Goal: Task Accomplishment & Management: Use online tool/utility

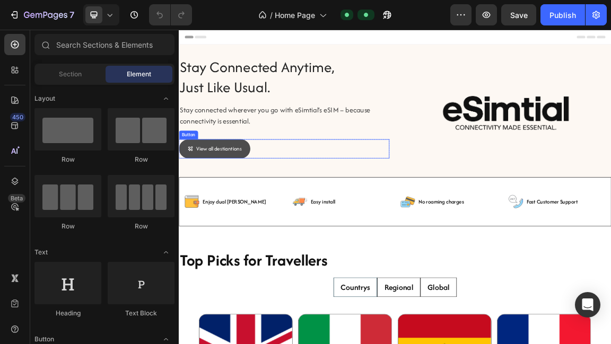
click at [246, 194] on link "View all destiantions" at bounding box center [231, 205] width 105 height 28
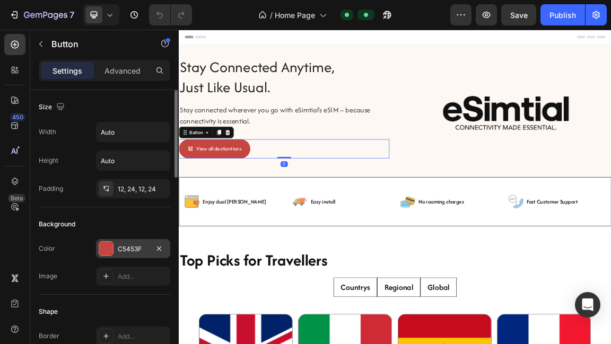
click at [141, 244] on div "C5453F" at bounding box center [133, 249] width 31 height 10
click at [140, 244] on div "C5453F" at bounding box center [133, 249] width 31 height 10
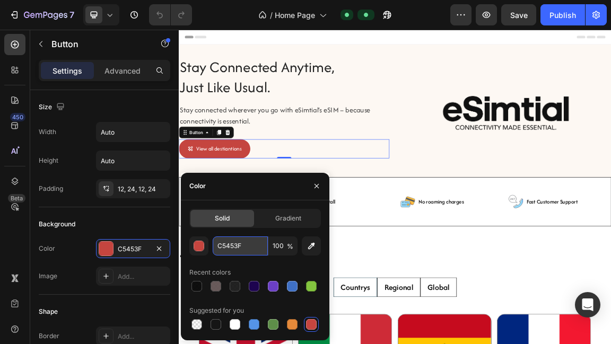
click at [241, 242] on input "C5453F" at bounding box center [240, 246] width 55 height 19
click at [456, 119] on div "stay connected anytime, just like usual. Heading" at bounding box center [334, 99] width 310 height 62
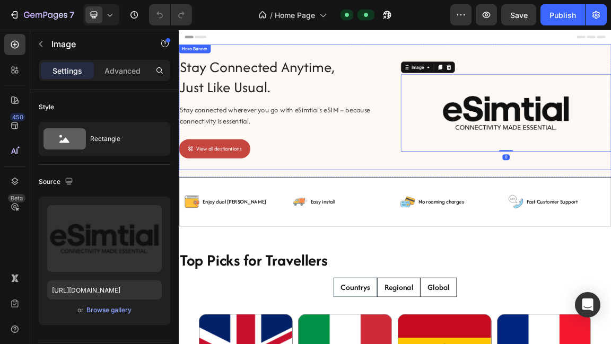
click at [487, 187] on div "stay connected anytime, just like usual. Heading Stay connected wherever you go…" at bounding box center [334, 152] width 310 height 168
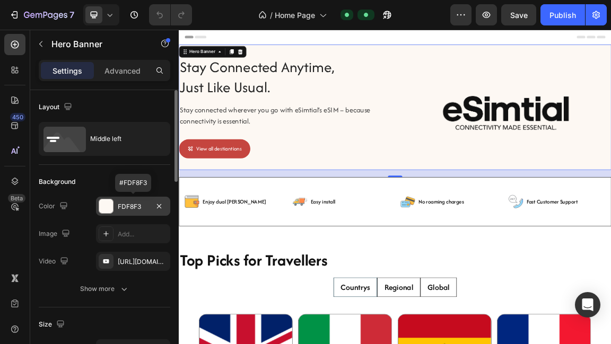
click at [136, 206] on div "FDF8F3" at bounding box center [133, 207] width 31 height 10
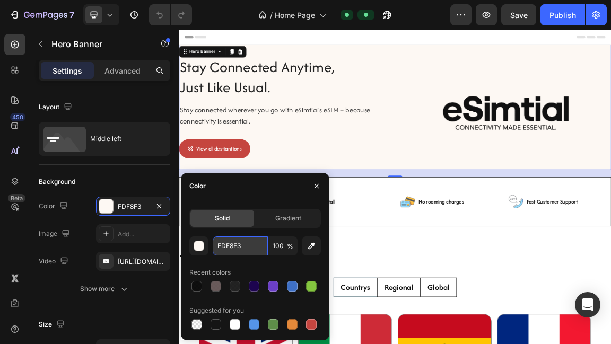
click at [239, 248] on input "FDF8F3" at bounding box center [240, 246] width 55 height 19
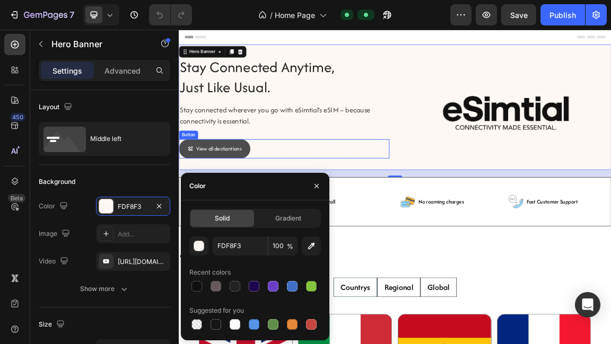
click at [258, 191] on link "View all destiantions" at bounding box center [231, 205] width 105 height 28
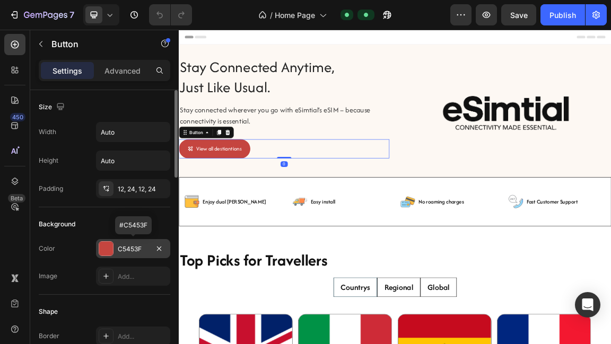
click at [141, 245] on div "C5453F" at bounding box center [133, 249] width 31 height 10
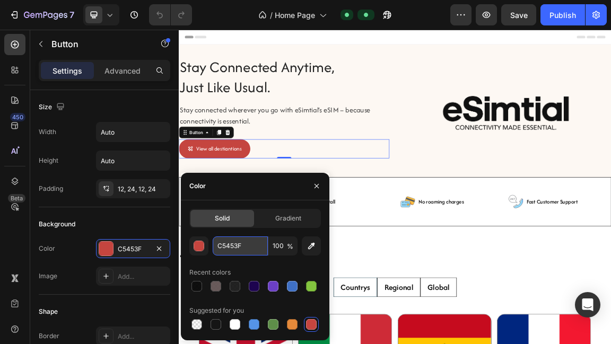
click at [233, 249] on input "C5453F" at bounding box center [240, 246] width 55 height 19
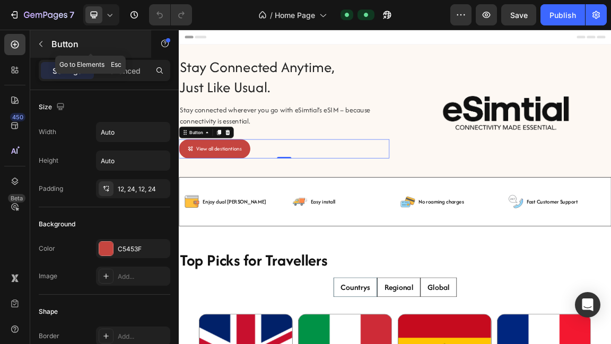
click at [49, 44] on div "Button" at bounding box center [90, 44] width 121 height 28
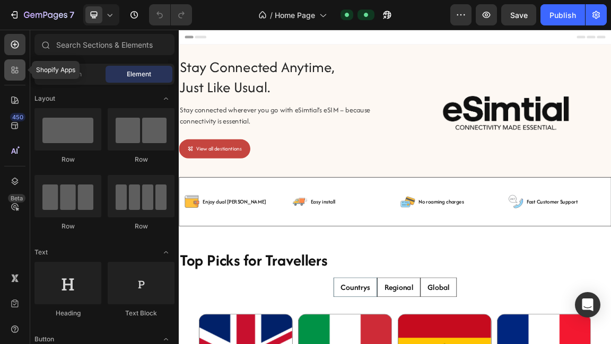
click at [19, 74] on icon at bounding box center [15, 70] width 11 height 11
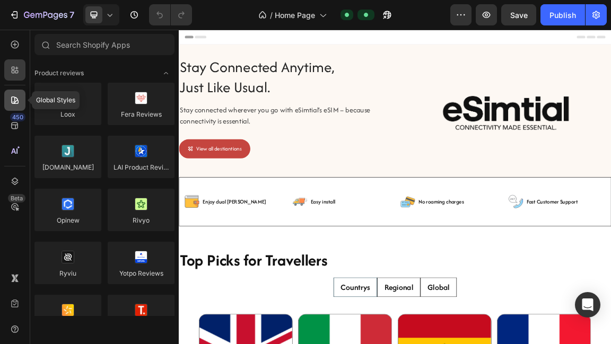
click at [14, 104] on icon at bounding box center [15, 100] width 11 height 11
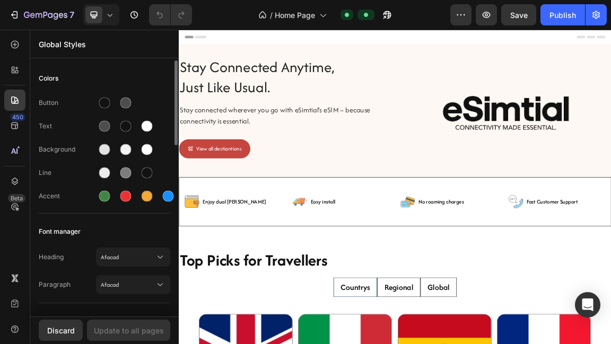
drag, startPoint x: 124, startPoint y: 255, endPoint x: 82, endPoint y: 255, distance: 42.4
click at [82, 255] on div "Heading Afacad" at bounding box center [105, 257] width 132 height 19
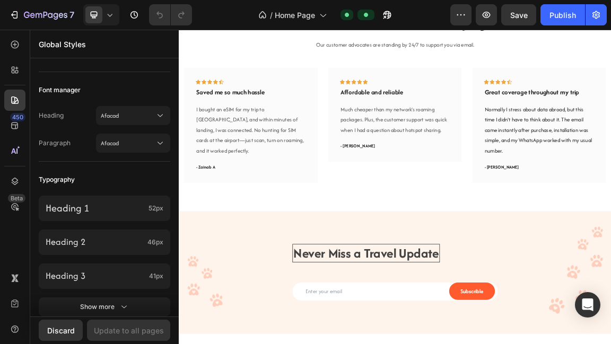
scroll to position [2226, 0]
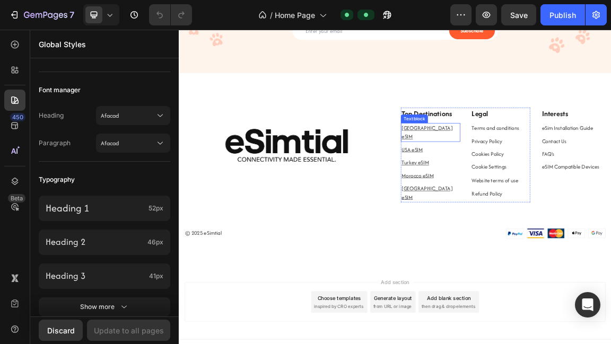
click at [566, 173] on u "[GEOGRAPHIC_DATA] eSIM" at bounding box center [543, 181] width 75 height 24
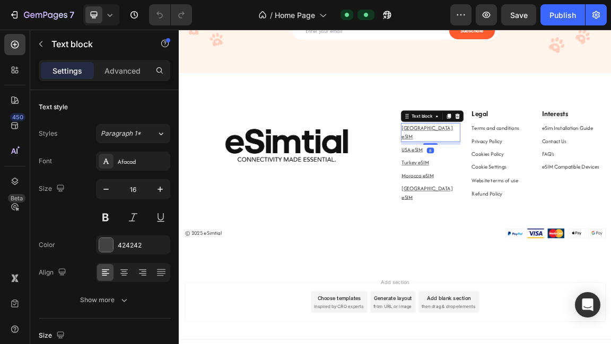
click at [564, 176] on u "[GEOGRAPHIC_DATA] eSIM" at bounding box center [543, 181] width 75 height 24
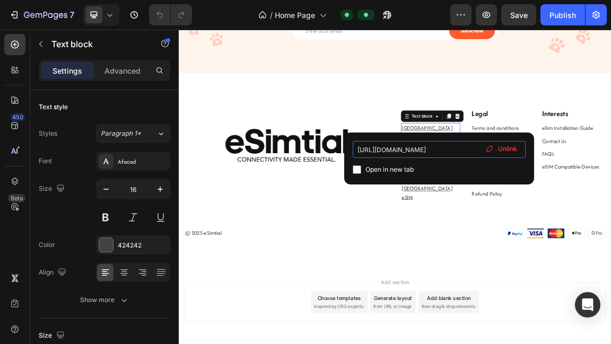
click at [435, 149] on input "https://esimtial.com/products/gb_zone?_pos=1&_sid=ccb7d53ec&_ss=r" at bounding box center [439, 149] width 173 height 17
click at [445, 149] on input "https://esimtial.com/products/gb_zone?_pos=1&_sid=ccb7d53ec&_ss=r" at bounding box center [439, 149] width 173 height 17
click at [490, 150] on icon at bounding box center [490, 151] width 1 height 2
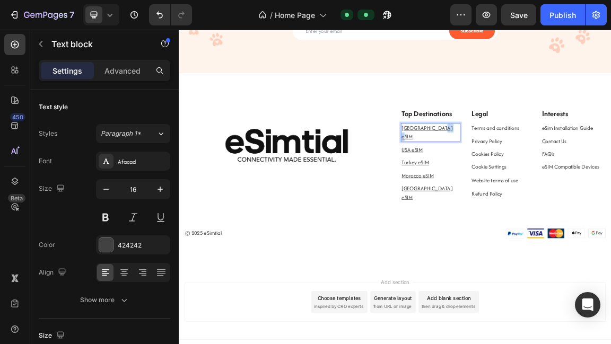
click at [570, 171] on u "[GEOGRAPHIC_DATA] eSIM" at bounding box center [543, 181] width 75 height 24
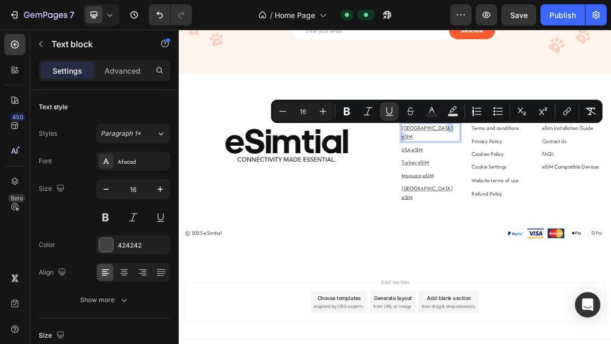
click at [570, 171] on u "[GEOGRAPHIC_DATA] eSIM" at bounding box center [543, 181] width 75 height 24
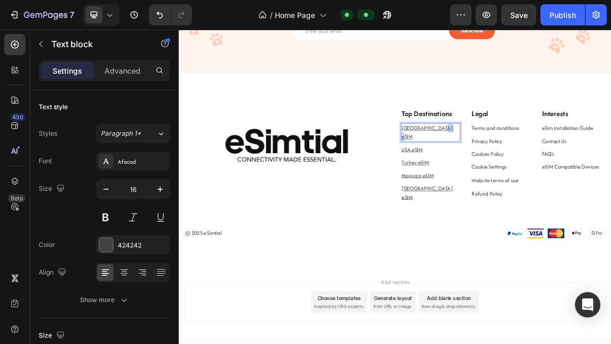
click at [570, 171] on u "[GEOGRAPHIC_DATA] eSIM" at bounding box center [543, 181] width 75 height 24
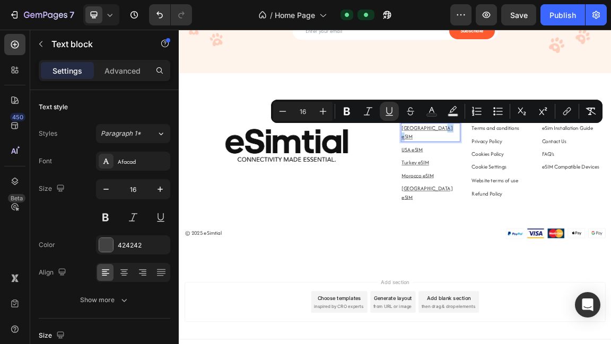
click at [570, 171] on u "[GEOGRAPHIC_DATA] eSIM" at bounding box center [543, 181] width 75 height 24
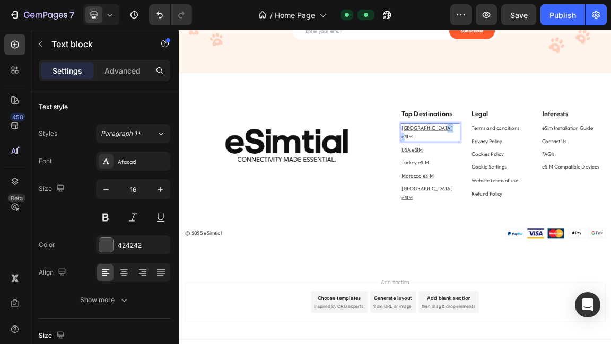
click at [570, 171] on u "[GEOGRAPHIC_DATA] eSIM" at bounding box center [543, 181] width 75 height 24
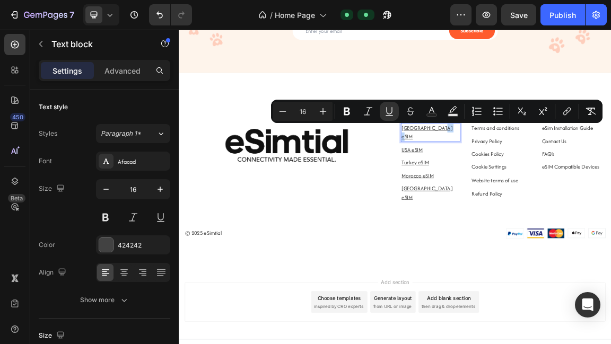
click at [584, 172] on p "[GEOGRAPHIC_DATA] eSIM" at bounding box center [548, 180] width 85 height 25
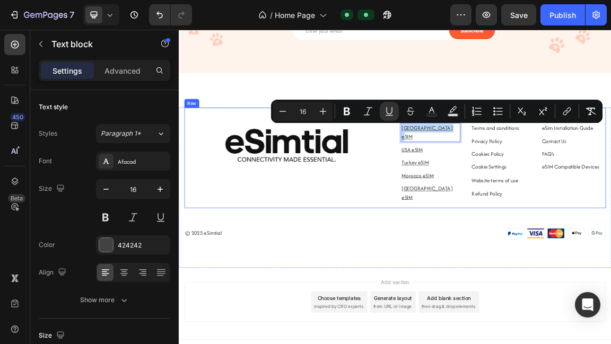
drag, startPoint x: 586, startPoint y: 172, endPoint x: 499, endPoint y: 175, distance: 87.0
click at [499, 175] on div "Image Top Destinations Text block United Kingdom eSIM Text block 8 USA eSIM Tex…" at bounding box center [497, 218] width 621 height 149
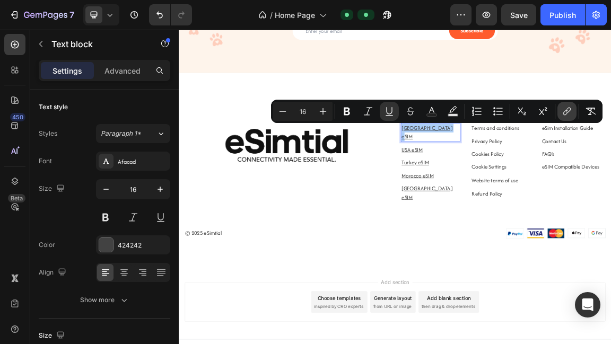
click at [566, 110] on icon "Editor contextual toolbar" at bounding box center [565, 112] width 5 height 5
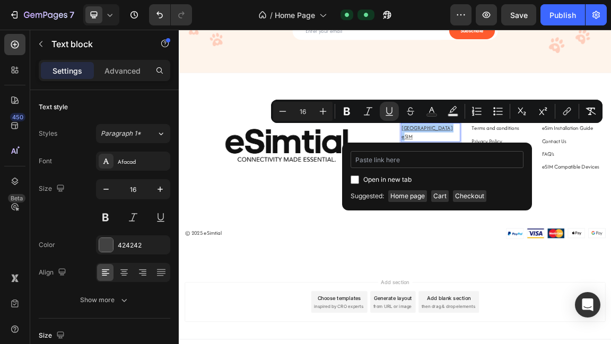
click at [404, 164] on input "Editor contextual toolbar" at bounding box center [437, 159] width 173 height 17
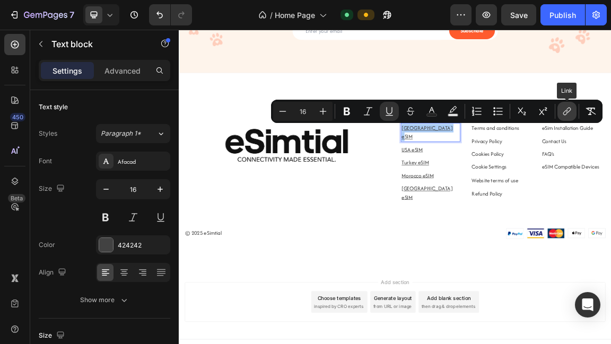
click at [567, 106] on icon "Editor contextual toolbar" at bounding box center [567, 111] width 11 height 11
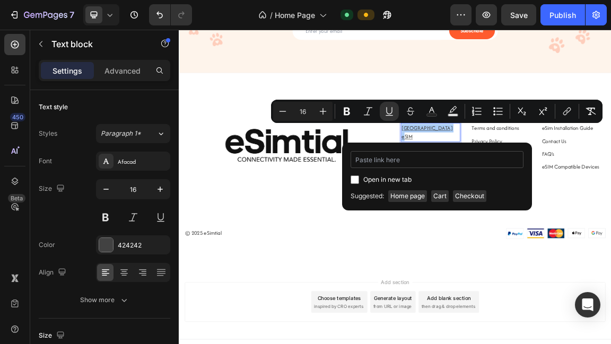
click at [408, 160] on input "Editor contextual toolbar" at bounding box center [437, 159] width 173 height 17
type input "https://esimtial.com/products/gb_esim?_pos=1&_psq=united&_ss=e&_v=1.0"
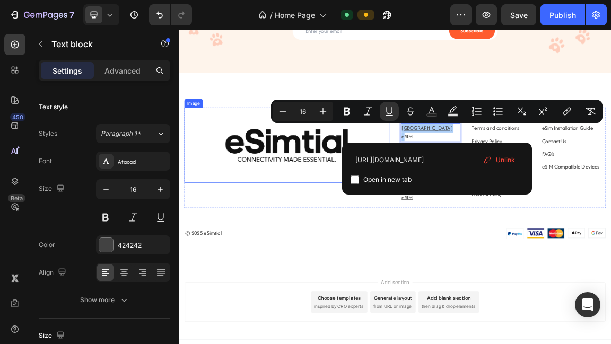
click at [488, 183] on img at bounding box center [338, 199] width 302 height 111
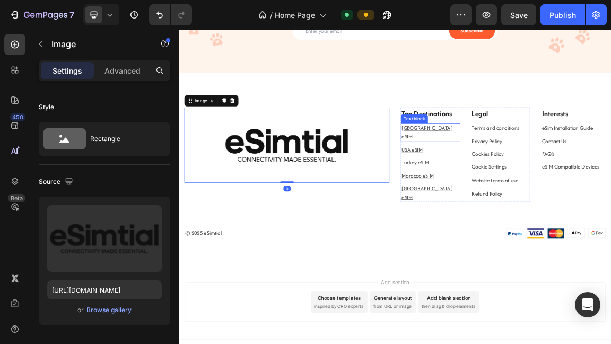
click at [553, 172] on u "United Kingdom eSIM" at bounding box center [543, 181] width 75 height 24
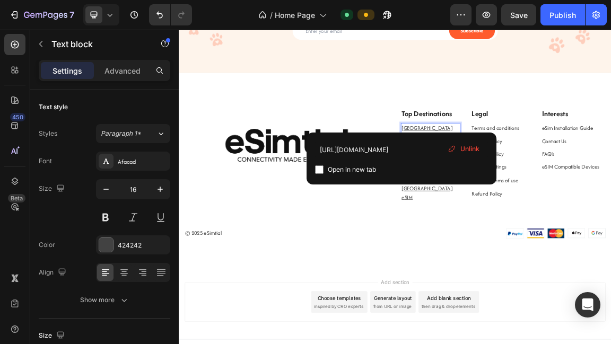
click at [529, 168] on p "United Kingdom eSIM" at bounding box center [548, 180] width 85 height 25
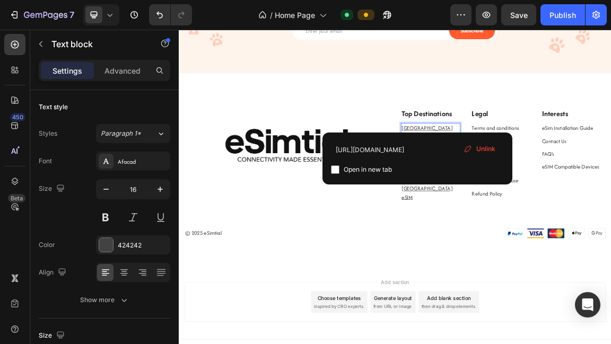
click at [504, 173] on div "Image Top Destinations Text block United Kingdom eSIM Text block 8 USA eSIM Tex…" at bounding box center [497, 218] width 621 height 149
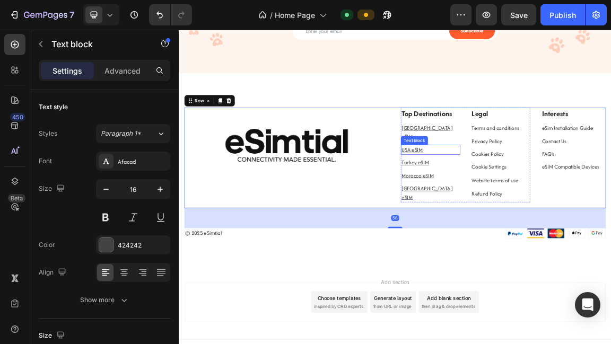
click at [520, 200] on u "USA eSIM" at bounding box center [521, 205] width 31 height 11
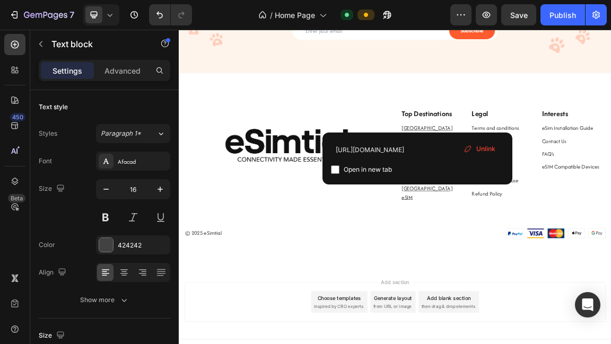
click at [520, 200] on u "USA eSIM" at bounding box center [521, 205] width 31 height 11
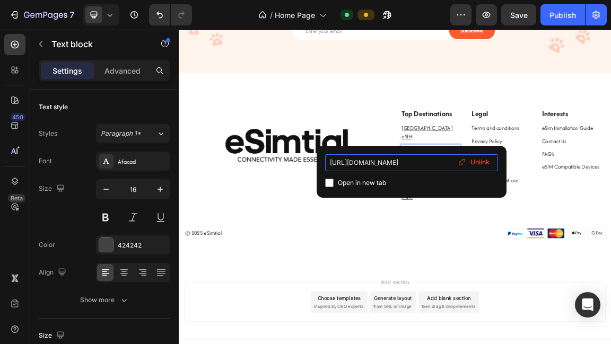
click at [431, 161] on input "https://esimtial.com/products/us_zone?_pos=1&_sid=97fb8db69&_ss=r" at bounding box center [411, 162] width 173 height 17
click at [437, 161] on input "https://esimtial.com/products/us_zone?_pos=1&_sid=97fb8db69&_ss=r" at bounding box center [411, 162] width 173 height 17
click at [443, 161] on input "https://esimtial.com/products/us_zone?_pos=1&_sid=97fb8db69&_ss=r" at bounding box center [411, 162] width 173 height 17
type input "https://esimtial.com/products/us_esim?_pos=1&_sid=97fb8db69&_ss=r"
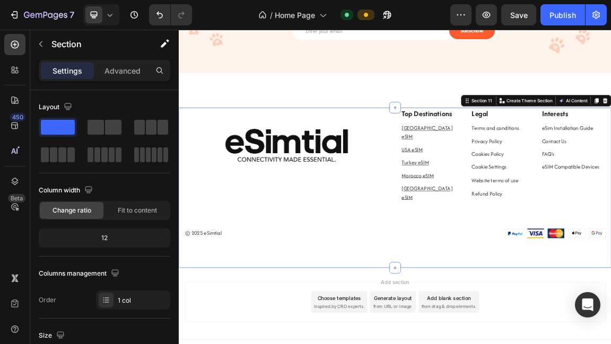
click at [560, 295] on div "Image Top Destinations Text block United Kingdom eSIM Text block USA eSIM Text …" at bounding box center [497, 241] width 621 height 194
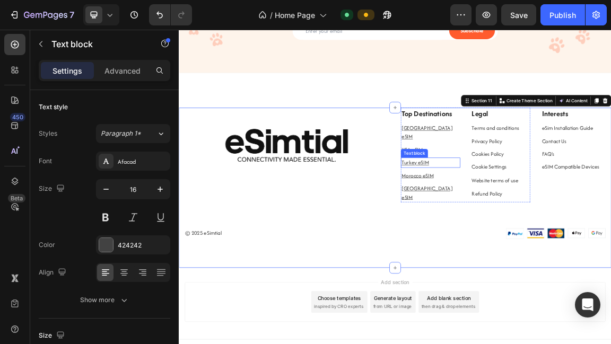
click at [531, 220] on u "Turkey eSIM" at bounding box center [526, 225] width 40 height 11
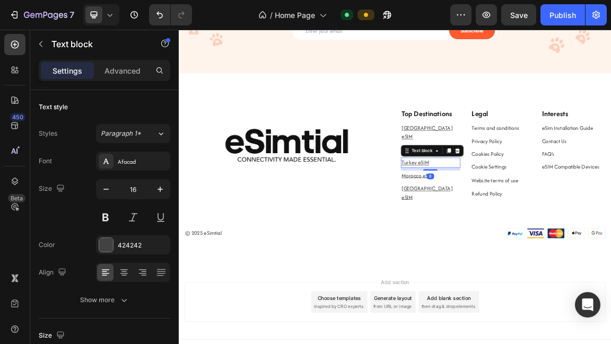
click at [531, 220] on u "Turkey eSIM" at bounding box center [526, 225] width 40 height 11
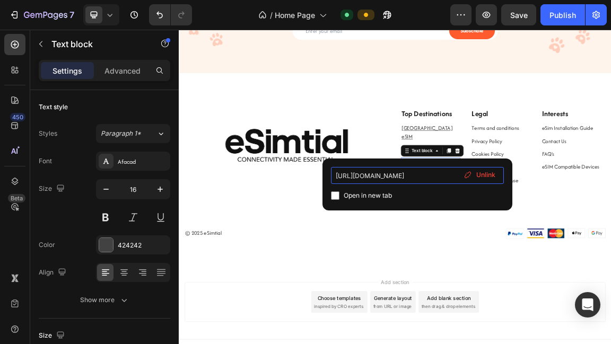
click at [442, 174] on input "https://esimtial.com/products/tr_zone?_pos=1&_sid=0c10484a1&_ss=r" at bounding box center [417, 175] width 173 height 17
click at [446, 176] on input "https://esimtial.com/products/tr_zone?_pos=1&_sid=0c10484a1&_ss=r" at bounding box center [417, 175] width 173 height 17
type input "https://esimtial.com/products/tr_esim?_pos=1&_sid=0c10484a1&_ss=r"
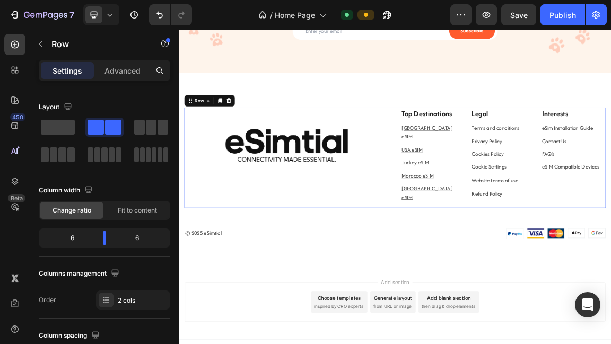
click at [491, 205] on div "Image Top Destinations Text block United Kingdom eSIM Text block USA eSIM Text …" at bounding box center [497, 218] width 621 height 149
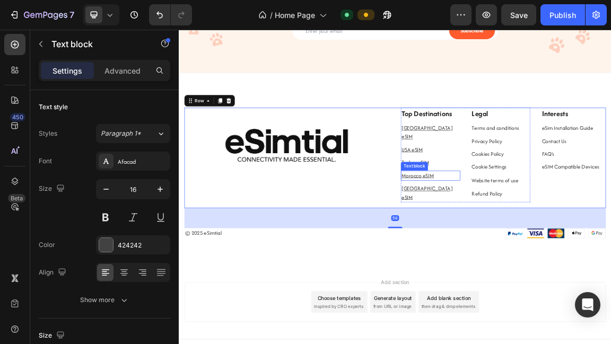
click at [522, 239] on u "Morocco eSIM" at bounding box center [529, 244] width 47 height 11
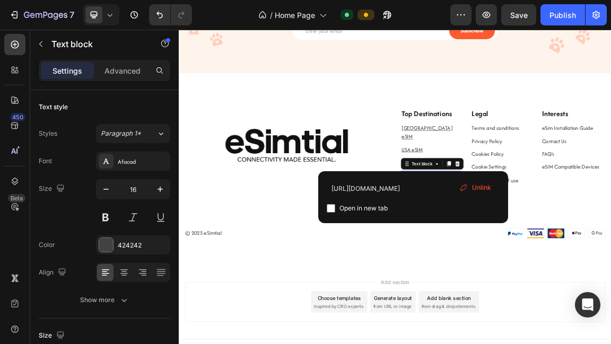
click at [522, 239] on u "Morocco eSIM" at bounding box center [529, 244] width 47 height 11
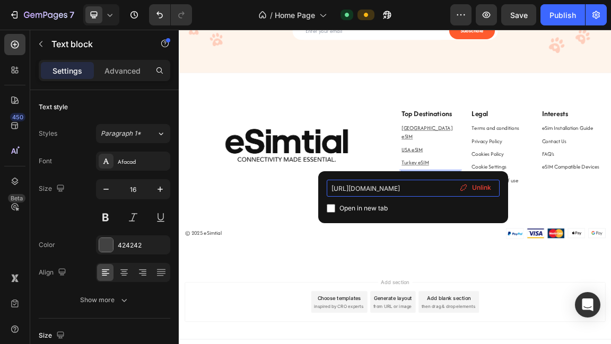
click at [441, 190] on input "https://esimtial.com/products/ma_zone?_pos=1&_sid=e5958db34&_ss=r" at bounding box center [413, 188] width 173 height 17
click at [448, 189] on input "https://esimtial.com/products/ma_zone?_pos=1&_sid=e5958db34&_ss=r" at bounding box center [413, 188] width 173 height 17
type input "https://esimtial.com/products/ma_esim?_pos=1&_sid=e5958db34&_ss=r"
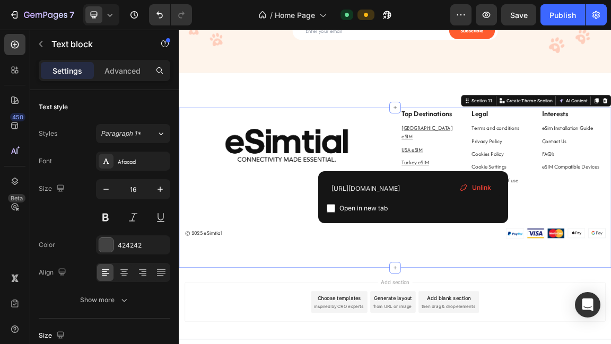
click at [588, 338] on div "Image Top Destinations Text block United Kingdom eSIM Text block USA eSIM Text …" at bounding box center [497, 262] width 636 height 236
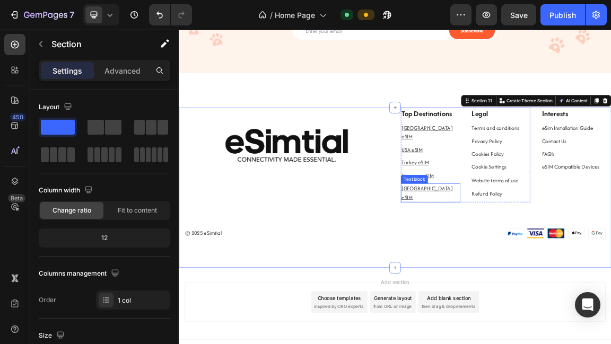
click at [538, 258] on u "United Arab Emirates eSIM" at bounding box center [543, 270] width 75 height 24
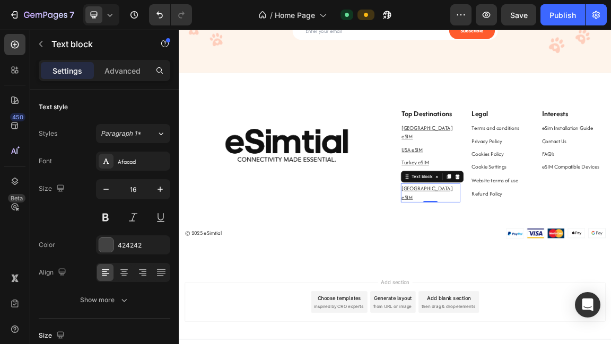
click at [545, 258] on u "United Arab Emirates eSIM" at bounding box center [543, 270] width 75 height 24
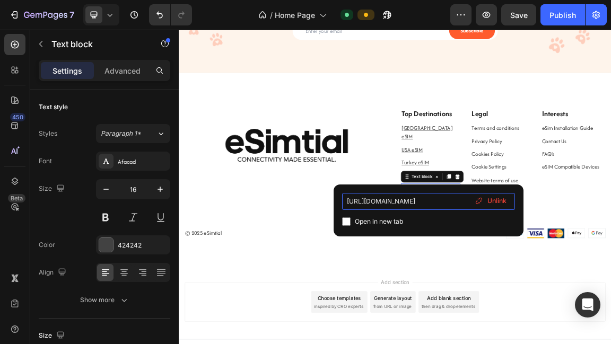
click at [458, 202] on input "https://esimtial.com/products/ae_zone?_pos=3&_sid=58c0301c8&_ss=r" at bounding box center [428, 201] width 173 height 17
type input "https://esimtial.com/products/ae_esim?_pos=3&_sid=58c0301c8&_ss=r"
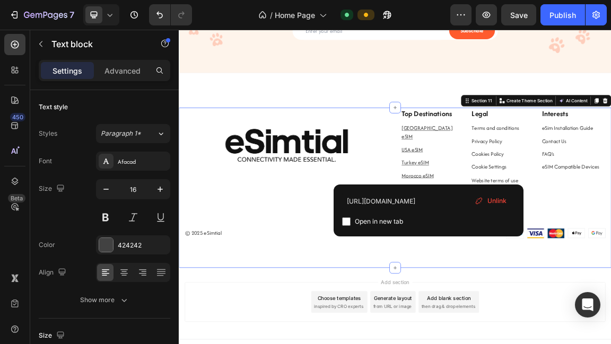
click at [571, 344] on div "Image Top Destinations Text block United Kingdom eSIM Text block USA eSIM Text …" at bounding box center [497, 262] width 636 height 236
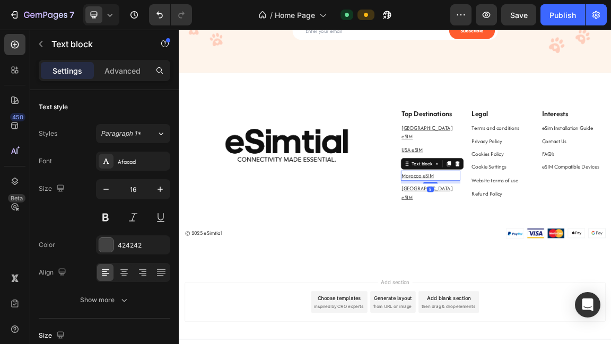
click at [540, 239] on u "Morocco eSIM" at bounding box center [529, 244] width 47 height 11
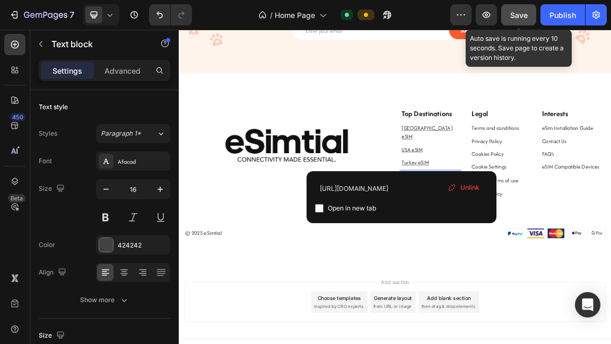
click at [526, 19] on span "Save" at bounding box center [519, 15] width 18 height 9
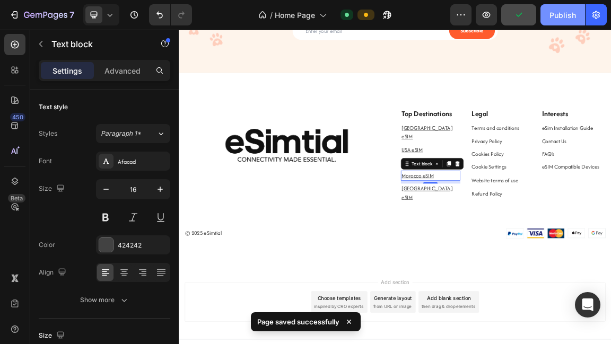
click at [558, 18] on div "Publish" at bounding box center [562, 15] width 27 height 11
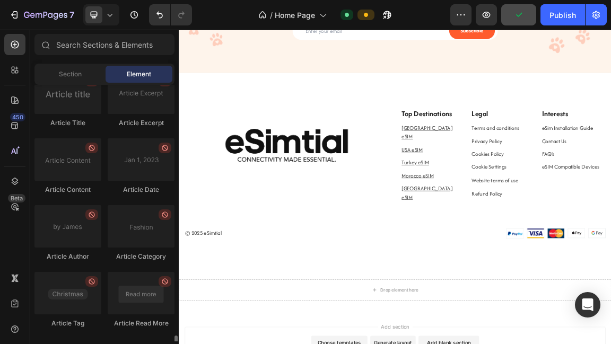
scroll to position [2886, 0]
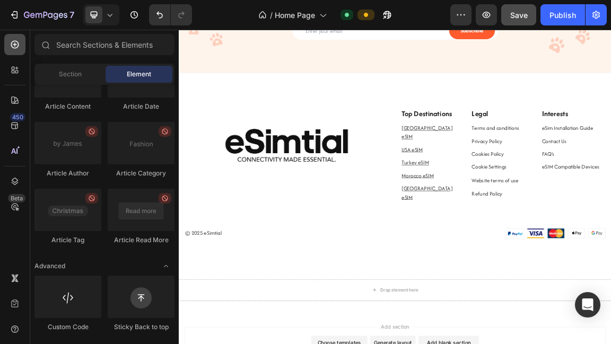
click at [16, 53] on div at bounding box center [14, 44] width 21 height 21
click at [64, 73] on span "Section" at bounding box center [70, 74] width 23 height 10
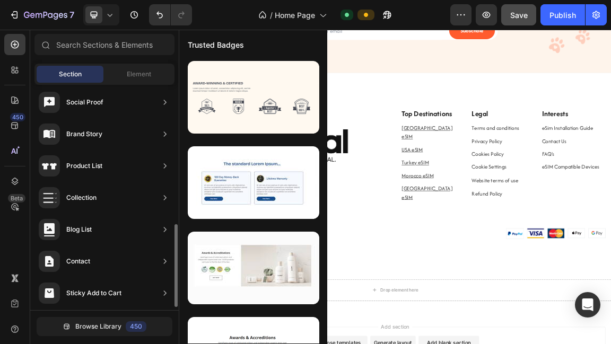
scroll to position [389, 0]
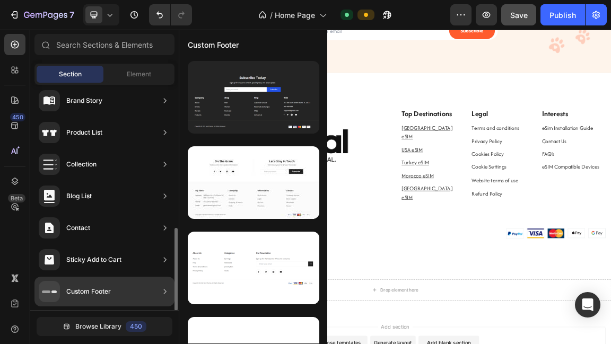
click at [161, 291] on icon at bounding box center [165, 291] width 11 height 11
click at [161, 286] on icon at bounding box center [165, 291] width 11 height 11
click at [107, 290] on div "Custom Footer" at bounding box center [88, 291] width 45 height 11
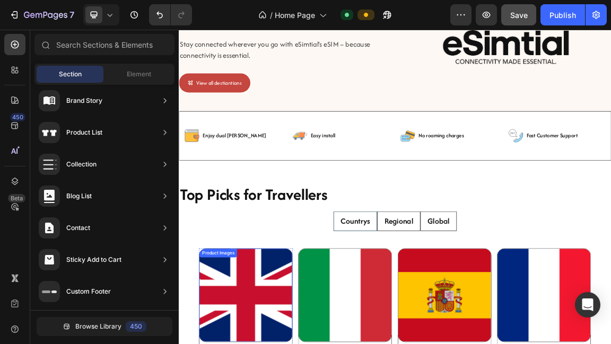
scroll to position [131, 0]
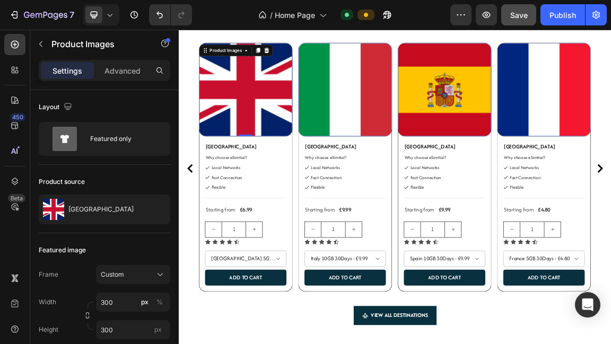
scroll to position [402, 0]
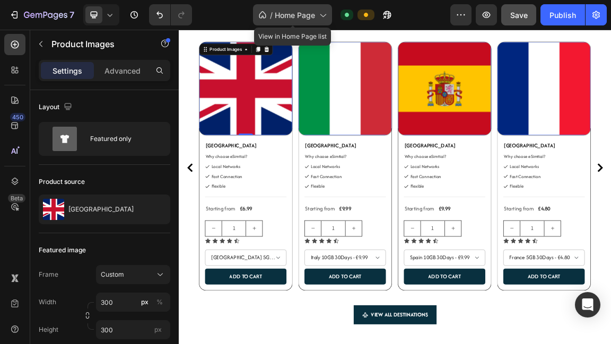
click at [302, 16] on span "Home Page" at bounding box center [295, 15] width 40 height 11
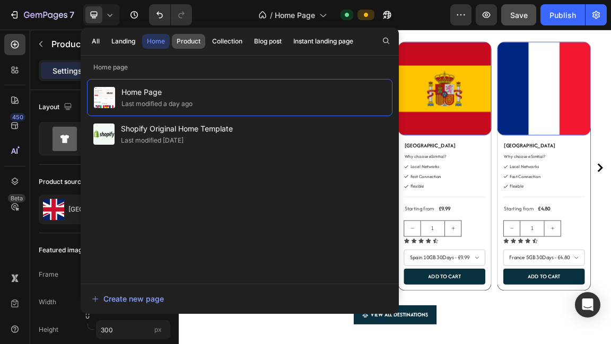
click at [192, 44] on div "Product" at bounding box center [189, 42] width 24 height 10
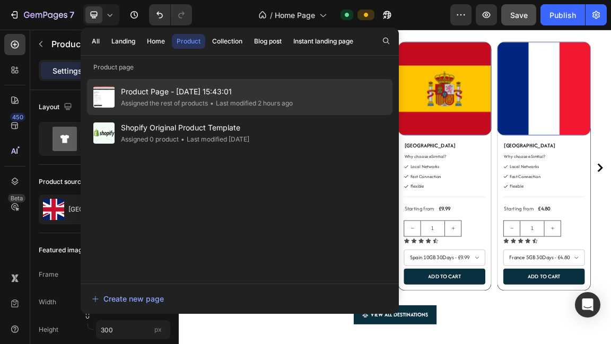
click at [188, 94] on span "Product Page - [DATE] 15:43:01" at bounding box center [207, 91] width 172 height 13
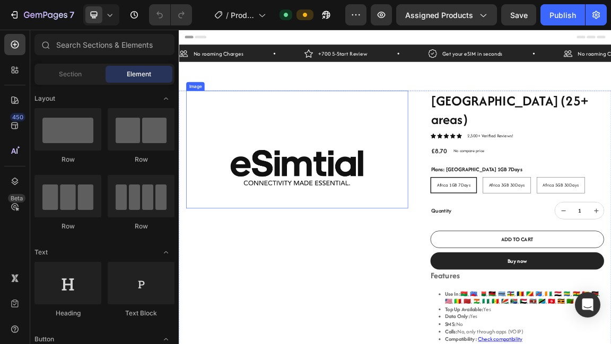
click at [408, 238] on img at bounding box center [352, 232] width 327 height 120
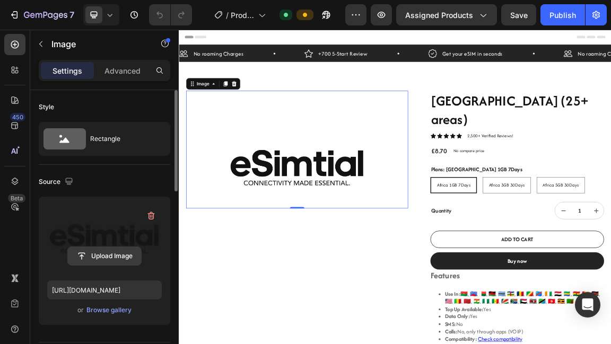
click at [110, 258] on input "file" at bounding box center [104, 256] width 73 height 18
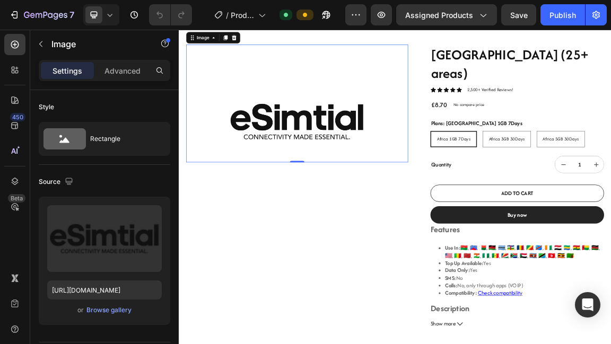
scroll to position [68, 0]
click at [560, 16] on div "Publish" at bounding box center [562, 15] width 27 height 11
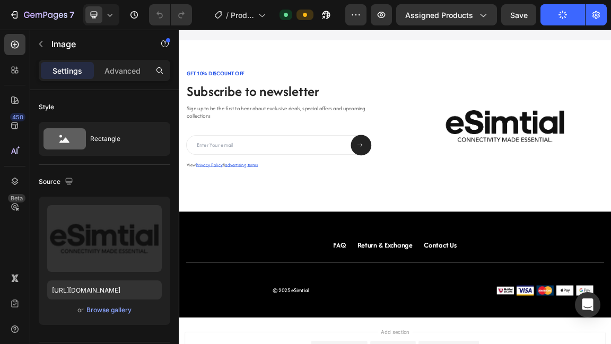
scroll to position [1119, 0]
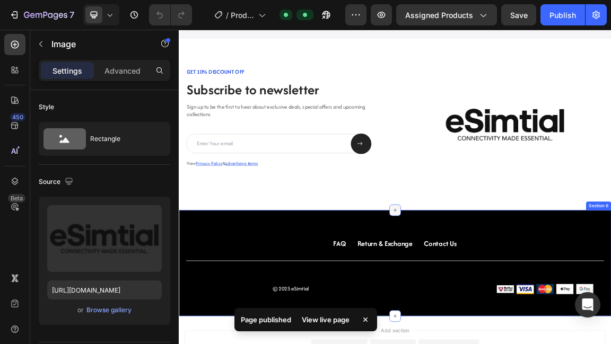
click at [499, 299] on icon at bounding box center [497, 295] width 8 height 8
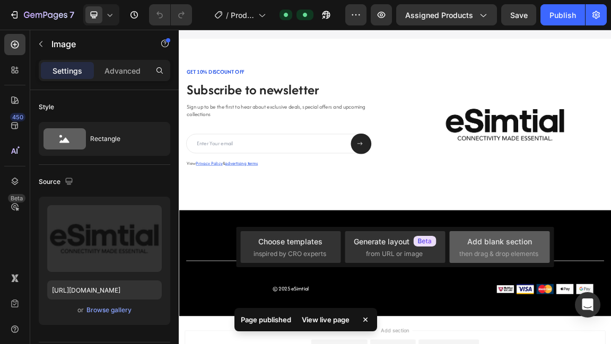
click at [471, 249] on span "then drag & drop elements" at bounding box center [498, 254] width 79 height 10
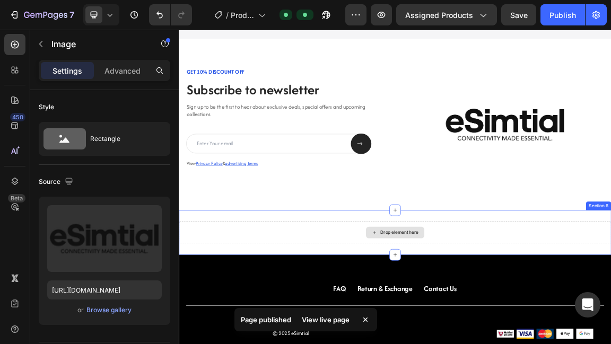
click at [404, 325] on div "Drop element here" at bounding box center [497, 328] width 636 height 32
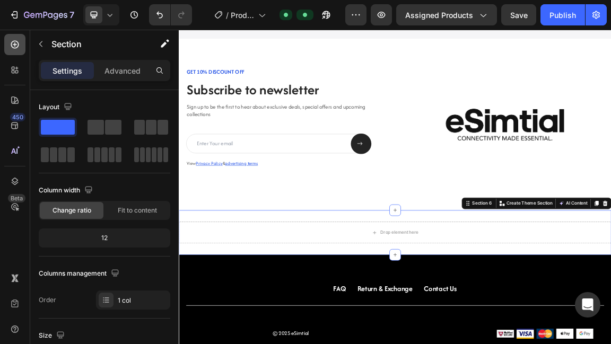
click at [18, 48] on icon at bounding box center [15, 44] width 11 height 11
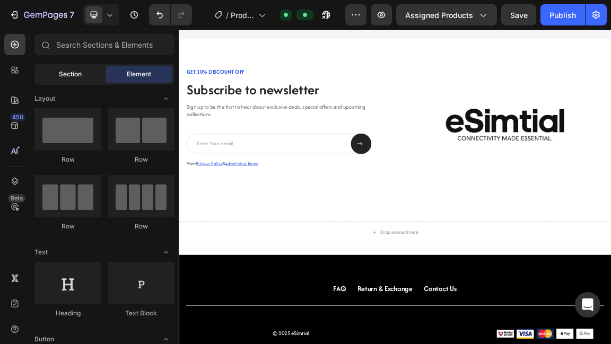
click at [83, 78] on div "Section" at bounding box center [70, 74] width 67 height 17
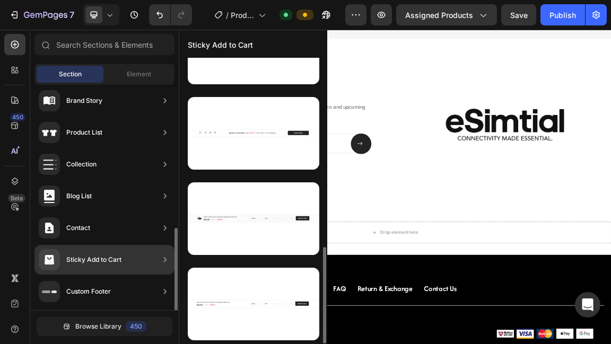
scroll to position [561, 0]
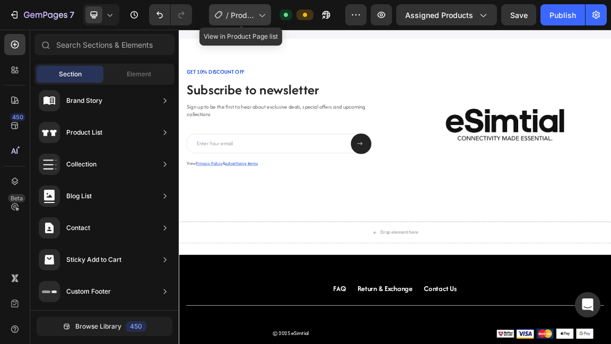
click at [259, 12] on icon at bounding box center [261, 15] width 11 height 11
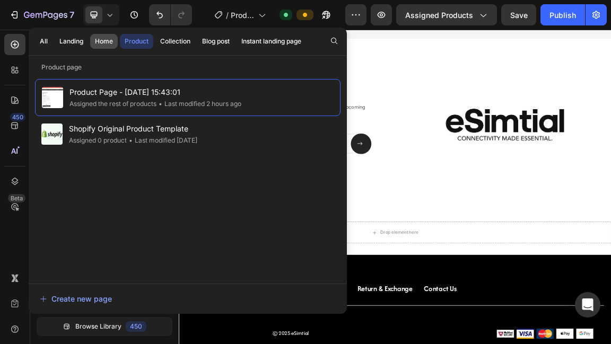
click at [106, 38] on div "Home" at bounding box center [104, 42] width 18 height 10
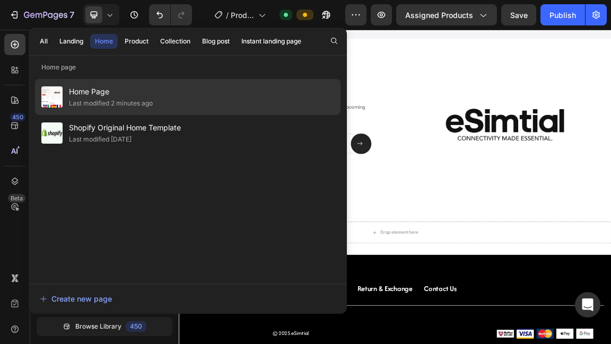
click at [160, 115] on div "Home Page Last modified 2 minutes ago" at bounding box center [187, 133] width 305 height 36
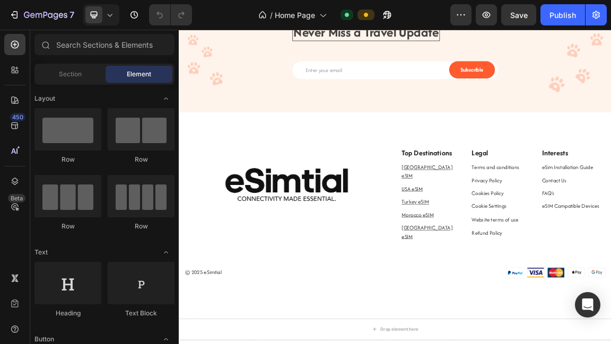
scroll to position [2159, 0]
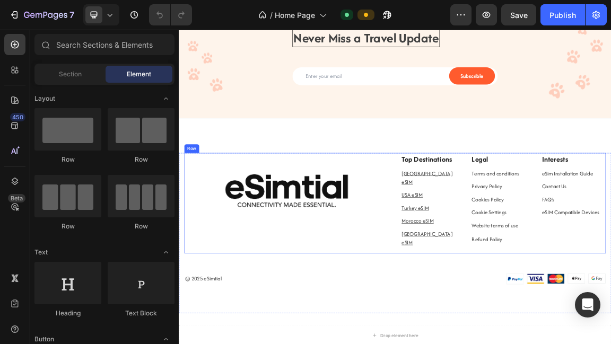
click at [410, 330] on div "Image" at bounding box center [338, 285] width 302 height 149
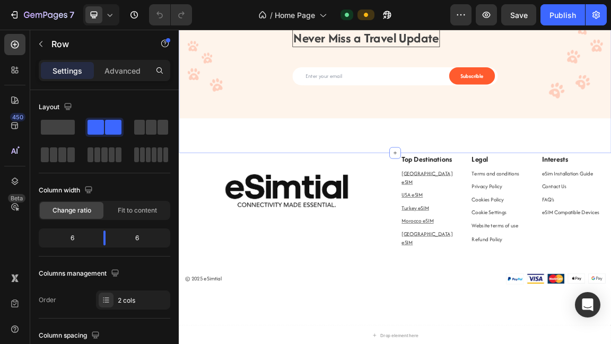
click at [315, 174] on div "Never Miss a Travel Update Heading Email Field Subscrible Submit Button Row New…" at bounding box center [497, 95] width 636 height 231
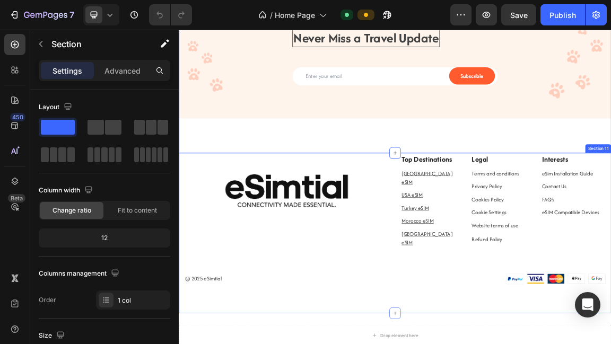
click at [182, 228] on div "Image Top Destinations Text block United Kingdom eSIM Text block USA eSIM Text …" at bounding box center [497, 329] width 636 height 236
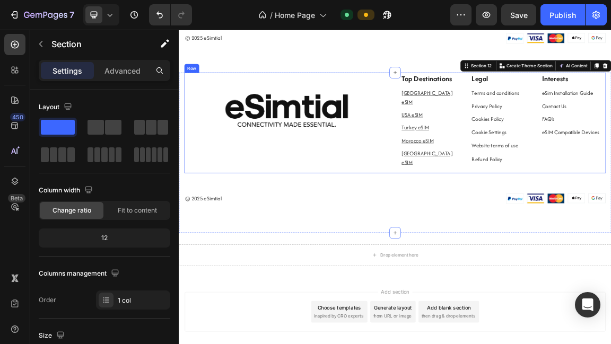
scroll to position [2515, 0]
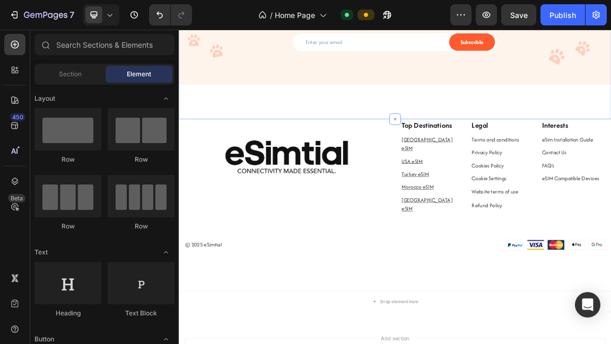
scroll to position [2214, 0]
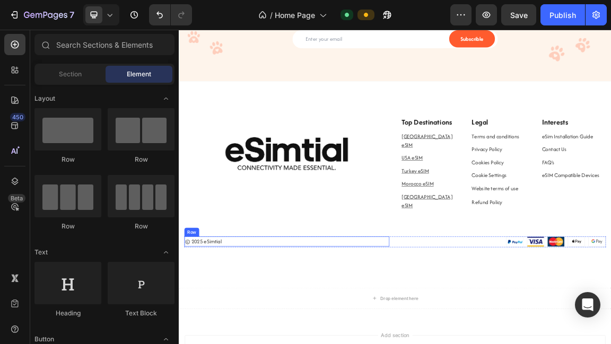
click at [476, 334] on div "© 2025 eSimtial Text block Row" at bounding box center [338, 341] width 302 height 15
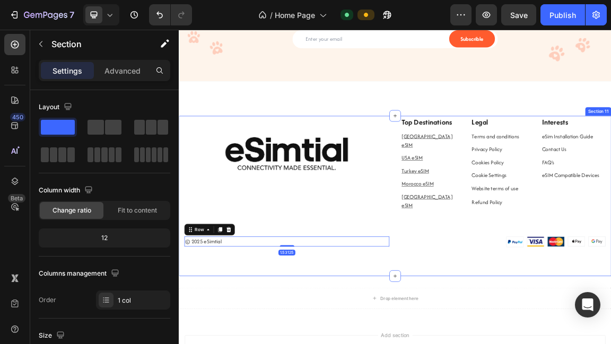
click at [349, 310] on div "Image Top Destinations Text block United Kingdom eSIM Text block USA eSIM Text …" at bounding box center [497, 253] width 621 height 194
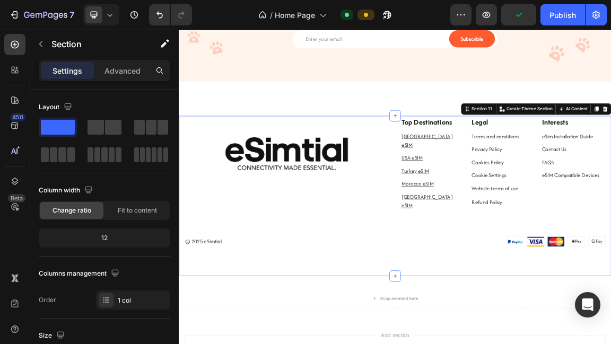
click at [349, 310] on div "Image Top Destinations Text block [GEOGRAPHIC_DATA] eSIM Text block [GEOGRAPHIC…" at bounding box center [497, 253] width 621 height 194
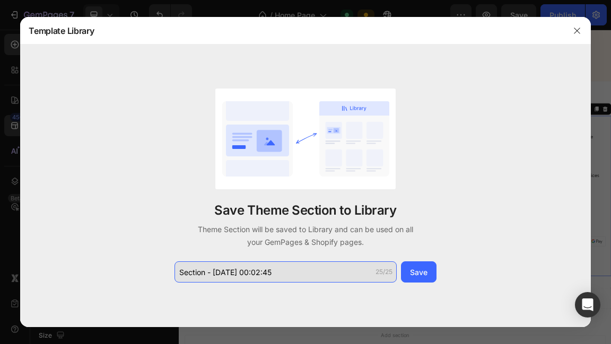
click at [293, 270] on input "Section - Aug 27 00:02:45" at bounding box center [285, 271] width 222 height 21
type input "f"
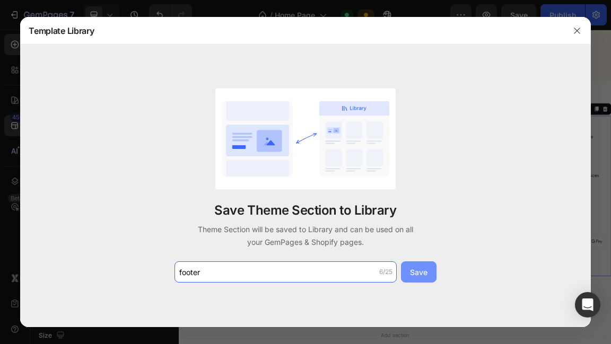
type input "footer"
click at [427, 272] on div "Save" at bounding box center [419, 272] width 18 height 11
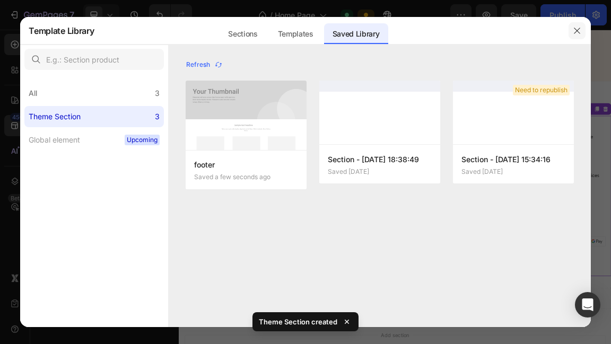
click at [572, 32] on button "button" at bounding box center [577, 30] width 17 height 17
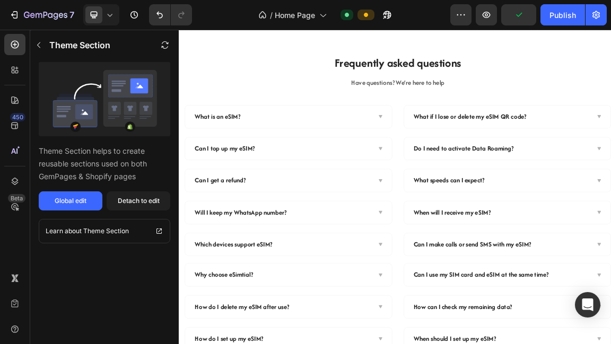
scroll to position [1256, 0]
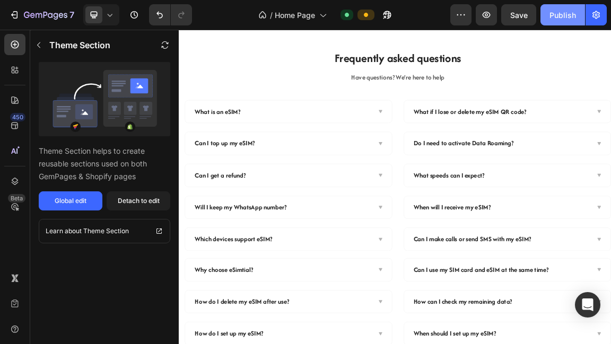
click at [563, 17] on div "Publish" at bounding box center [562, 15] width 27 height 11
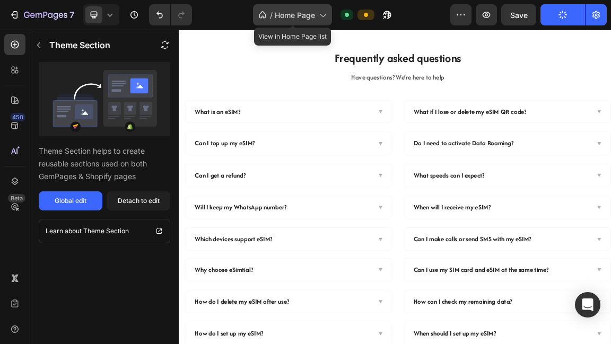
click at [306, 14] on span "Home Page" at bounding box center [295, 15] width 40 height 11
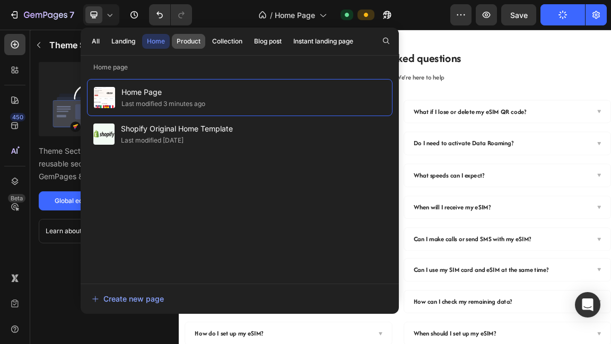
click at [195, 42] on div "Product" at bounding box center [189, 42] width 24 height 10
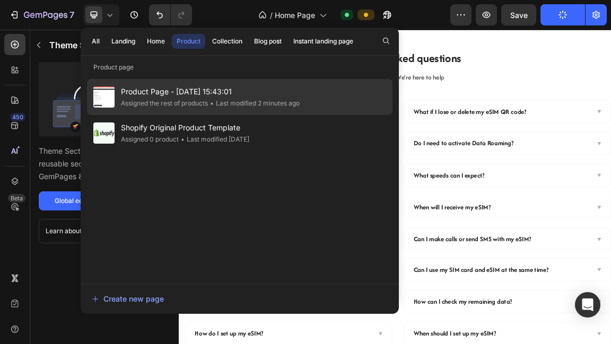
click at [211, 93] on span "Product Page - [DATE] 15:43:01" at bounding box center [210, 91] width 179 height 13
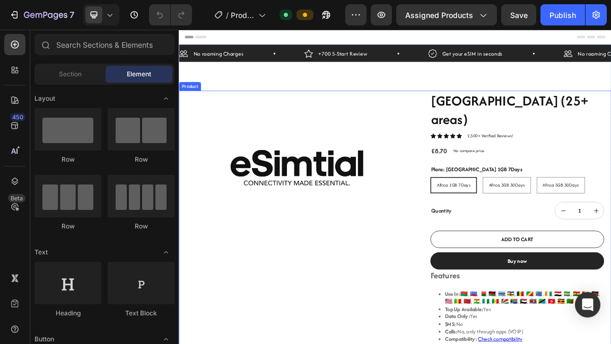
click at [471, 344] on div "Image" at bounding box center [352, 327] width 327 height 417
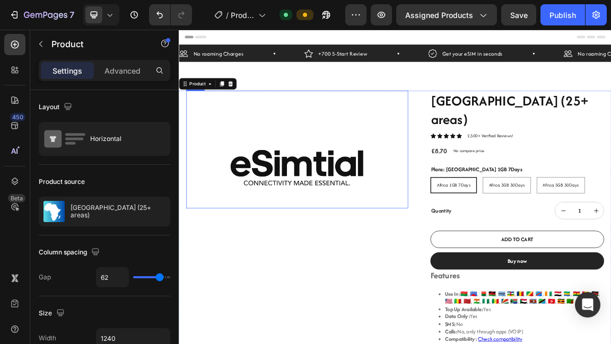
click at [413, 221] on img at bounding box center [352, 232] width 327 height 120
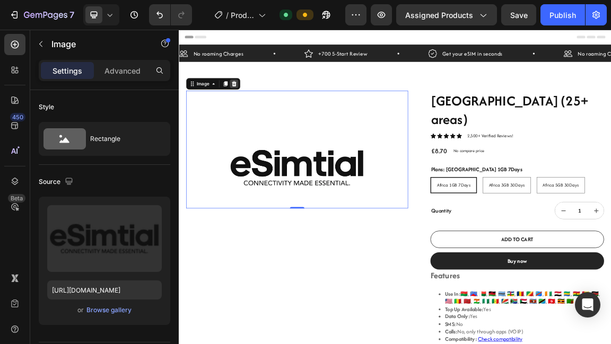
click at [260, 112] on icon at bounding box center [260, 109] width 7 height 7
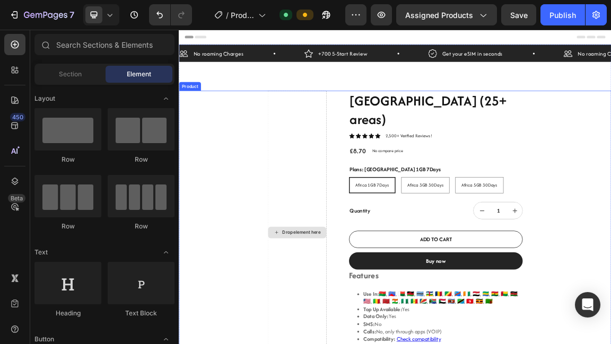
click at [373, 240] on div "Drop element here" at bounding box center [352, 327] width 87 height 417
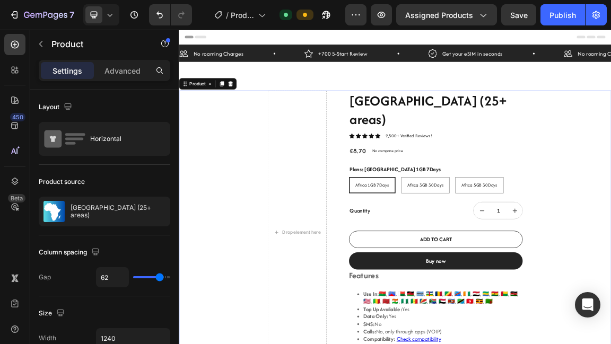
click at [610, 194] on div "Drop element here [GEOGRAPHIC_DATA] (25+ areas) Product Title Icon Icon Icon Ic…" at bounding box center [497, 327] width 636 height 417
click at [379, 263] on div "Drop element here" at bounding box center [352, 327] width 87 height 417
click at [331, 205] on div "Drop element here" at bounding box center [352, 327] width 87 height 417
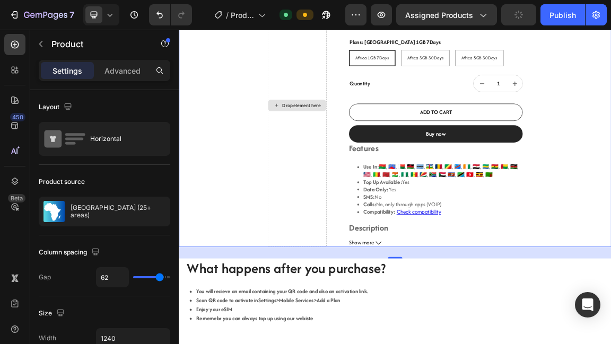
scroll to position [62, 0]
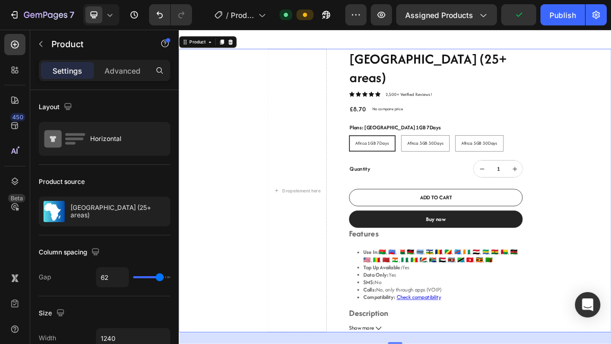
click at [249, 267] on div "Drop element here [GEOGRAPHIC_DATA] (25+ areas) Product Title Icon Icon Icon Ic…" at bounding box center [497, 266] width 636 height 417
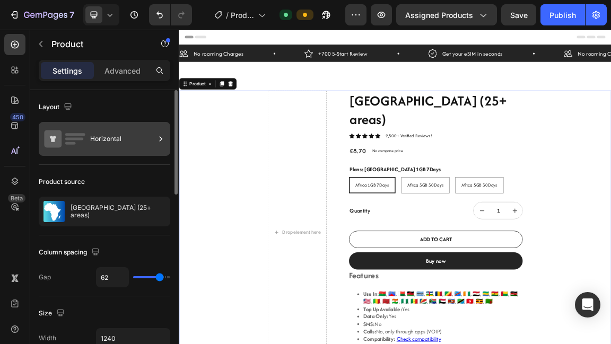
click at [126, 140] on div "Horizontal" at bounding box center [122, 139] width 65 height 24
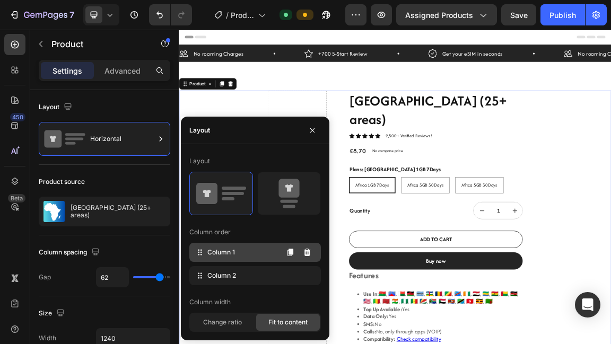
click at [270, 249] on div "Column 1" at bounding box center [255, 252] width 132 height 19
click at [307, 254] on icon at bounding box center [307, 252] width 7 height 7
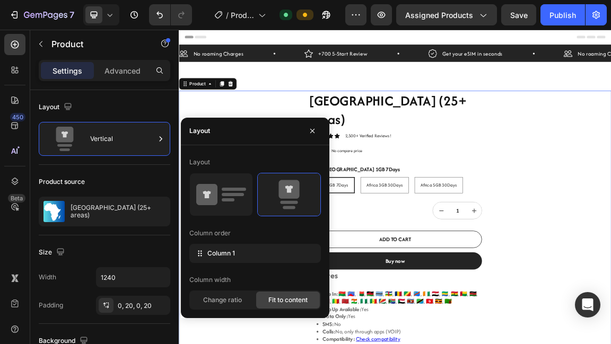
click at [610, 249] on div "[GEOGRAPHIC_DATA] (25+ areas) Product Title Icon Icon Icon Icon Icon Icon List …" at bounding box center [497, 327] width 636 height 417
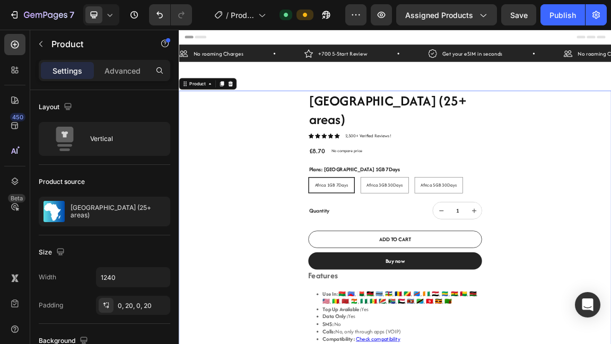
click at [321, 225] on div "[GEOGRAPHIC_DATA] (25+ areas) Product Title Icon Icon Icon Icon Icon Icon List …" at bounding box center [497, 327] width 636 height 417
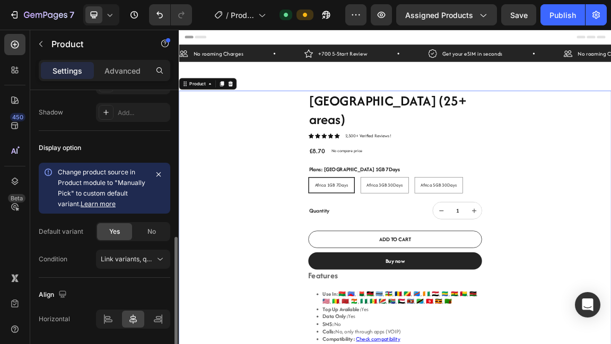
scroll to position [402, 0]
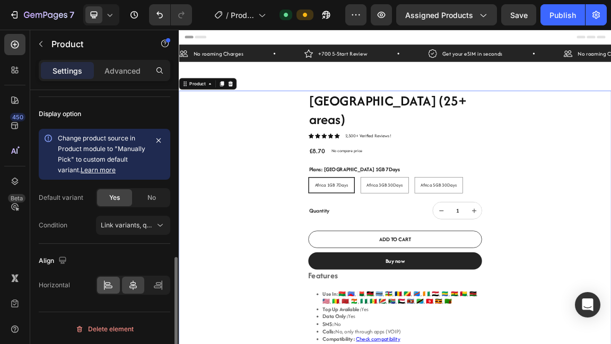
click at [109, 285] on icon at bounding box center [108, 285] width 11 height 11
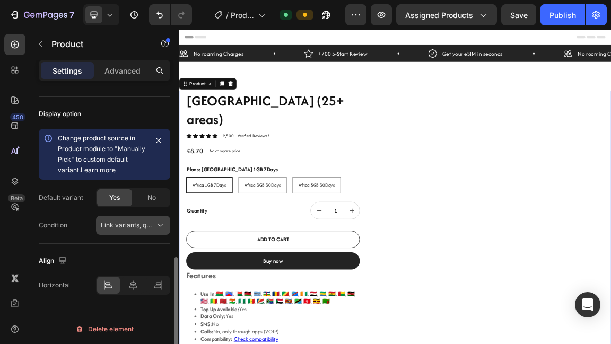
click at [151, 217] on button "Link variants, quantity <br> between same products" at bounding box center [133, 225] width 74 height 19
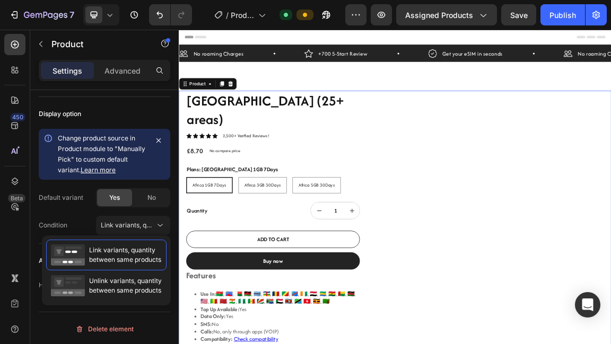
click at [538, 240] on div "Africa (25+ areas) Product Title Icon Icon Icon Icon Icon Icon List 2,500+ Veri…" at bounding box center [497, 327] width 636 height 417
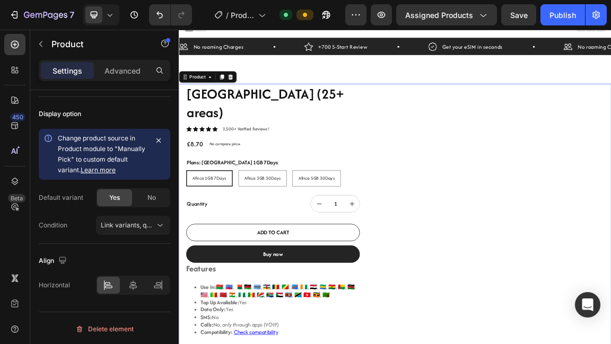
scroll to position [0, 0]
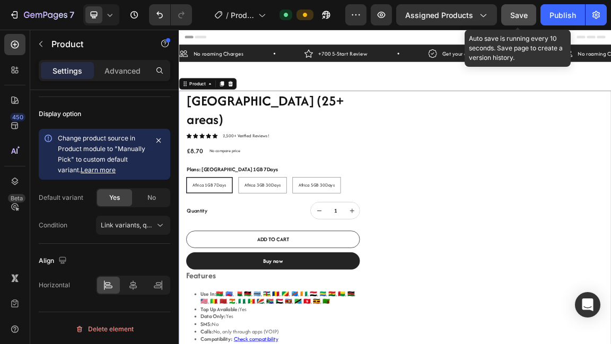
click at [522, 18] on span "Save" at bounding box center [519, 15] width 18 height 9
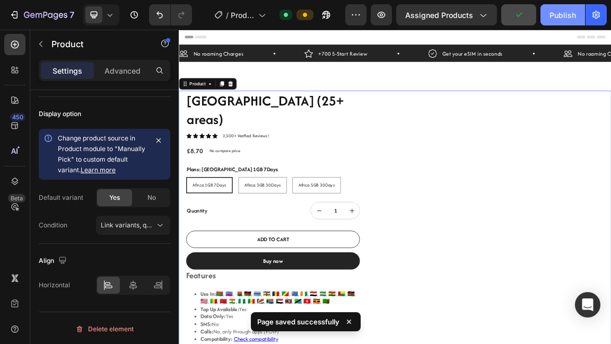
click at [559, 8] on button "Publish" at bounding box center [562, 14] width 45 height 21
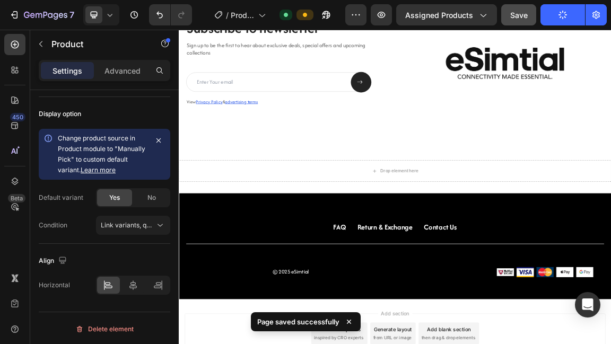
scroll to position [1208, 0]
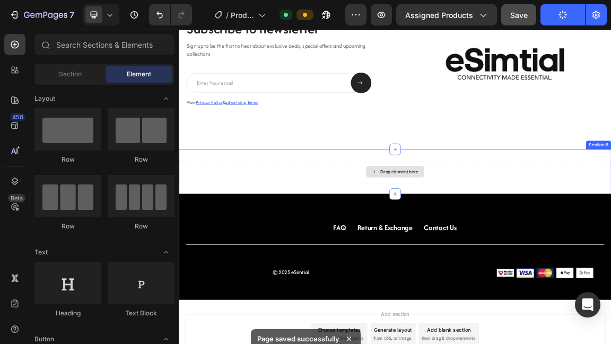
click at [493, 244] on div "Drop element here" at bounding box center [497, 238] width 86 height 17
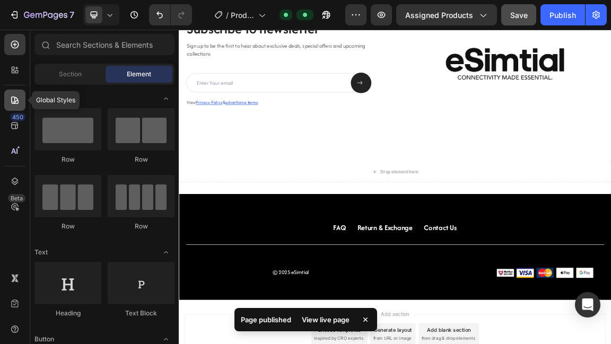
click at [15, 106] on div at bounding box center [14, 100] width 21 height 21
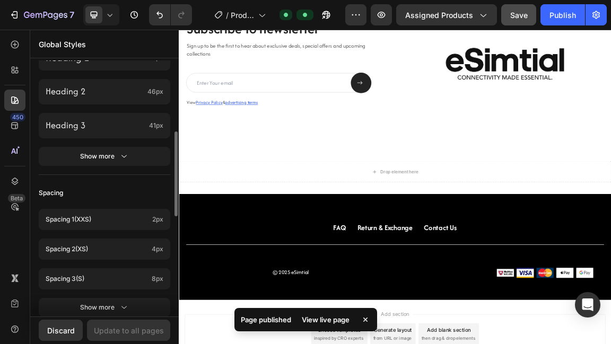
scroll to position [331, 0]
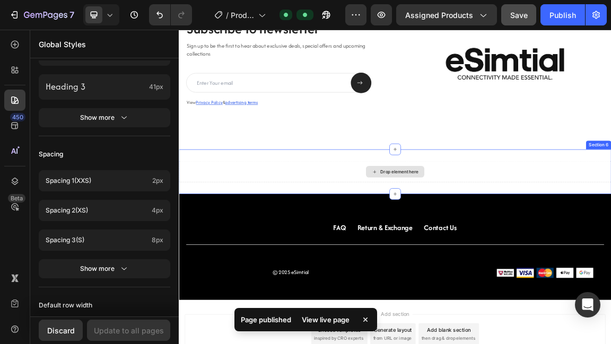
click at [490, 241] on div "Drop element here" at bounding box center [503, 238] width 56 height 8
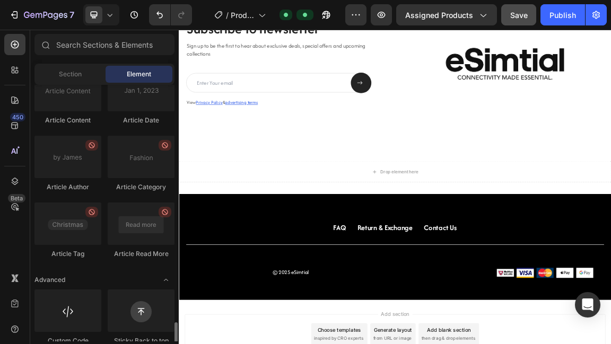
scroll to position [2956, 0]
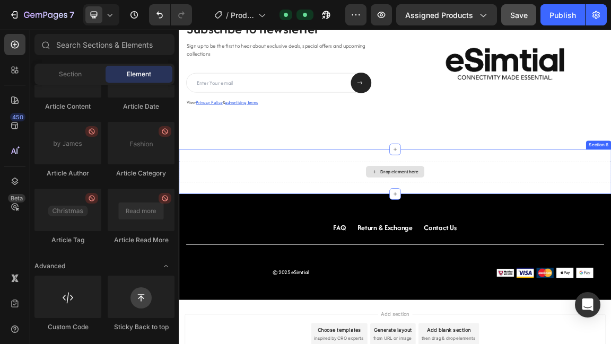
click at [487, 236] on div "Drop element here" at bounding box center [503, 238] width 56 height 8
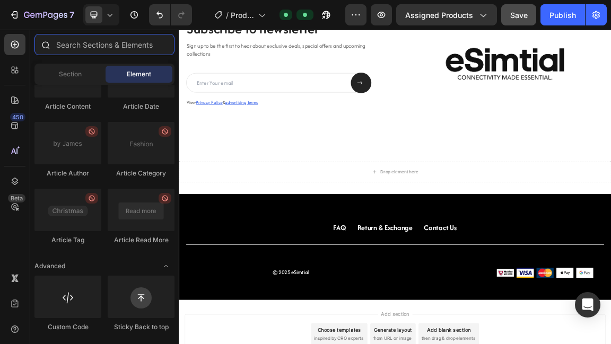
click at [104, 38] on input "text" at bounding box center [104, 44] width 140 height 21
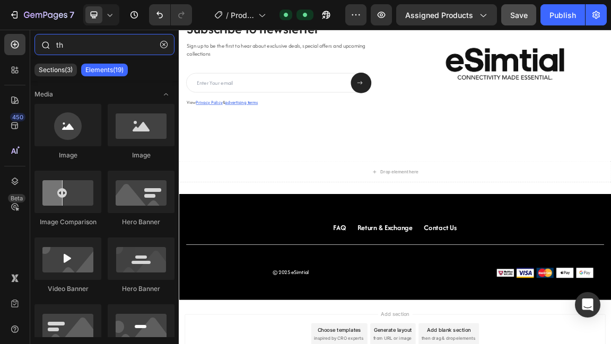
type input "t"
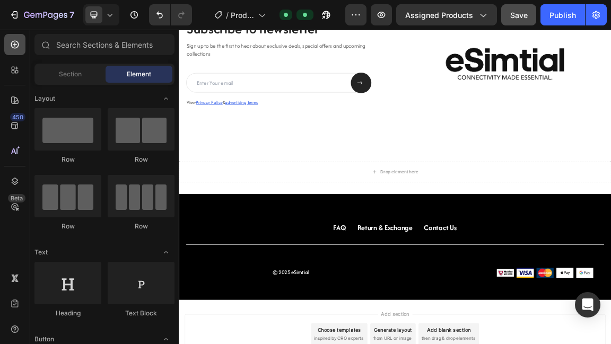
click at [25, 48] on div at bounding box center [14, 44] width 21 height 21
click at [67, 73] on span "Section" at bounding box center [70, 74] width 23 height 10
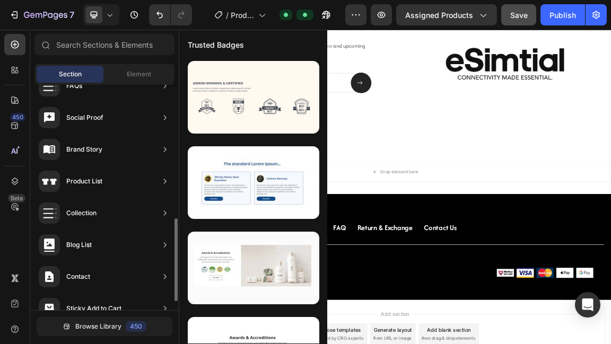
scroll to position [389, 0]
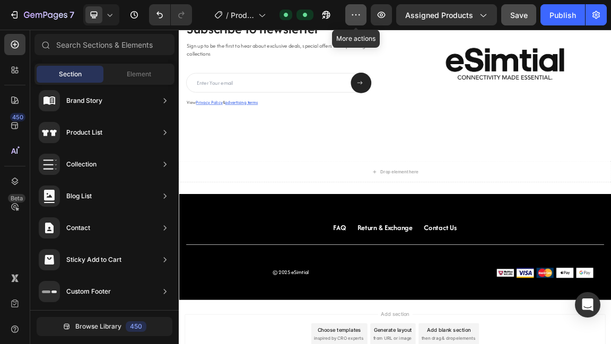
click at [360, 13] on icon "button" at bounding box center [356, 15] width 11 height 11
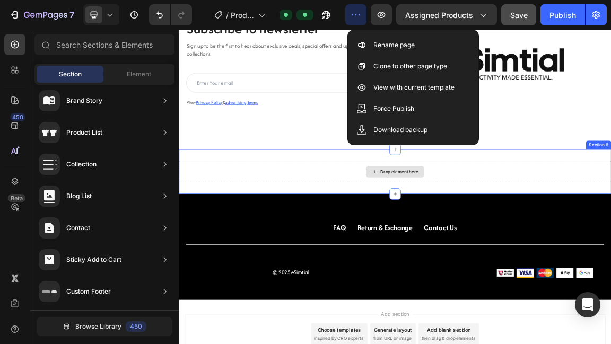
click at [465, 246] on div "Drop element here" at bounding box center [497, 238] width 86 height 17
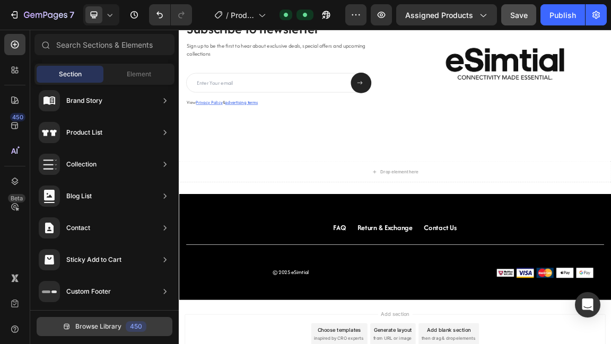
click at [128, 326] on div "450" at bounding box center [136, 326] width 21 height 11
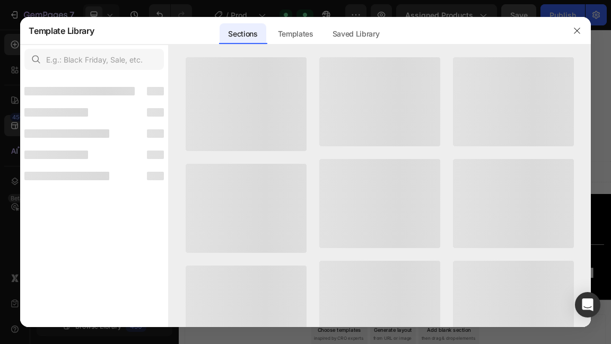
scroll to position [377, 0]
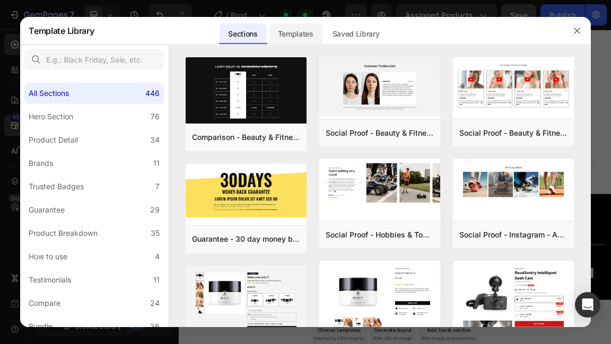
click at [298, 36] on div "Templates" at bounding box center [295, 33] width 53 height 21
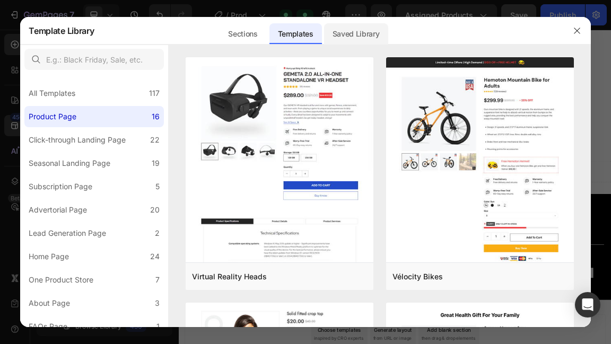
click at [351, 29] on div "Saved Library" at bounding box center [356, 33] width 64 height 21
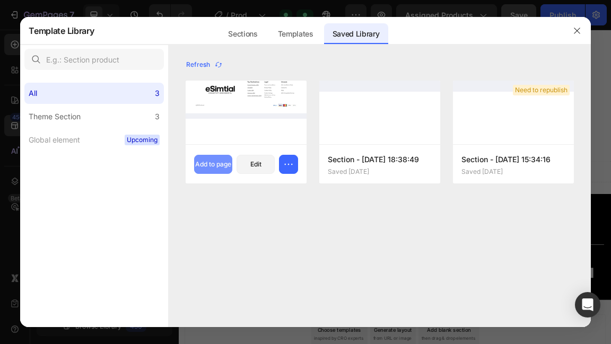
click at [219, 160] on div "Add to page" at bounding box center [213, 165] width 36 height 10
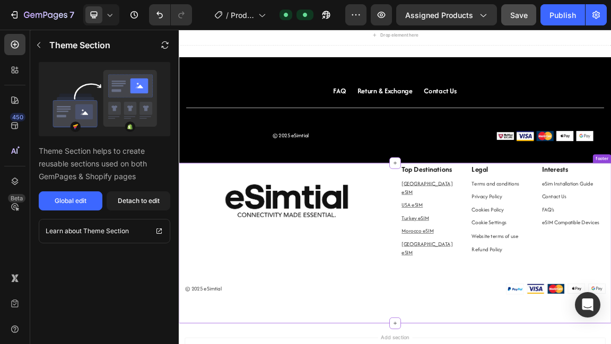
scroll to position [1413, 0]
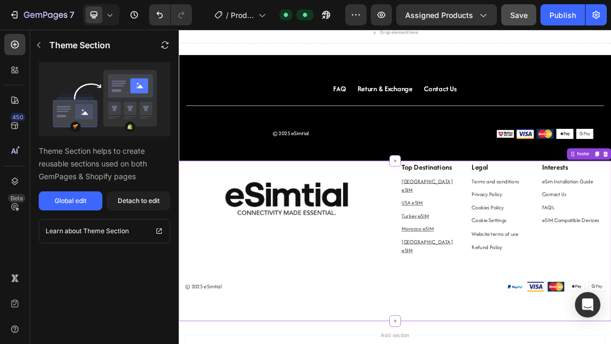
click at [228, 267] on img at bounding box center [338, 278] width 302 height 111
click at [400, 344] on div "Image Top Destinations Text block United Kingdom eSIM Text block USA eSIM Text …" at bounding box center [497, 320] width 621 height 194
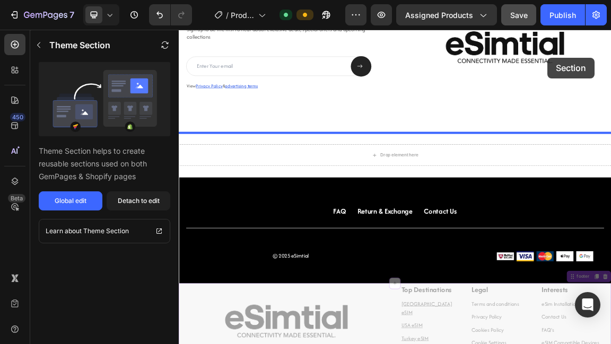
scroll to position [1209, 0]
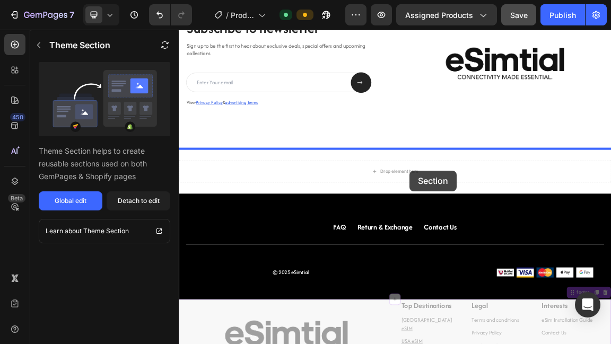
drag, startPoint x: 758, startPoint y: 212, endPoint x: 518, endPoint y: 237, distance: 241.5
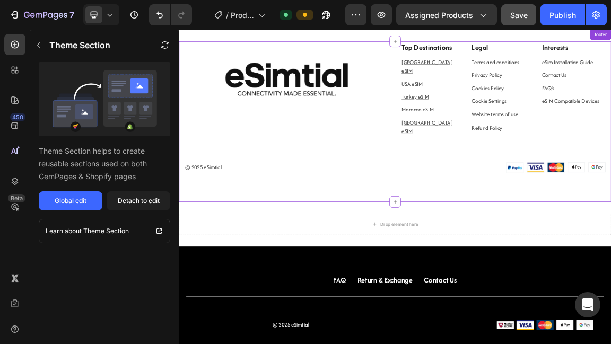
scroll to position [1391, 0]
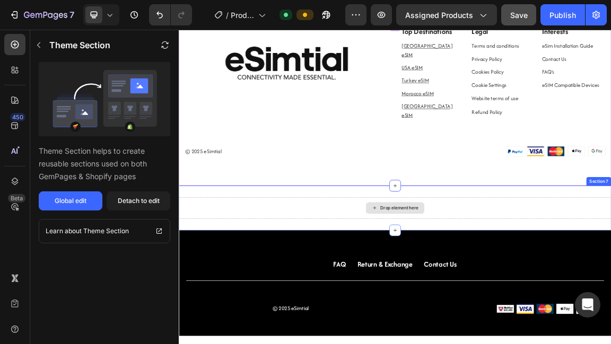
click at [610, 276] on div "Drop element here" at bounding box center [497, 292] width 636 height 32
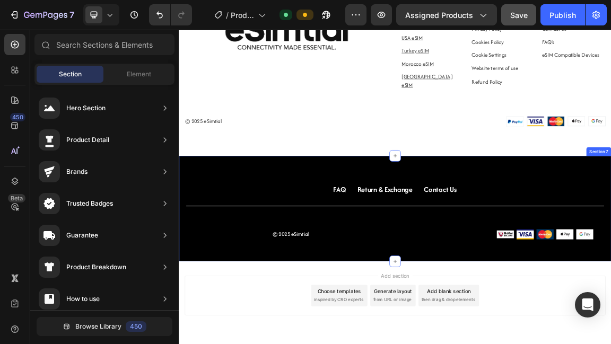
scroll to position [1436, 0]
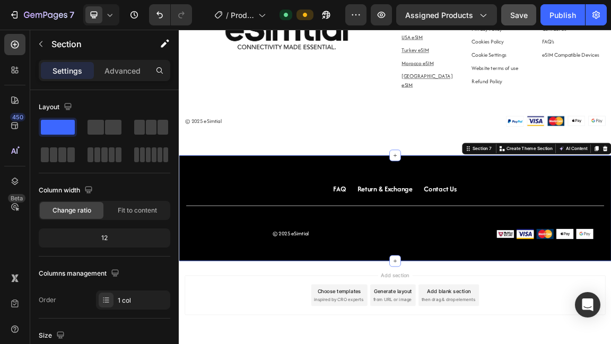
click at [610, 238] on div "FAQ Button Return & Exchange Button Contact Us Button Row Title Line © 2025 eSi…" at bounding box center [497, 292] width 636 height 155
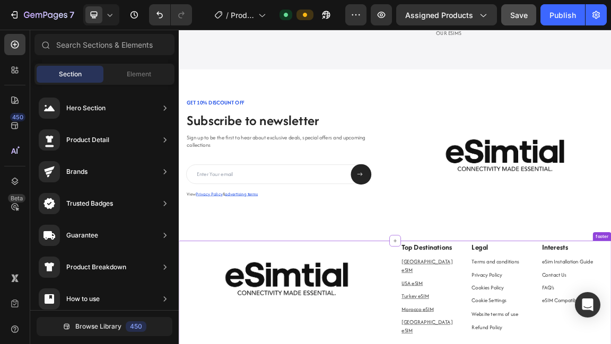
scroll to position [1071, 0]
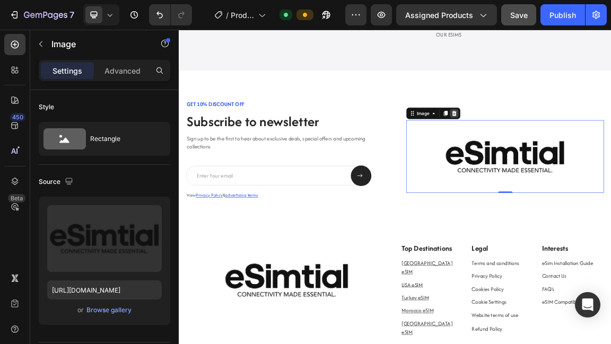
click at [585, 154] on icon at bounding box center [584, 153] width 8 height 8
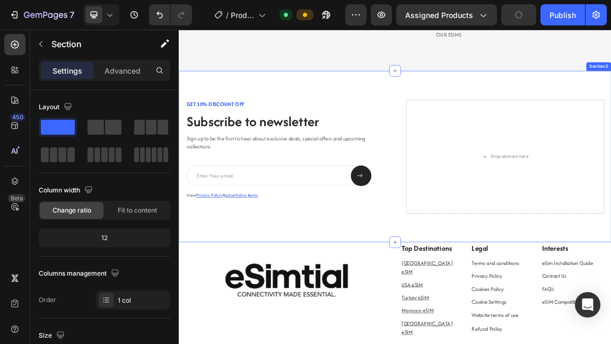
click at [509, 124] on div "GET 10% DISCOUNT OFF Text Block Subscribe to newsletter Heading Sign up to be t…" at bounding box center [497, 216] width 636 height 252
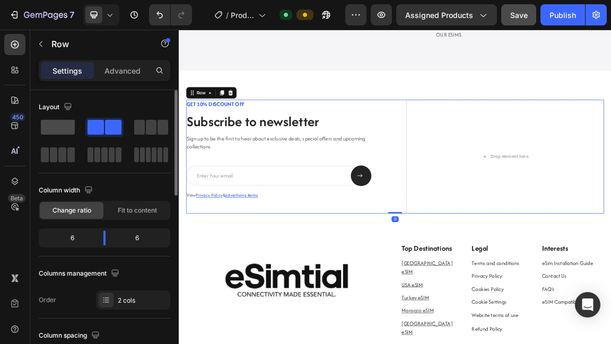
click at [68, 126] on span at bounding box center [58, 127] width 34 height 15
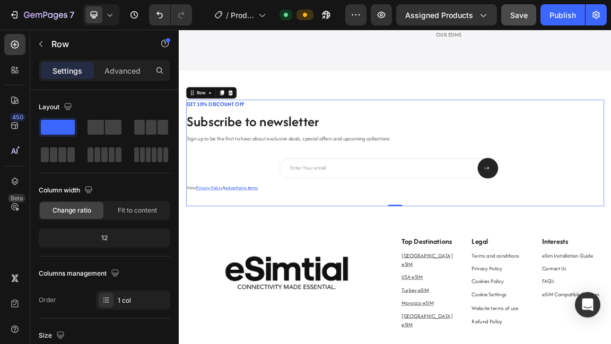
click at [610, 276] on div "GET 10% DISCOUNT OFF Text Block Subscribe to newsletter Heading Sign up to be t…" at bounding box center [496, 211] width 615 height 157
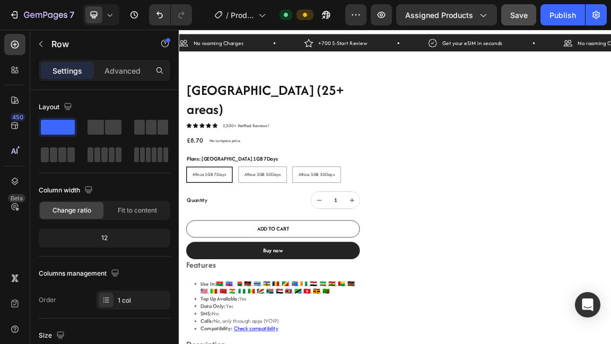
scroll to position [0, 0]
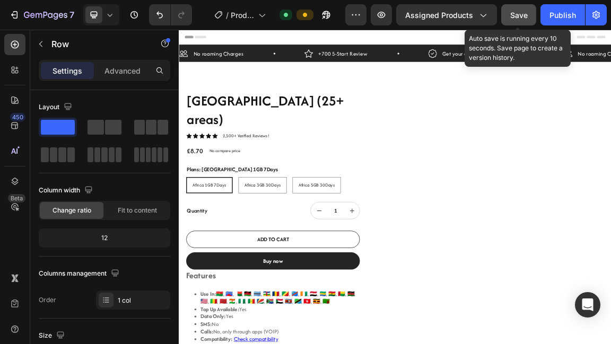
click at [527, 18] on span "Save" at bounding box center [519, 15] width 18 height 9
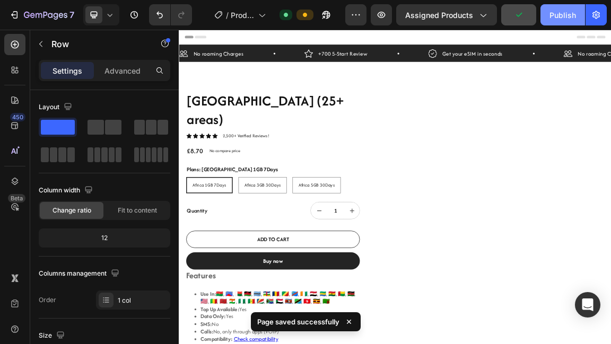
click at [552, 18] on div "Publish" at bounding box center [562, 15] width 27 height 11
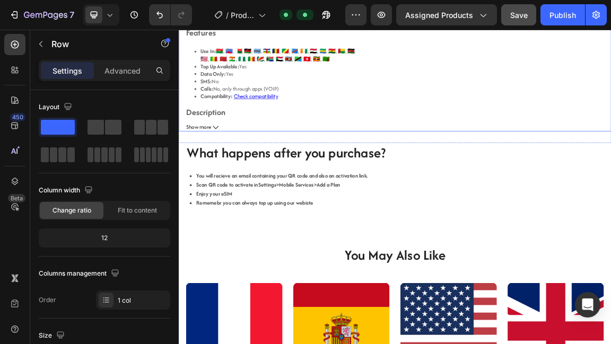
scroll to position [361, 0]
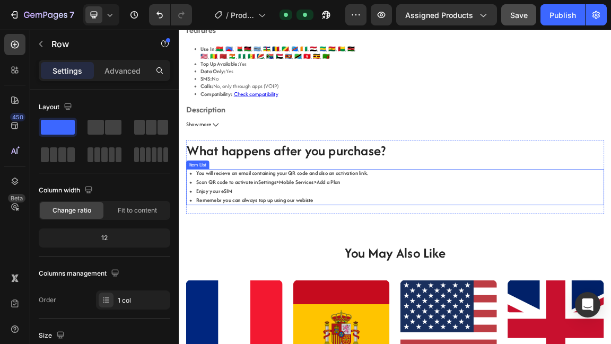
click at [597, 235] on div "You will recieve an email containing your QR code and also an activation link. …" at bounding box center [496, 261] width 615 height 53
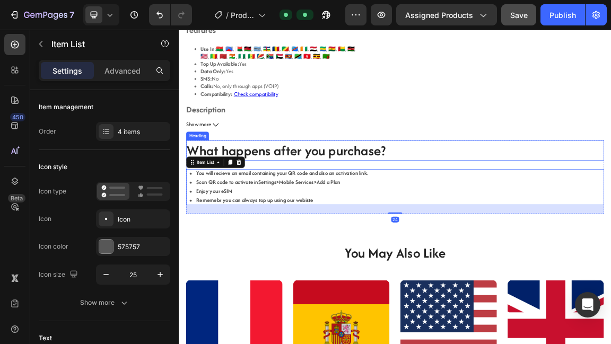
click at [604, 193] on h2 "What happens after you purchase?" at bounding box center [496, 208] width 615 height 30
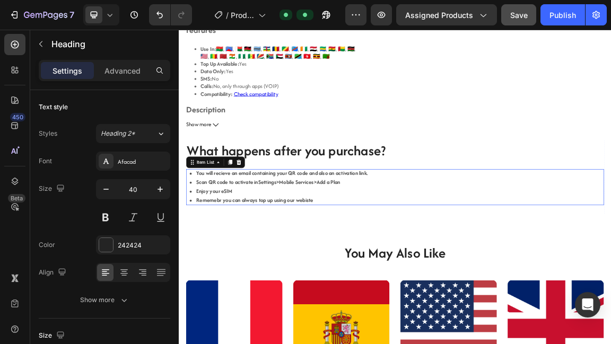
click at [610, 235] on div "You will recieve an email containing your QR code and also an activation link. …" at bounding box center [496, 261] width 615 height 53
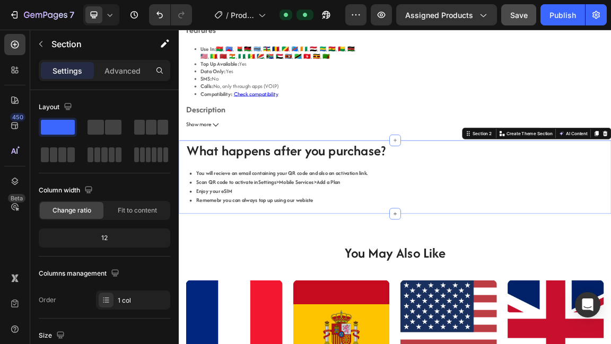
click at [610, 205] on div "What happens after you purchase? Heading You will recieve an email containing y…" at bounding box center [497, 247] width 636 height 108
click at [128, 71] on p "Advanced" at bounding box center [122, 70] width 36 height 11
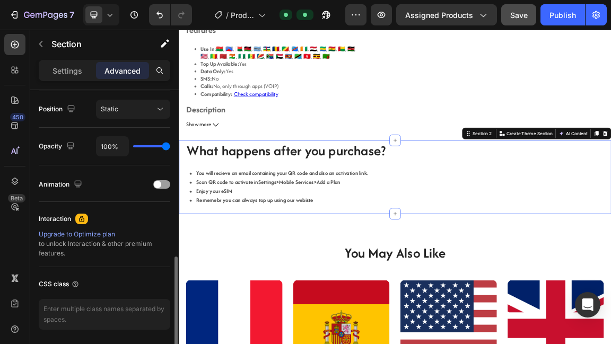
scroll to position [422, 0]
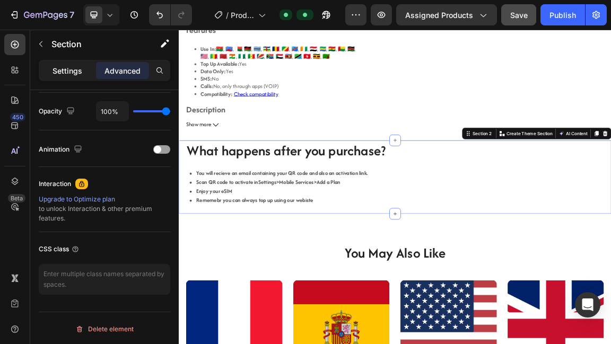
click at [77, 67] on p "Settings" at bounding box center [68, 70] width 30 height 11
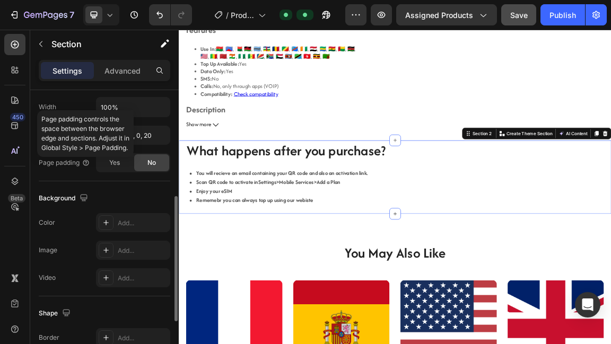
scroll to position [250, 0]
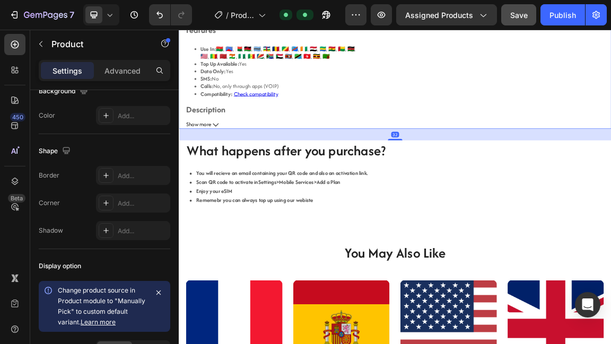
scroll to position [0, 0]
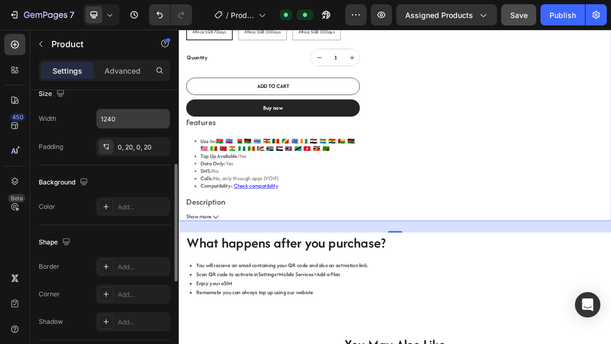
scroll to position [164, 0]
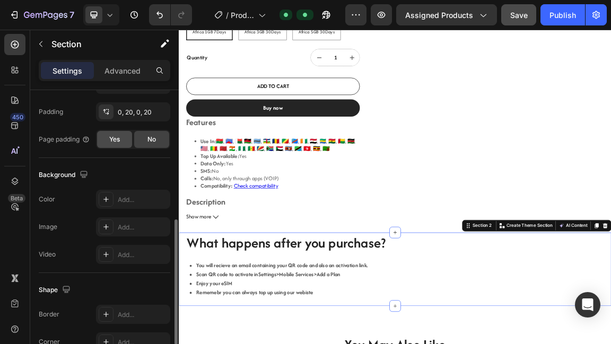
scroll to position [283, 0]
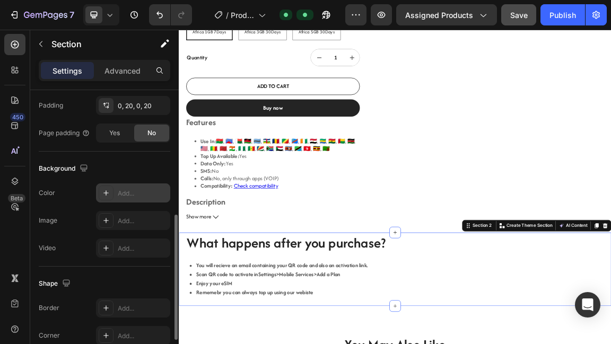
click at [139, 196] on div "Add..." at bounding box center [143, 194] width 50 height 10
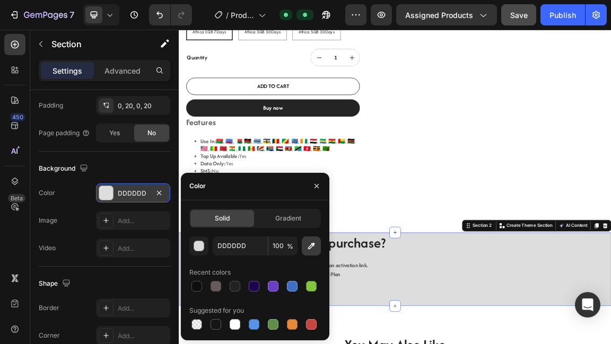
click at [310, 238] on button "button" at bounding box center [311, 246] width 19 height 19
type input "FFFFFF"
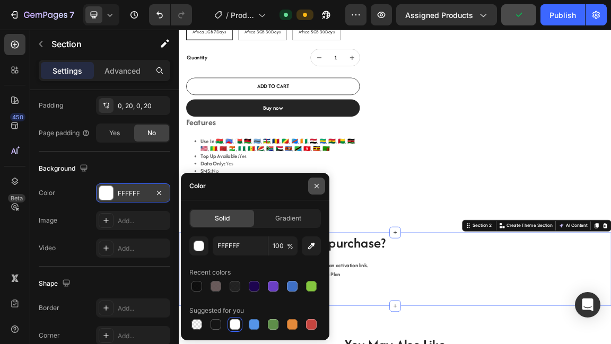
click at [314, 187] on icon "button" at bounding box center [316, 186] width 8 height 8
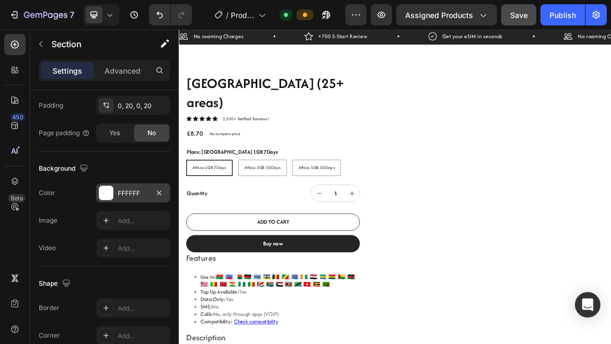
scroll to position [0, 0]
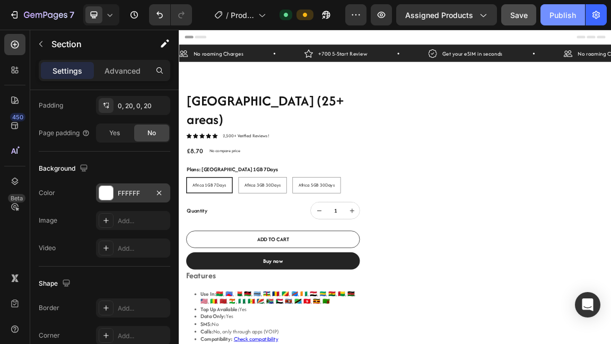
click at [552, 14] on div "Publish" at bounding box center [562, 15] width 27 height 11
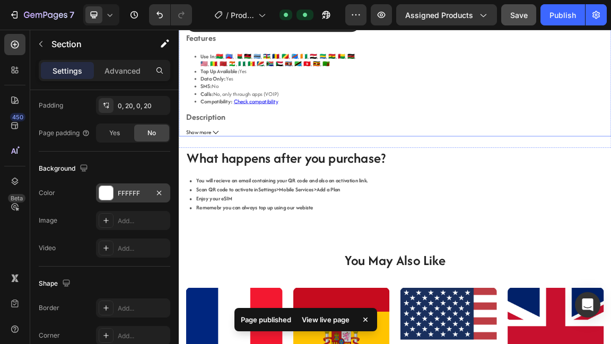
scroll to position [357, 0]
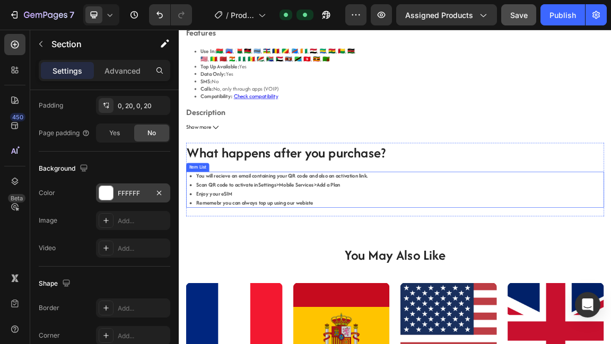
click at [432, 254] on p "Scan QR code to activate in Settings >Mobile Services>Add a Plan" at bounding box center [330, 258] width 252 height 8
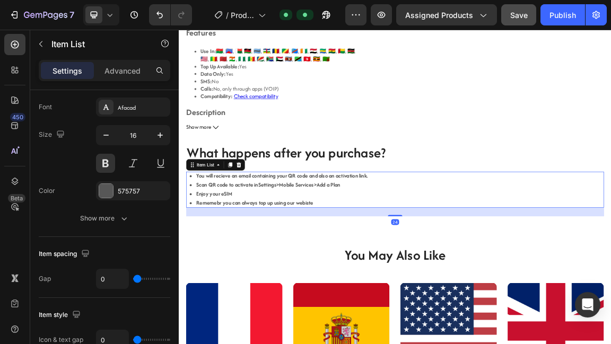
scroll to position [0, 0]
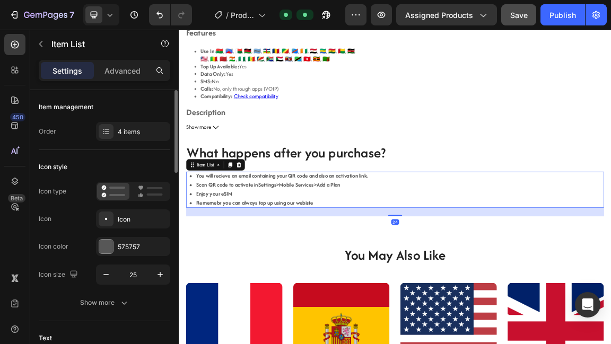
click at [425, 254] on p "Scan QR code to activate in Settings >Mobile Services>Add a Plan" at bounding box center [330, 258] width 252 height 8
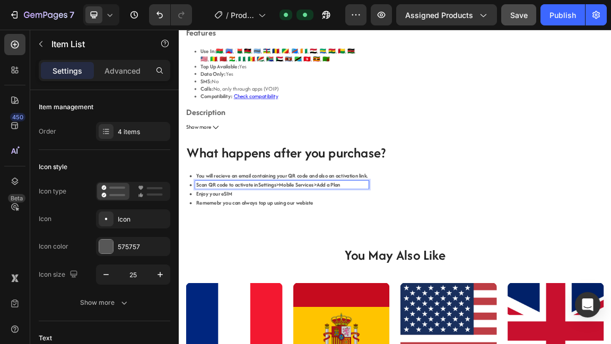
click at [424, 254] on p "Scan QR code to activate in Settings >Mobile Services>Add a Plan" at bounding box center [330, 258] width 252 height 8
click at [335, 267] on p "Enjoy your eSIM" at bounding box center [330, 271] width 252 height 8
click at [508, 239] on div "You will recieve an email containing your QR code and also an activation link. …" at bounding box center [496, 265] width 615 height 53
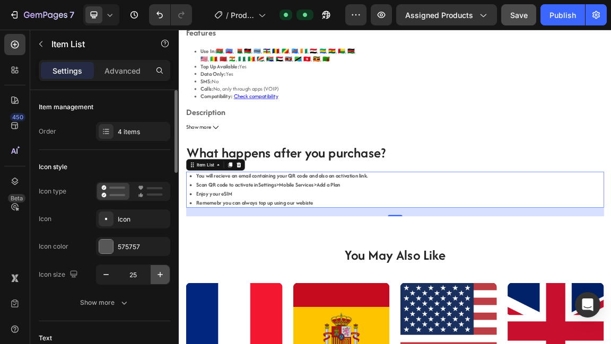
click at [160, 271] on icon "button" at bounding box center [160, 274] width 11 height 11
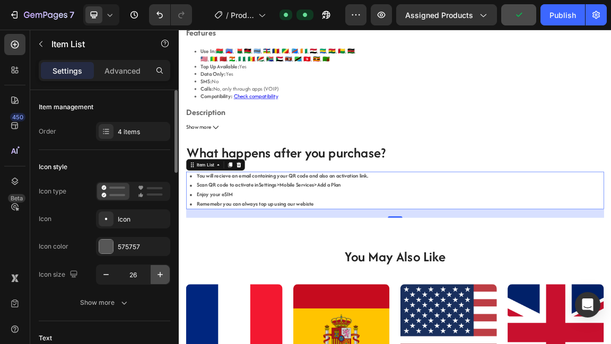
click at [160, 271] on icon "button" at bounding box center [160, 274] width 11 height 11
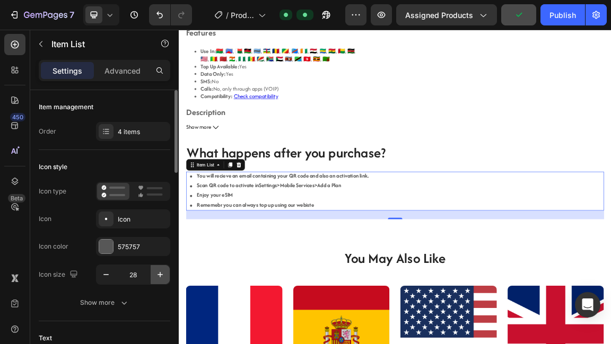
click at [160, 271] on icon "button" at bounding box center [160, 274] width 11 height 11
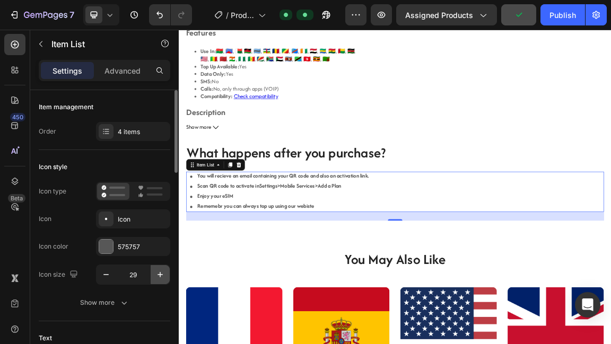
click at [160, 271] on icon "button" at bounding box center [160, 274] width 11 height 11
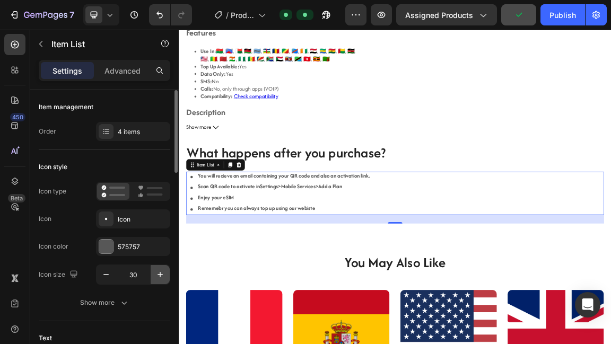
click at [160, 271] on icon "button" at bounding box center [160, 274] width 11 height 11
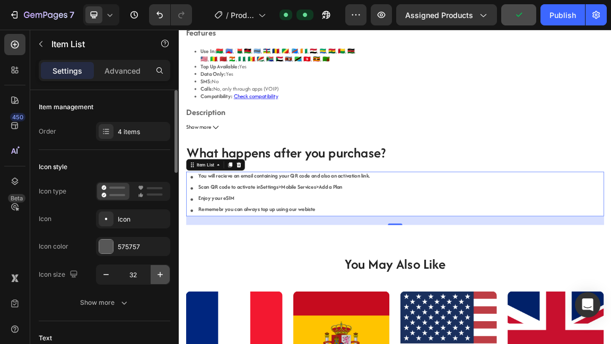
click at [160, 271] on icon "button" at bounding box center [160, 274] width 11 height 11
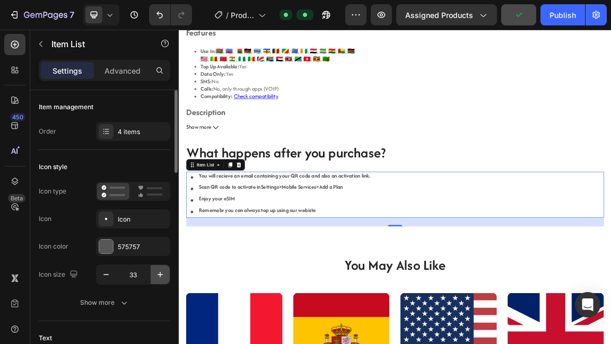
click at [160, 271] on icon "button" at bounding box center [160, 274] width 11 height 11
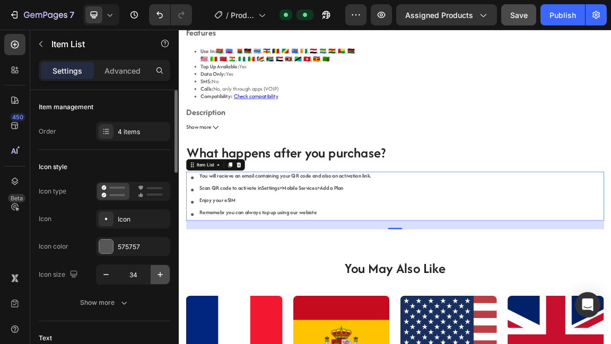
click at [160, 270] on icon "button" at bounding box center [160, 274] width 11 height 11
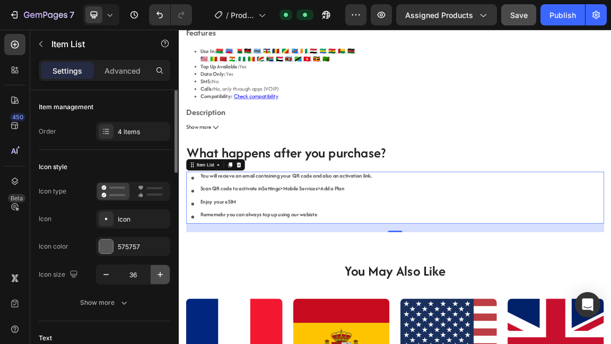
click at [160, 270] on icon "button" at bounding box center [160, 274] width 11 height 11
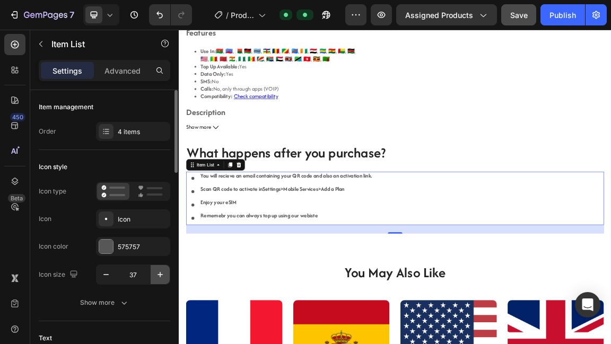
click at [160, 270] on icon "button" at bounding box center [160, 274] width 11 height 11
type input "38"
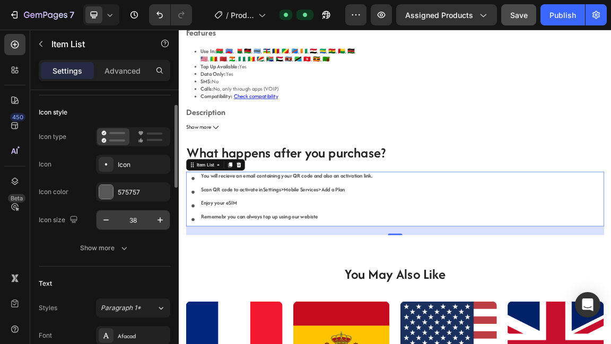
scroll to position [55, 0]
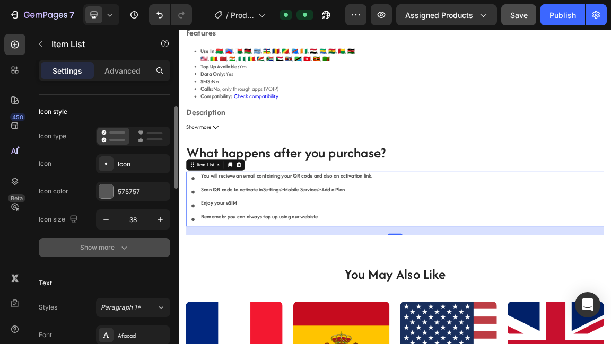
click at [112, 240] on button "Show more" at bounding box center [105, 247] width 132 height 19
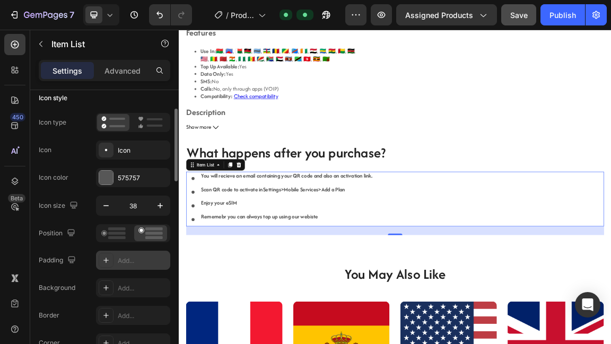
scroll to position [73, 0]
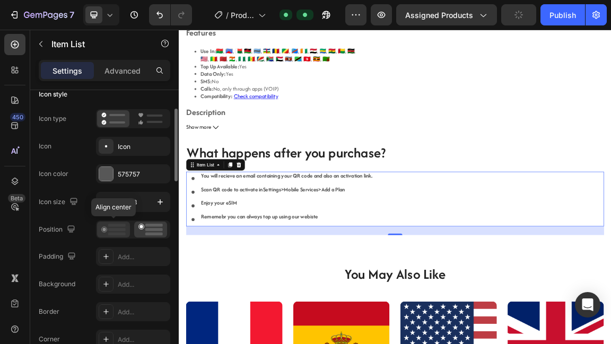
click at [115, 233] on rect at bounding box center [117, 234] width 18 height 3
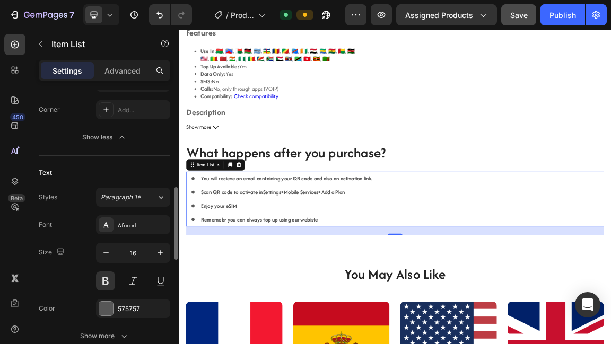
scroll to position [333, 0]
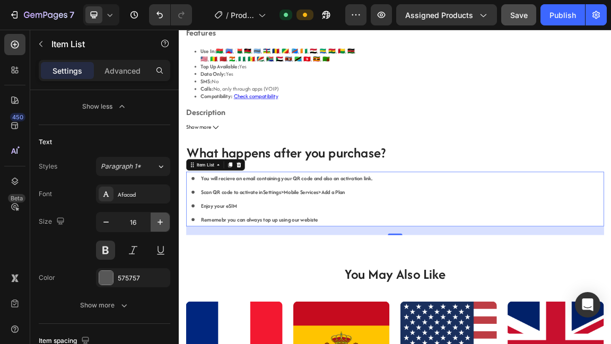
click at [155, 221] on icon "button" at bounding box center [160, 222] width 11 height 11
type input "19"
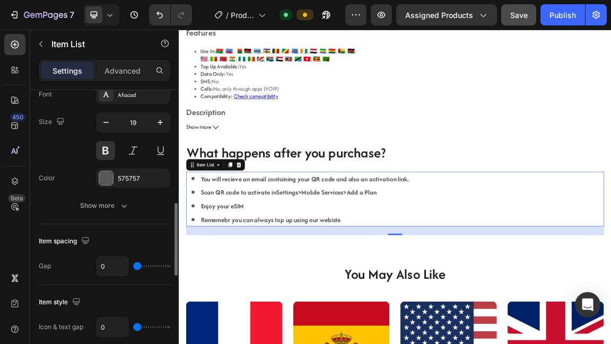
scroll to position [438, 0]
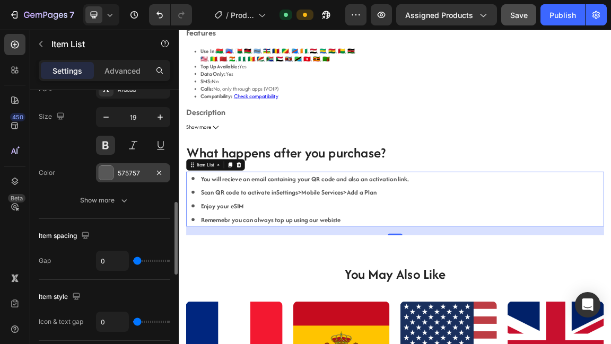
click at [112, 166] on div at bounding box center [106, 173] width 14 height 14
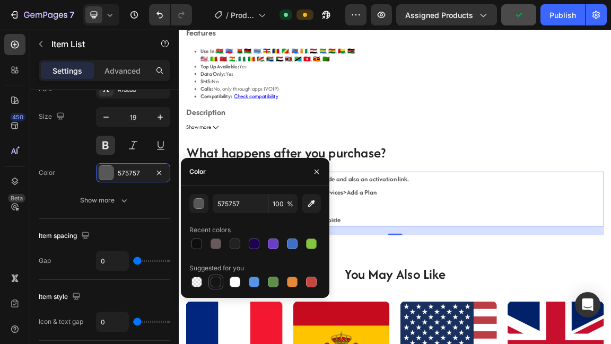
click at [216, 278] on div at bounding box center [216, 282] width 11 height 11
type input "151515"
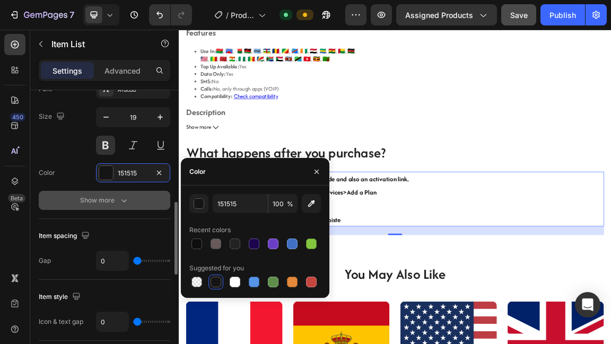
click at [150, 200] on button "Show more" at bounding box center [105, 200] width 132 height 19
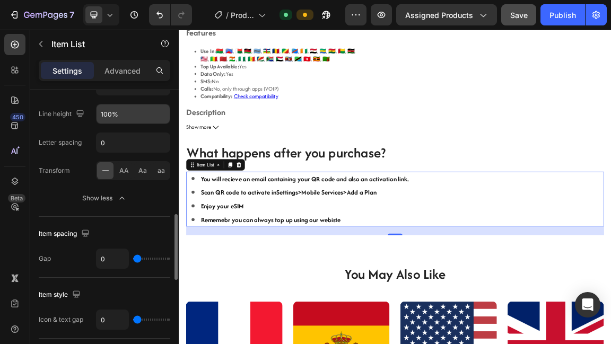
scroll to position [553, 0]
click at [141, 168] on span "Aa" at bounding box center [142, 170] width 8 height 10
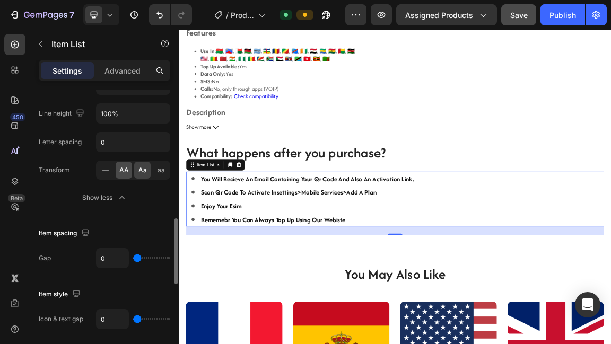
click at [125, 169] on span "AA" at bounding box center [124, 170] width 10 height 10
click at [138, 167] on span "Aa" at bounding box center [142, 170] width 8 height 10
click at [104, 170] on icon at bounding box center [105, 170] width 11 height 11
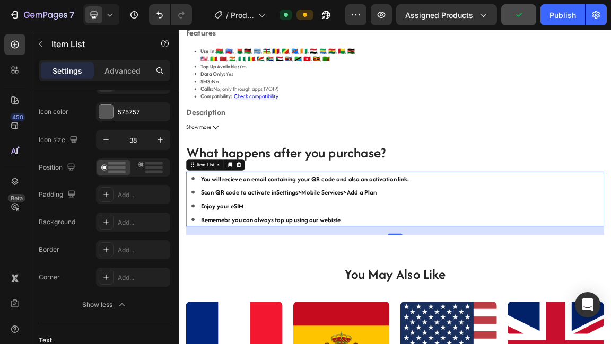
scroll to position [0, 0]
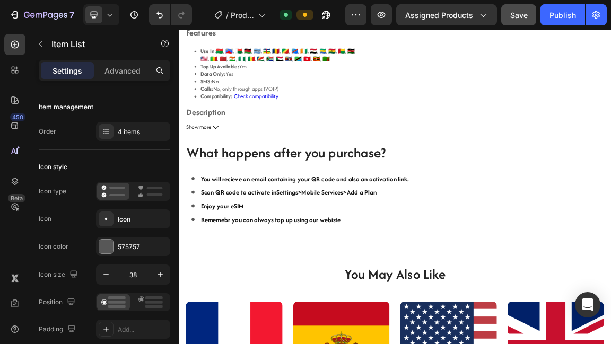
click at [476, 239] on div "You will recieve an email containing your QR code and also an activation link." at bounding box center [353, 249] width 329 height 20
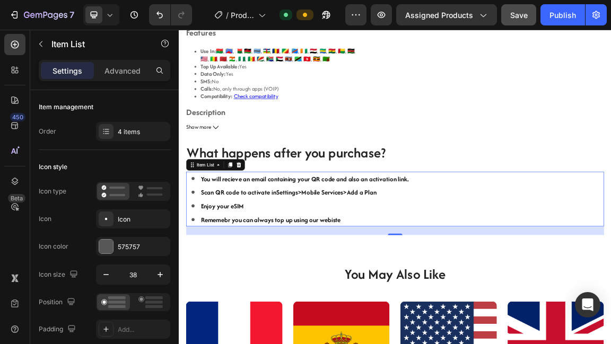
click at [466, 264] on p "Scan QR code to activate in Settings >Mobile Services>Add a Plan" at bounding box center [364, 269] width 306 height 10
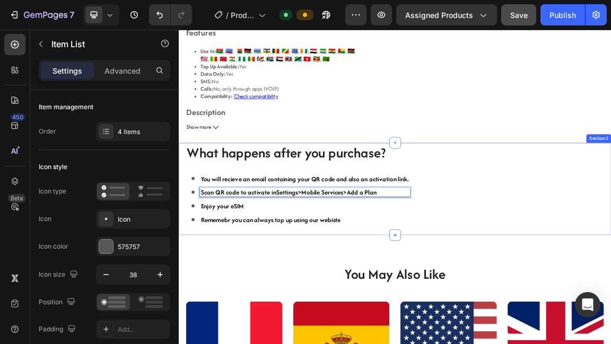
click at [186, 257] on div "What happens after you purchase? Heading You will recieve an email containing y…" at bounding box center [497, 264] width 636 height 136
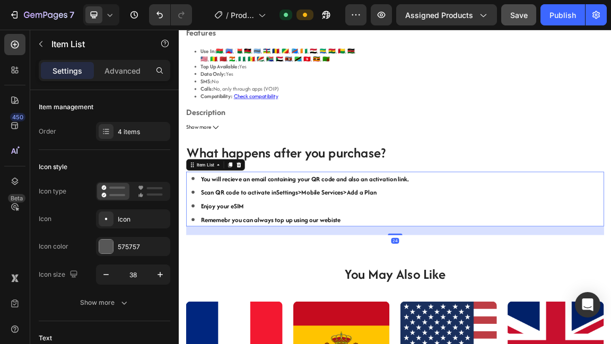
click at [203, 279] on icon at bounding box center [199, 289] width 20 height 20
click at [130, 222] on div "Icon" at bounding box center [143, 220] width 50 height 10
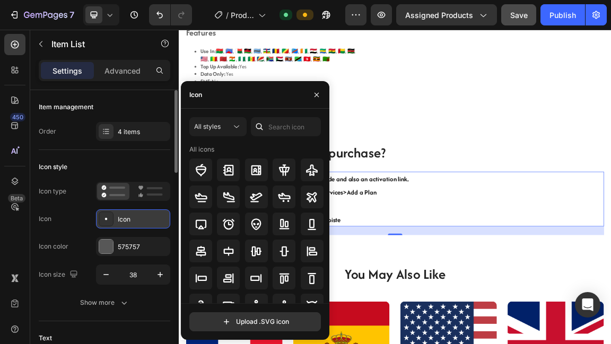
click at [144, 222] on div "Icon" at bounding box center [143, 220] width 50 height 10
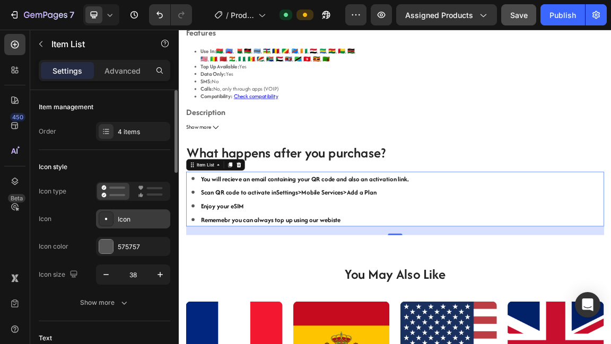
click at [144, 222] on div "Icon" at bounding box center [143, 220] width 50 height 10
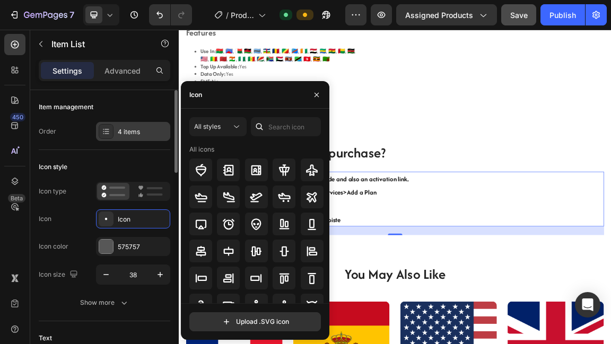
click at [139, 137] on div "4 items" at bounding box center [133, 131] width 74 height 19
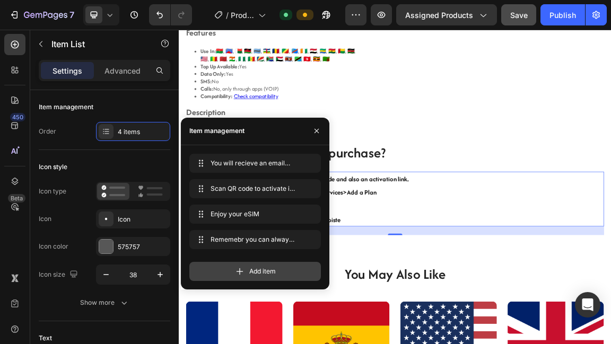
click at [235, 267] on icon at bounding box center [239, 271] width 11 height 11
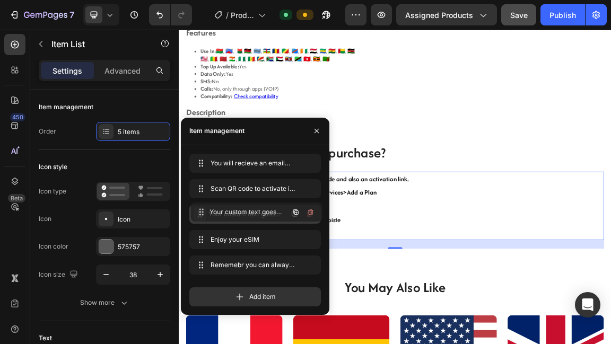
drag, startPoint x: 198, startPoint y: 264, endPoint x: 199, endPoint y: 211, distance: 53.1
click at [317, 127] on icon "button" at bounding box center [316, 131] width 8 height 8
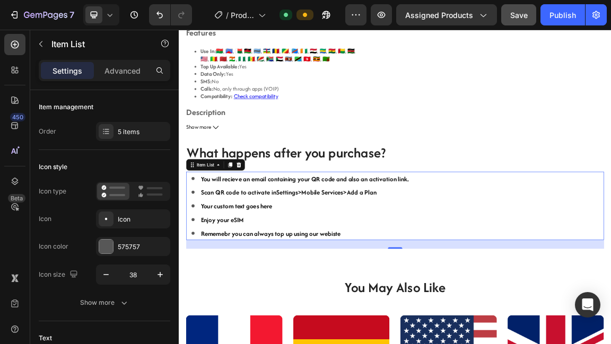
click at [284, 283] on div "Your custom text goes here" at bounding box center [363, 289] width 309 height 13
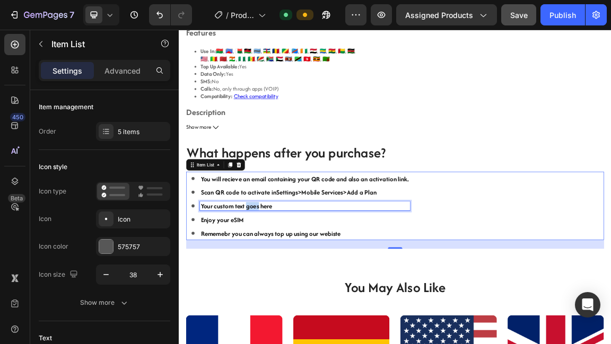
click at [284, 284] on p "Your custom text goes here" at bounding box center [364, 289] width 306 height 10
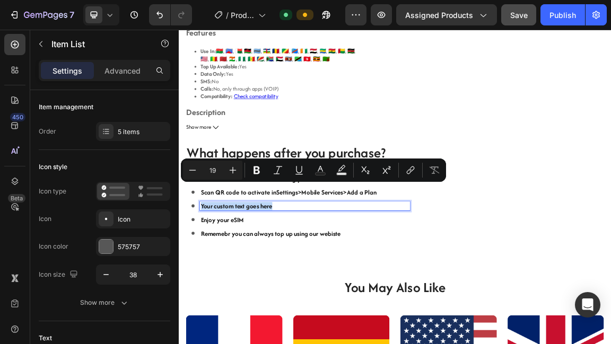
click at [284, 284] on p "Your custom text goes here" at bounding box center [364, 289] width 306 height 10
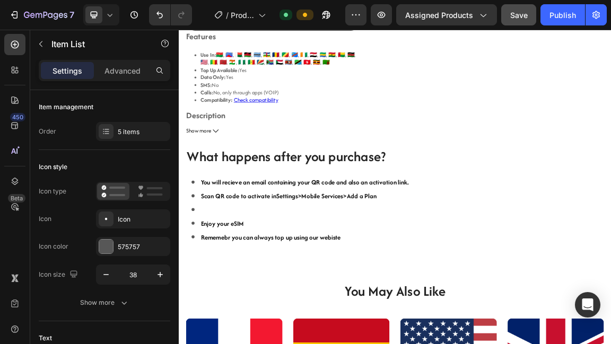
scroll to position [347, 0]
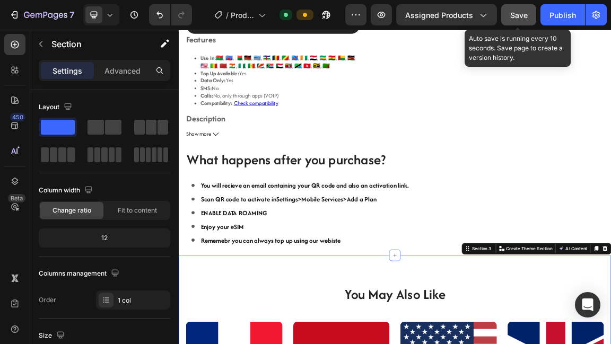
click at [534, 12] on button "Save" at bounding box center [518, 14] width 35 height 21
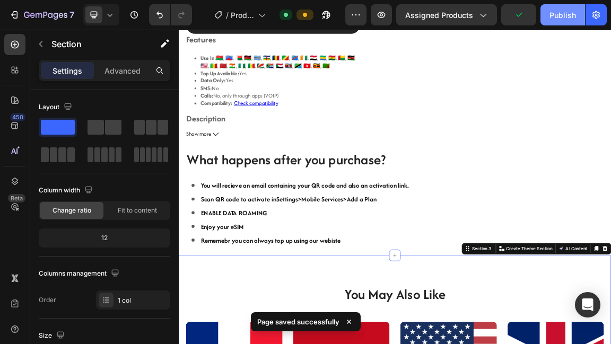
click at [551, 10] on div "Publish" at bounding box center [562, 15] width 27 height 11
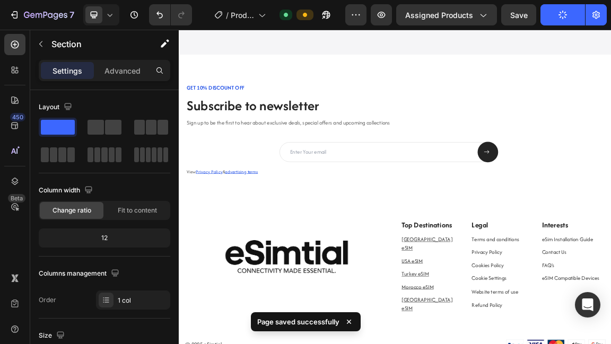
scroll to position [1157, 0]
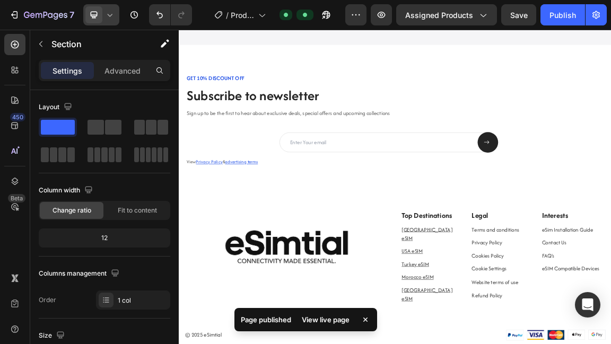
click at [100, 16] on span at bounding box center [93, 14] width 17 height 17
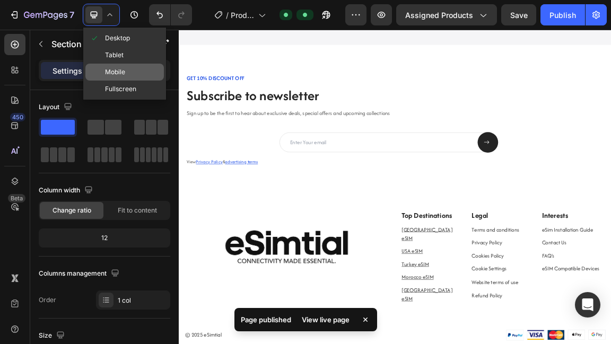
click at [112, 70] on span "Mobile" at bounding box center [115, 72] width 20 height 11
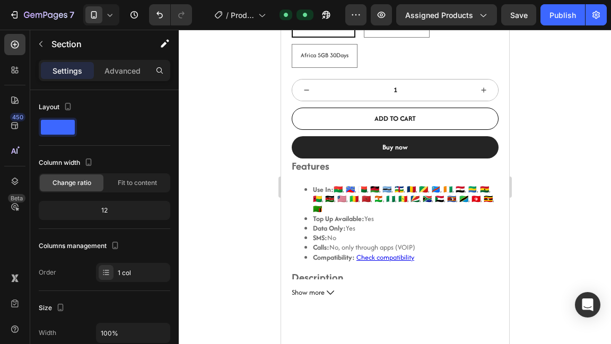
scroll to position [179, 0]
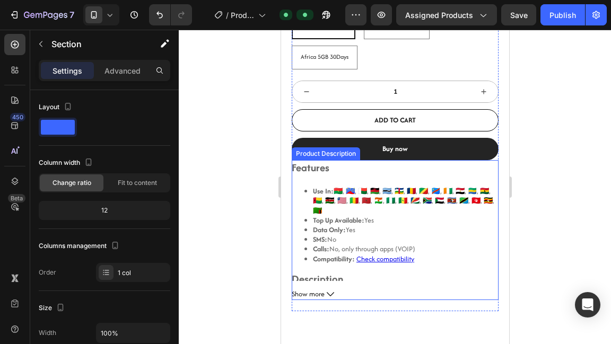
click at [307, 260] on div "Features Use In: 🇧🇫, 🇷🇪, 🇲🇬, 🇲🇼, 🇧🇼, 🇨🇫, 🇹🇩, 🇨🇬, 🇨🇩, 🇨🇮, 🇪🇬, 🇬🇦, 🇬🇭, 🇬🇼, 🇰🇪, 🇱🇷…" at bounding box center [394, 230] width 207 height 140
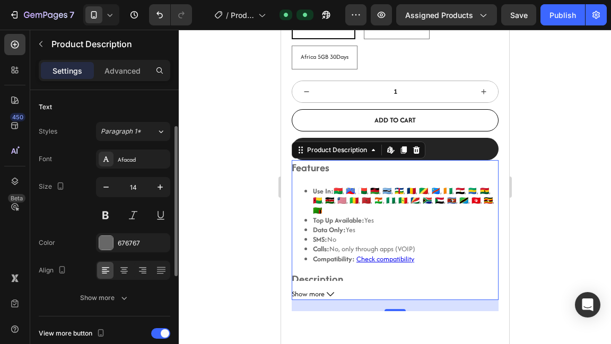
scroll to position [69, 0]
click at [129, 246] on div "676767" at bounding box center [133, 243] width 31 height 10
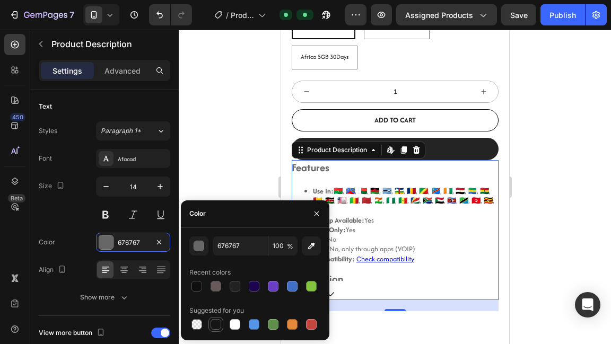
click at [221, 326] on div at bounding box center [216, 324] width 11 height 11
type input "151515"
click at [215, 176] on div at bounding box center [395, 187] width 432 height 315
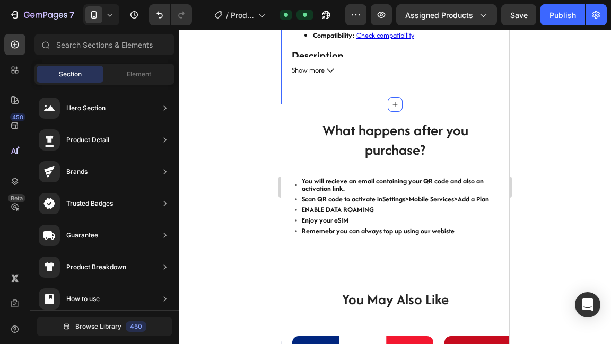
scroll to position [408, 0]
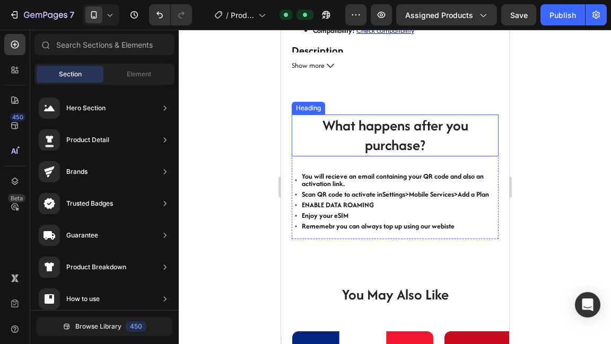
click at [406, 124] on h2 "What happens after you purchase?" at bounding box center [394, 136] width 207 height 42
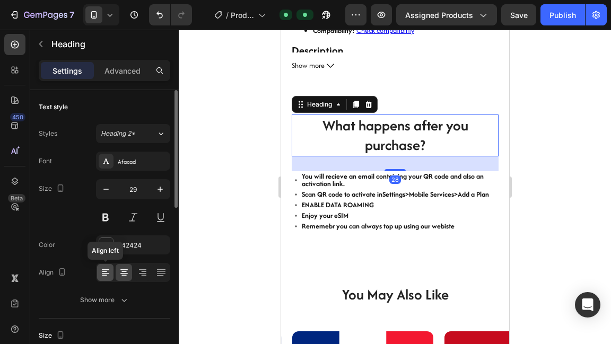
click at [105, 272] on icon at bounding box center [104, 272] width 5 height 1
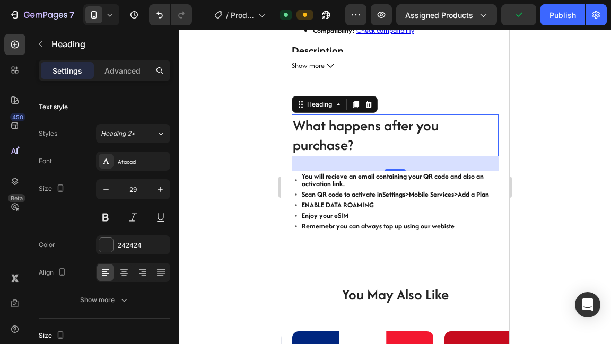
click at [298, 123] on h2 "What happens after you purchase?" at bounding box center [394, 136] width 207 height 42
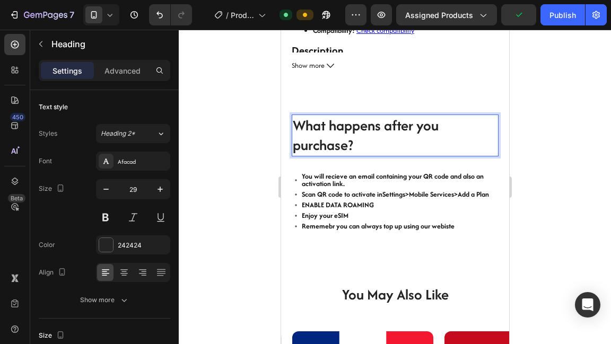
click at [295, 124] on p "What happens after you purchase?" at bounding box center [394, 136] width 205 height 40
click at [444, 116] on p "What happens after you purchase?" at bounding box center [394, 136] width 205 height 40
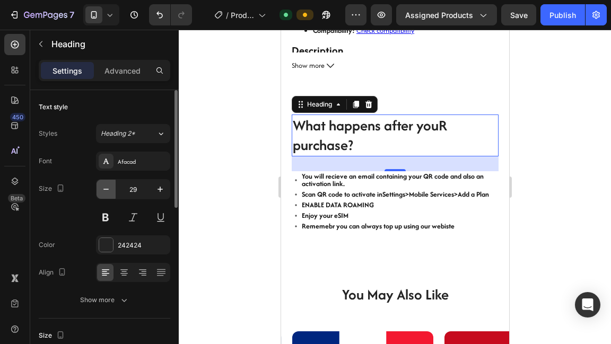
click at [111, 190] on icon "button" at bounding box center [106, 189] width 11 height 11
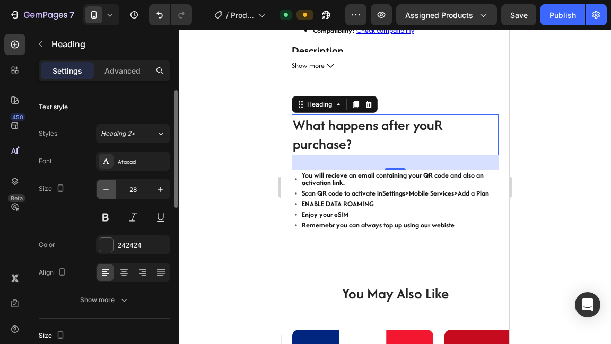
click at [111, 190] on icon "button" at bounding box center [106, 189] width 11 height 11
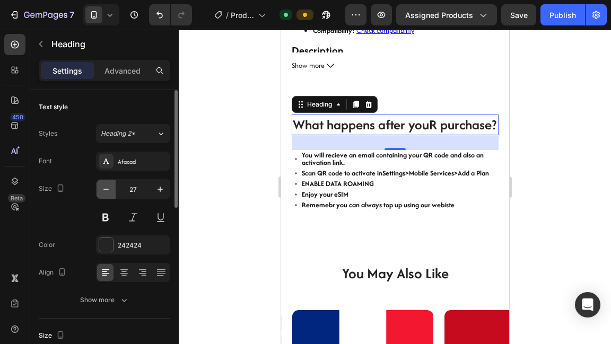
click at [111, 190] on icon "button" at bounding box center [106, 189] width 11 height 11
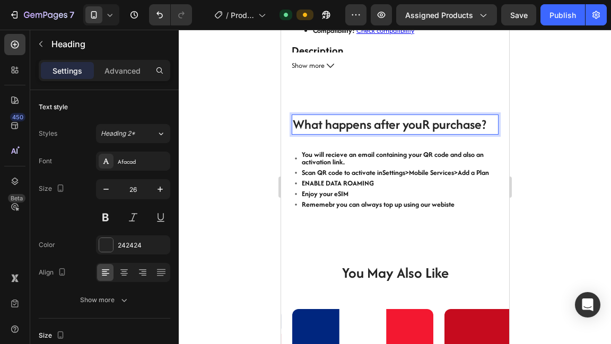
click at [420, 116] on p "What happens after youR purchase?" at bounding box center [394, 125] width 205 height 18
click at [432, 116] on p "What happens after youR purchase?" at bounding box center [394, 125] width 205 height 18
click at [415, 116] on p "Afer purchase?" at bounding box center [394, 125] width 205 height 18
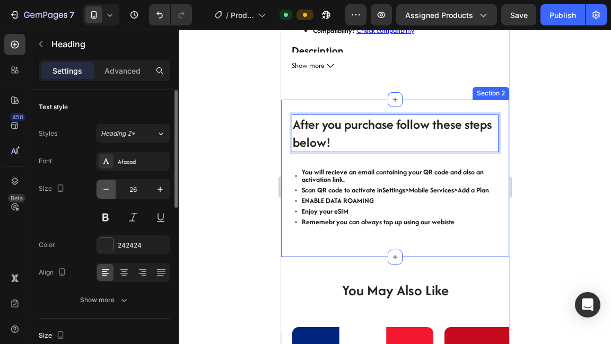
click at [108, 195] on button "button" at bounding box center [106, 189] width 19 height 19
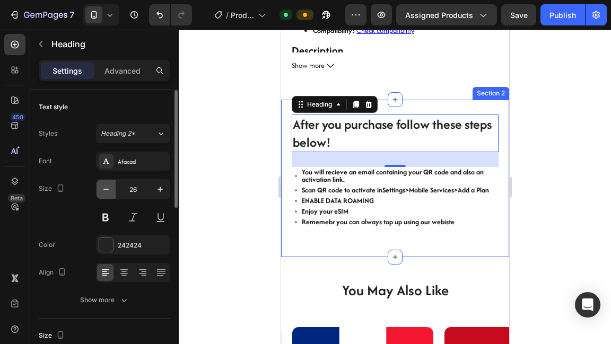
click at [108, 195] on button "button" at bounding box center [106, 189] width 19 height 19
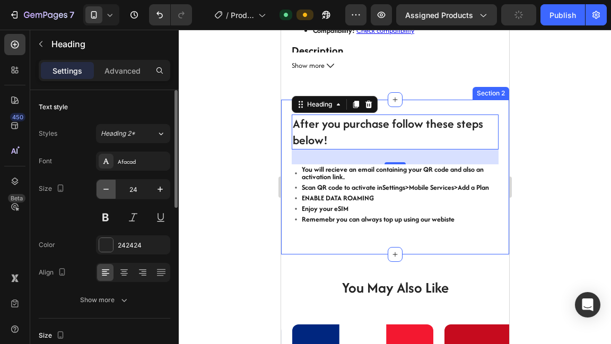
click at [109, 194] on icon "button" at bounding box center [106, 189] width 11 height 11
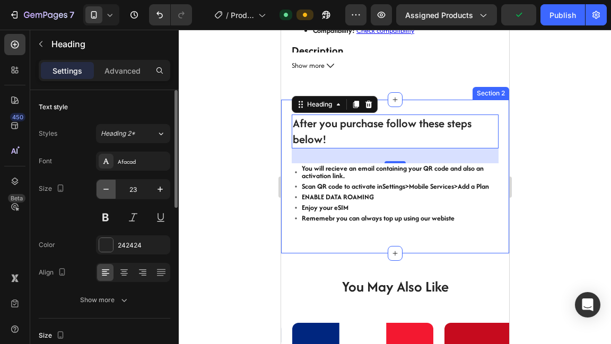
click at [109, 194] on icon "button" at bounding box center [106, 189] width 11 height 11
type input "22"
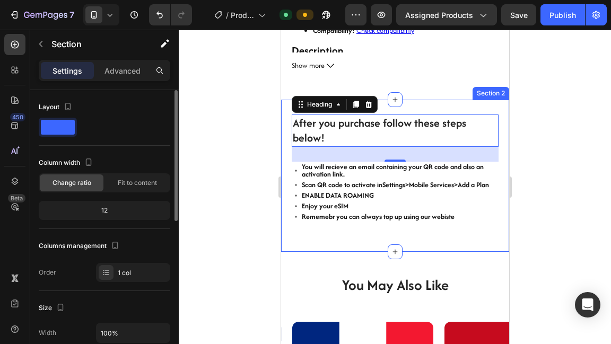
click at [377, 196] on div "After you purchase follow these steps below! Heading 28 You will recieve an ema…" at bounding box center [395, 176] width 228 height 152
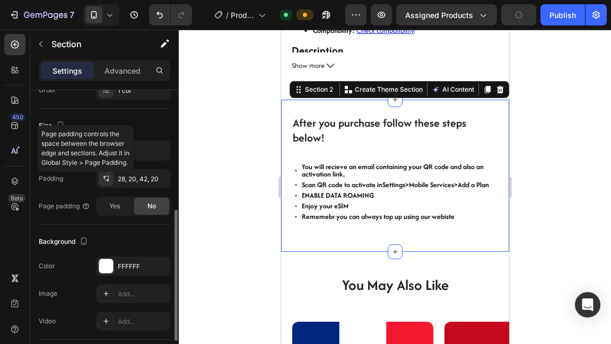
scroll to position [208, 0]
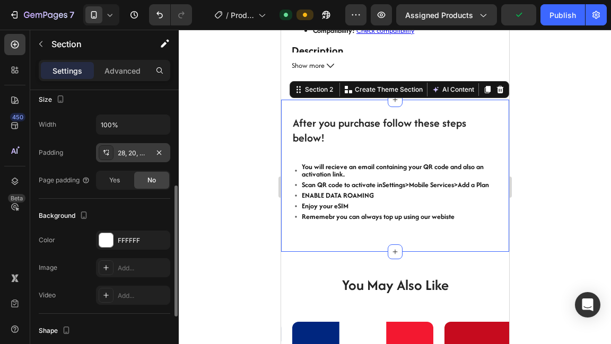
click at [139, 154] on div "28, 20, 42, 20" at bounding box center [133, 154] width 31 height 10
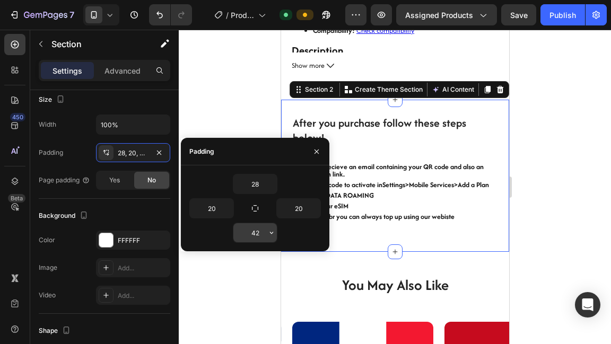
click at [259, 232] on input "42" at bounding box center [254, 232] width 43 height 19
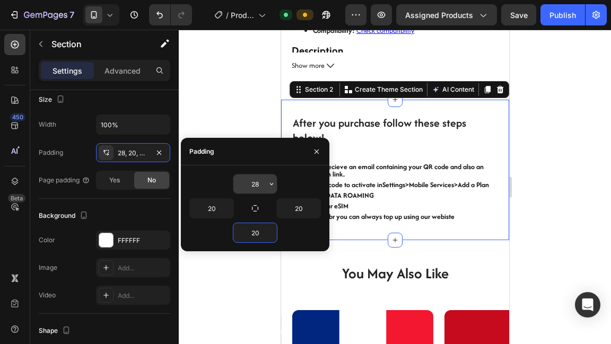
type input "20"
click at [265, 180] on input "28" at bounding box center [254, 183] width 43 height 19
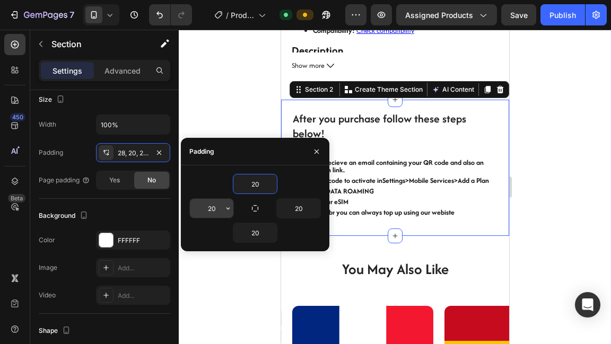
type input "20"
click at [321, 151] on button "button" at bounding box center [316, 151] width 17 height 17
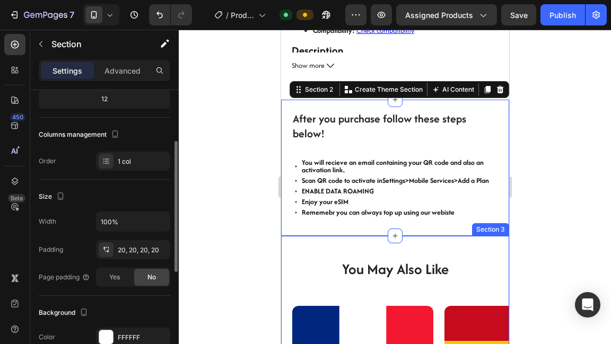
scroll to position [100, 0]
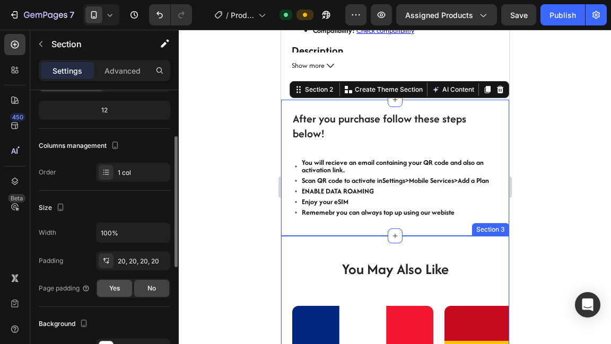
click at [115, 284] on span "Yes" at bounding box center [114, 289] width 11 height 10
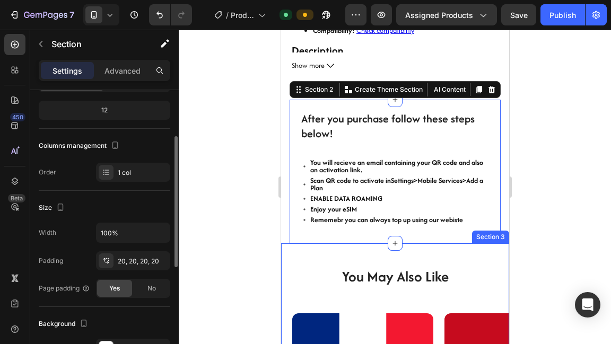
click at [115, 284] on span "Yes" at bounding box center [114, 289] width 11 height 10
click at [149, 289] on span "No" at bounding box center [151, 289] width 8 height 10
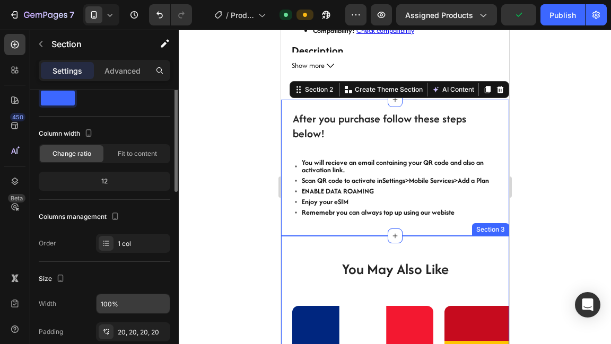
scroll to position [0, 0]
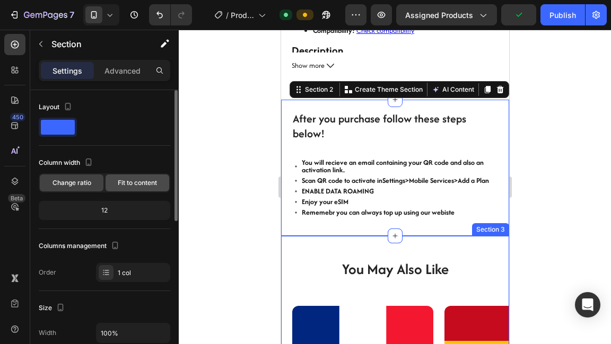
click at [148, 186] on span "Fit to content" at bounding box center [137, 183] width 39 height 10
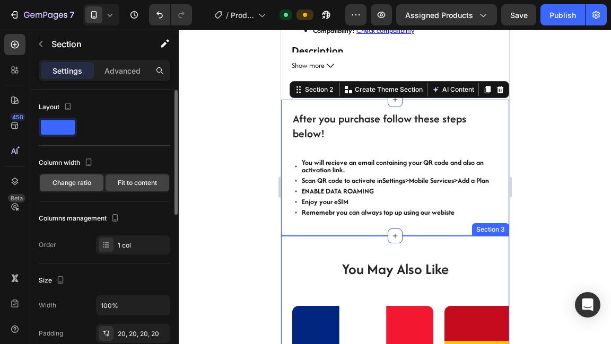
click at [89, 186] on span "Change ratio" at bounding box center [72, 183] width 39 height 10
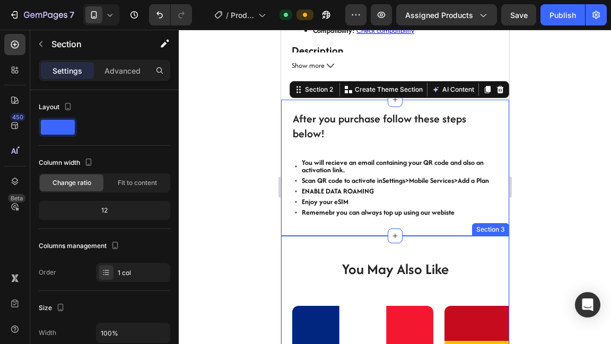
click at [232, 82] on div at bounding box center [395, 187] width 432 height 315
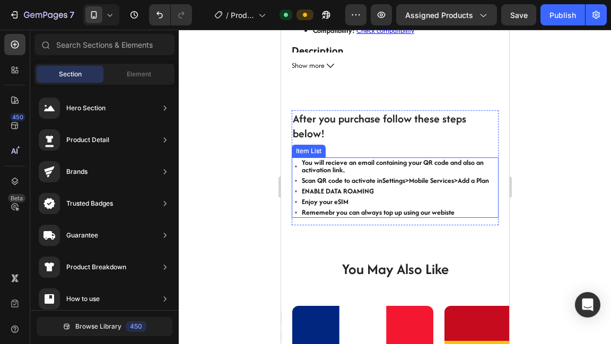
click at [360, 188] on p "ENABLE DATA ROAMING" at bounding box center [398, 191] width 195 height 7
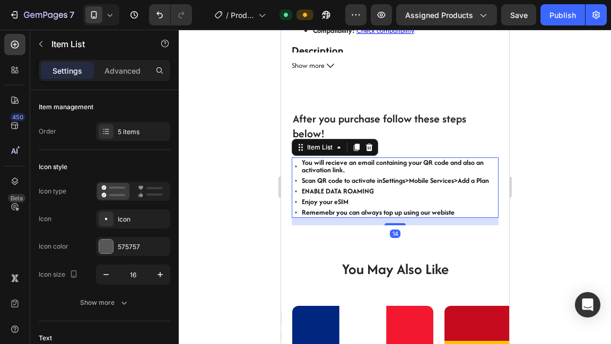
click at [360, 188] on p "ENABLE DATA ROAMING" at bounding box center [398, 191] width 195 height 7
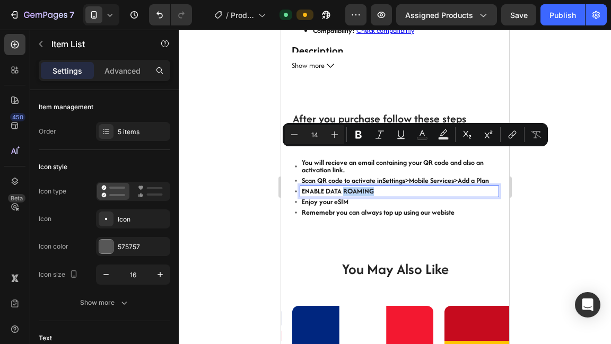
click at [360, 188] on p "ENABLE DATA ROAMING" at bounding box center [398, 191] width 195 height 7
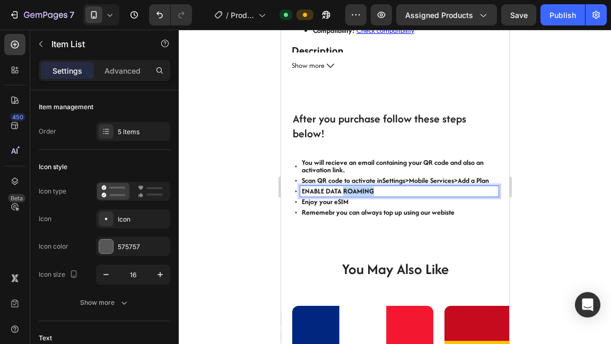
click at [360, 188] on p "ENABLE DATA ROAMING" at bounding box center [398, 191] width 195 height 7
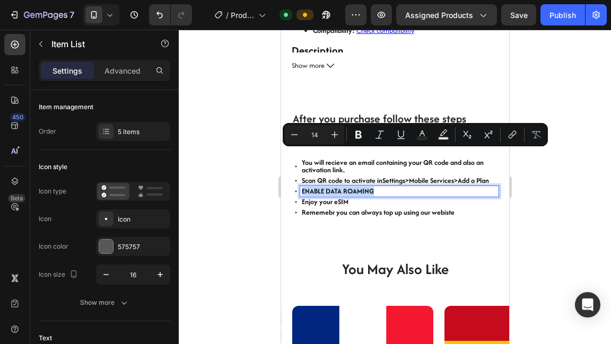
click at [360, 188] on p "ENABLE DATA ROAMING" at bounding box center [398, 191] width 195 height 7
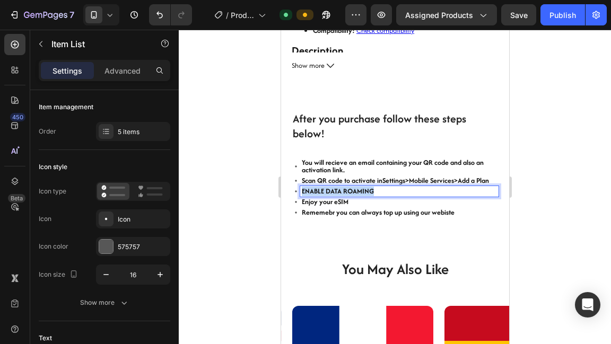
click at [360, 188] on p "ENABLE DATA ROAMING" at bounding box center [398, 191] width 195 height 7
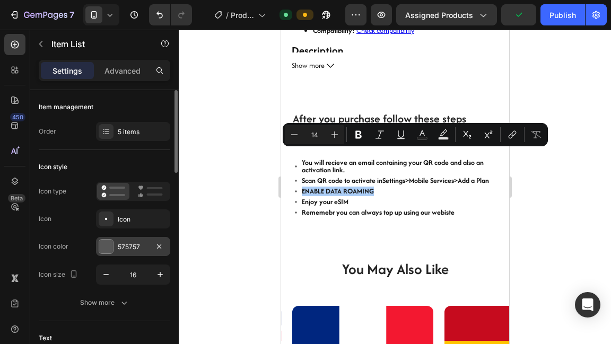
click at [106, 251] on div at bounding box center [106, 247] width 14 height 14
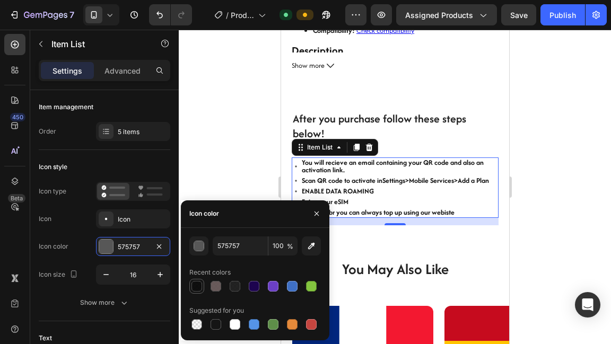
click at [191, 286] on div at bounding box center [196, 286] width 11 height 11
type input "000000"
type input "94"
click at [214, 152] on div at bounding box center [395, 187] width 432 height 315
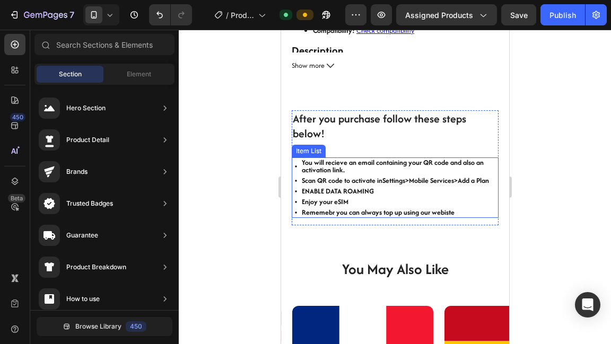
click at [325, 188] on p "ENABLE DATA ROAMING" at bounding box center [398, 191] width 195 height 7
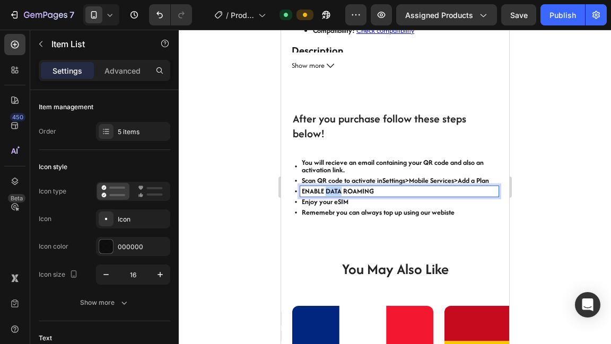
click at [325, 188] on p "ENABLE DATA ROAMING" at bounding box center [398, 191] width 195 height 7
click at [318, 188] on p "ENABLE DATA ROAMING" at bounding box center [398, 191] width 195 height 7
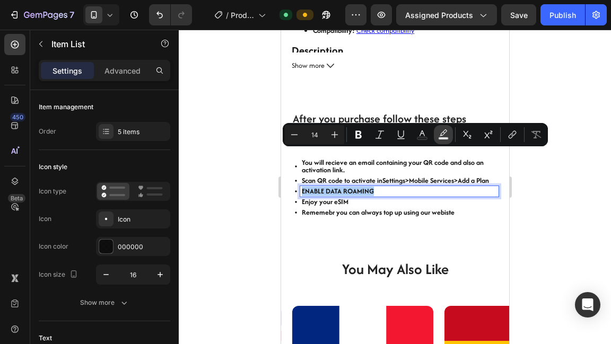
click at [448, 132] on icon "Editor contextual toolbar" at bounding box center [443, 134] width 11 height 11
type input "000000"
type input "77"
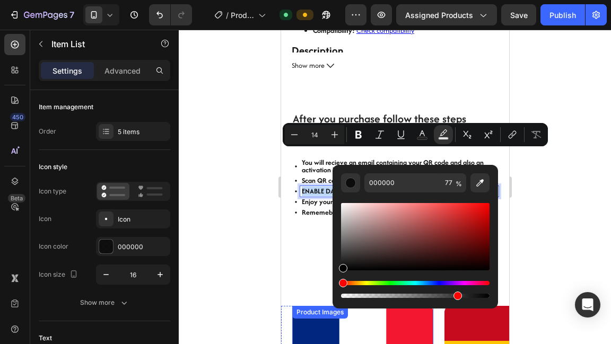
drag, startPoint x: 623, startPoint y: 312, endPoint x: 327, endPoint y: 283, distance: 296.8
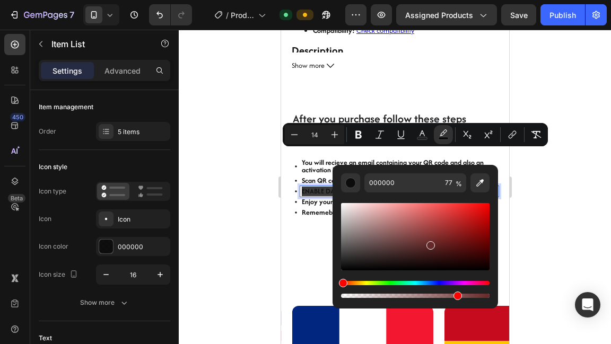
drag, startPoint x: 345, startPoint y: 269, endPoint x: 441, endPoint y: 236, distance: 102.1
click at [435, 241] on div "Editor contextual toolbar" at bounding box center [430, 245] width 8 height 8
drag, startPoint x: 443, startPoint y: 246, endPoint x: 491, endPoint y: 207, distance: 61.0
click at [490, 207] on div "Editor contextual toolbar" at bounding box center [415, 236] width 149 height 67
drag, startPoint x: 489, startPoint y: 207, endPoint x: 491, endPoint y: 196, distance: 10.7
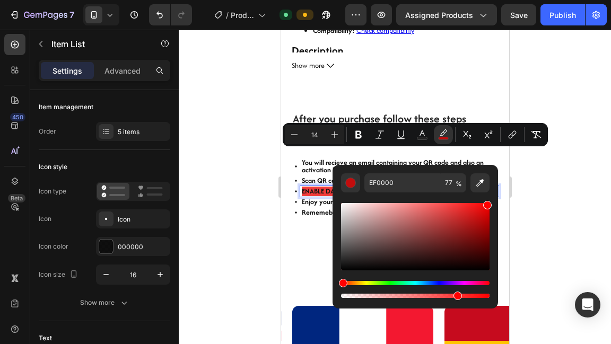
click at [491, 196] on div "EF0000 77 %" at bounding box center [415, 232] width 165 height 135
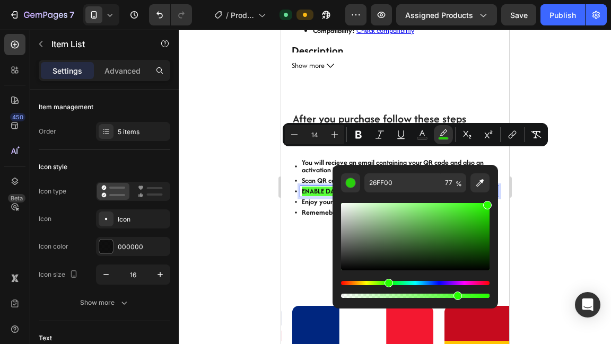
drag, startPoint x: 342, startPoint y: 283, endPoint x: 387, endPoint y: 282, distance: 44.6
click at [387, 282] on div "Hue" at bounding box center [389, 283] width 8 height 8
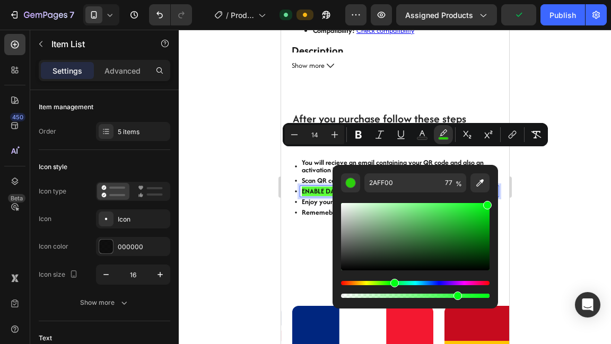
drag, startPoint x: 387, startPoint y: 282, endPoint x: 393, endPoint y: 282, distance: 6.4
click at [393, 282] on div "Hue" at bounding box center [394, 283] width 8 height 8
type input "00FF15"
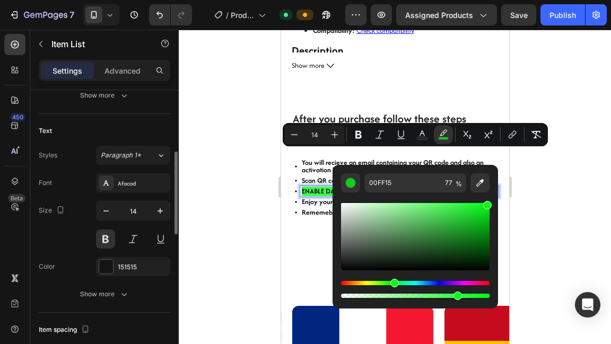
scroll to position [221, 0]
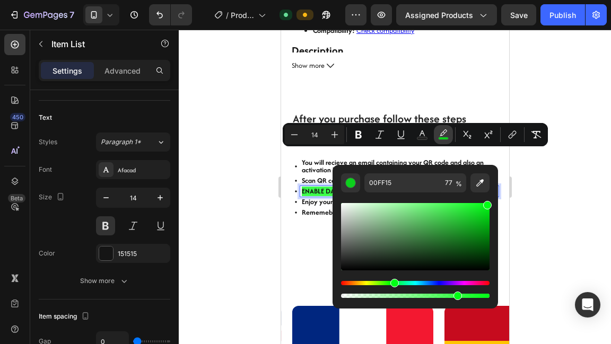
click at [442, 135] on icon "Editor contextual toolbar" at bounding box center [443, 134] width 11 height 11
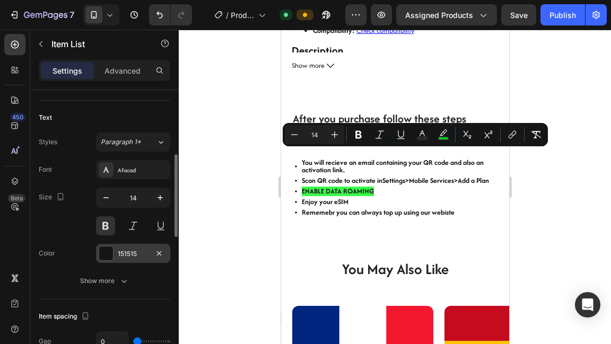
click at [114, 255] on div "151515" at bounding box center [133, 253] width 74 height 19
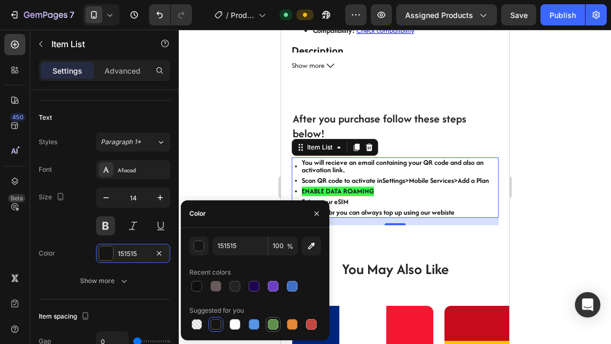
click at [273, 322] on div at bounding box center [273, 324] width 11 height 11
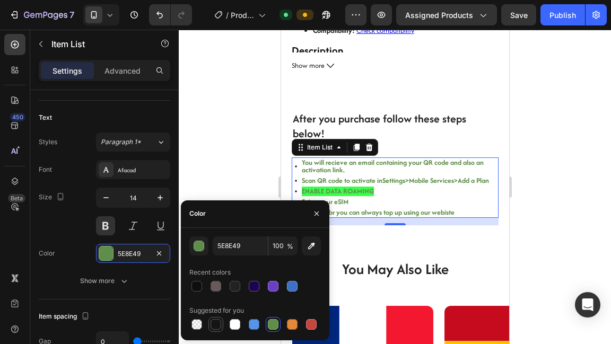
click at [217, 322] on div at bounding box center [216, 324] width 11 height 11
type input "151515"
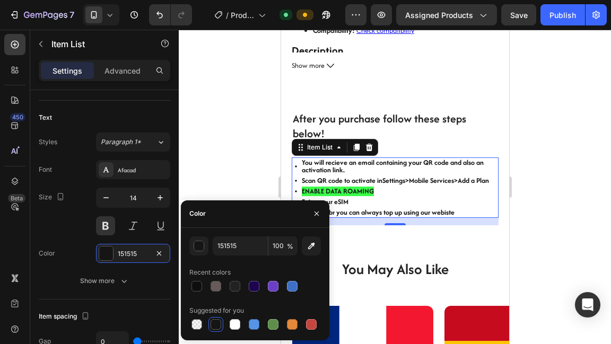
click at [383, 197] on div "Enjoy your eSIM" at bounding box center [399, 202] width 198 height 11
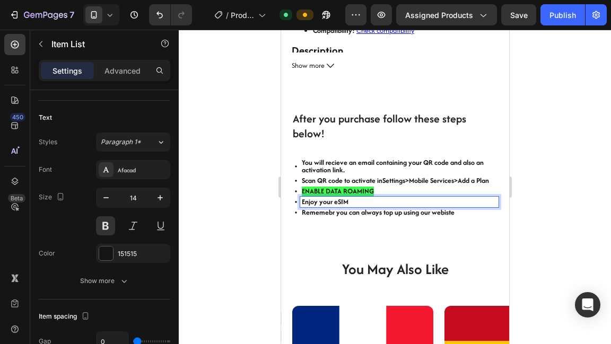
click at [378, 188] on p "ENABLE DATA ROAMING" at bounding box center [398, 191] width 195 height 7
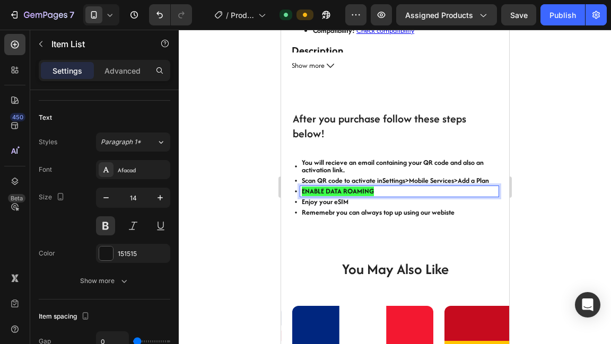
click at [378, 188] on p "ENABLE DATA ROAMING" at bounding box center [398, 191] width 195 height 7
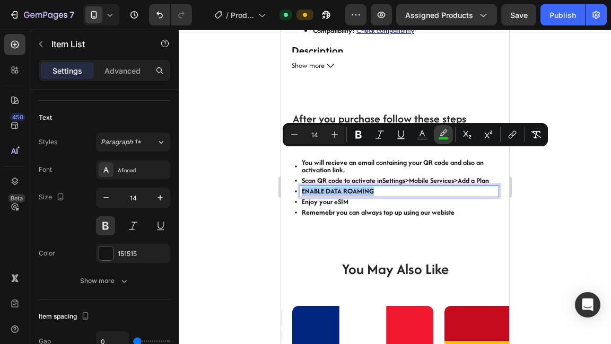
click at [445, 138] on rect "Editor contextual toolbar" at bounding box center [444, 138] width 10 height 3
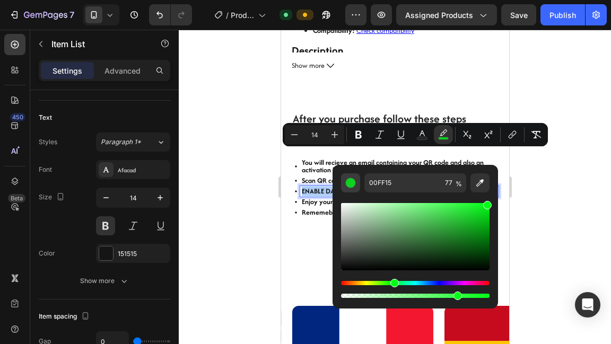
click at [354, 190] on button "Editor contextual toolbar" at bounding box center [350, 182] width 19 height 19
click at [350, 184] on div "Editor contextual toolbar" at bounding box center [350, 183] width 11 height 11
click at [449, 137] on button "color" at bounding box center [443, 134] width 19 height 19
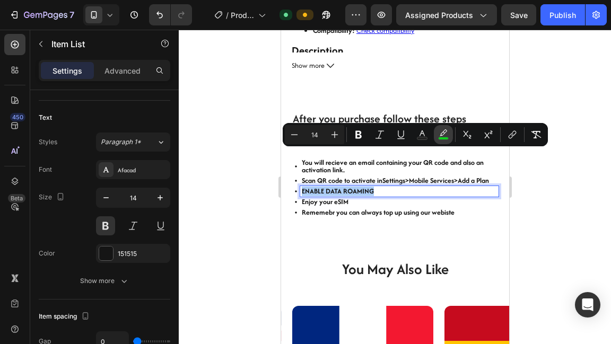
click at [449, 137] on button "color" at bounding box center [443, 134] width 19 height 19
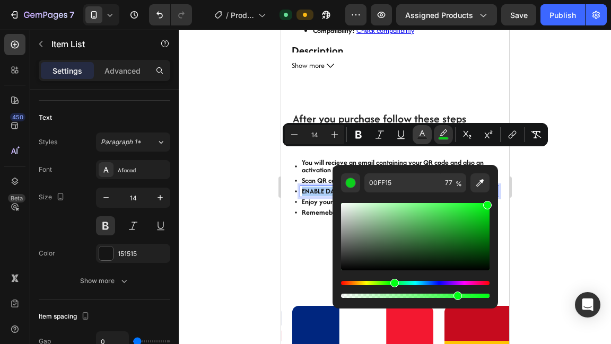
click at [428, 135] on button "Text Color" at bounding box center [422, 134] width 19 height 19
type input "151515"
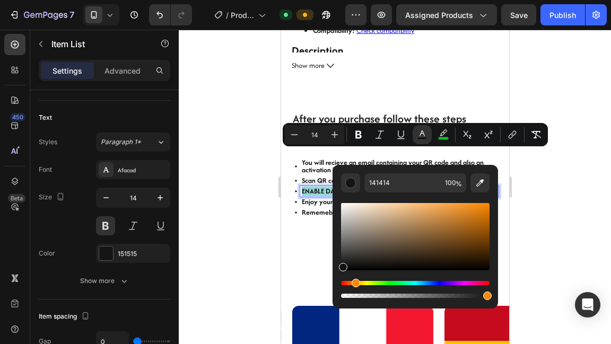
scroll to position [0, 0]
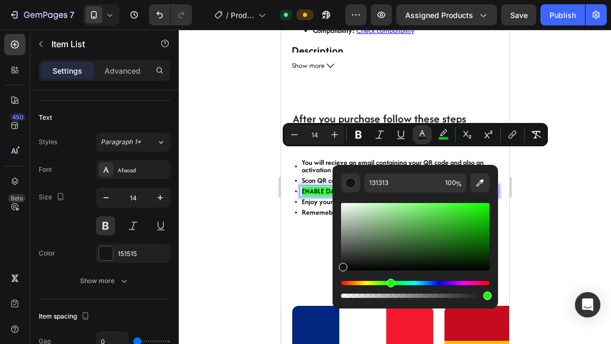
drag, startPoint x: 346, startPoint y: 282, endPoint x: 389, endPoint y: 284, distance: 43.5
click at [389, 284] on div "Hue" at bounding box center [391, 283] width 8 height 8
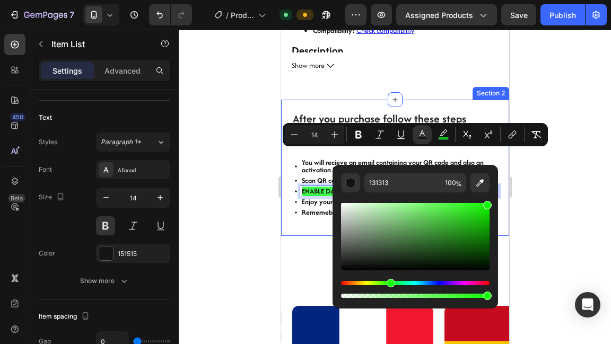
type input "10FF00"
drag, startPoint x: 623, startPoint y: 297, endPoint x: 503, endPoint y: 186, distance: 163.6
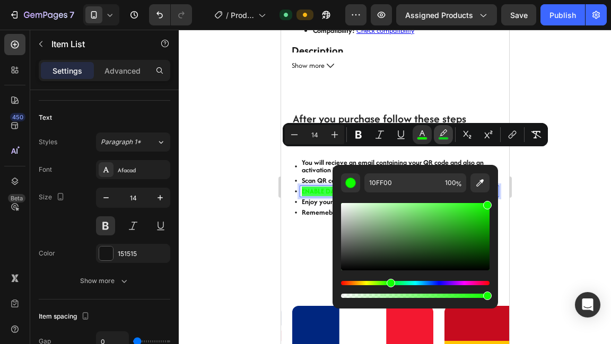
click at [449, 129] on button "color" at bounding box center [443, 134] width 19 height 19
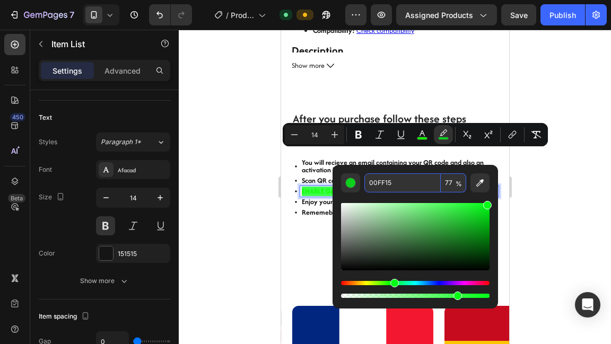
click at [455, 185] on input "77" at bounding box center [453, 182] width 25 height 19
type input "0"
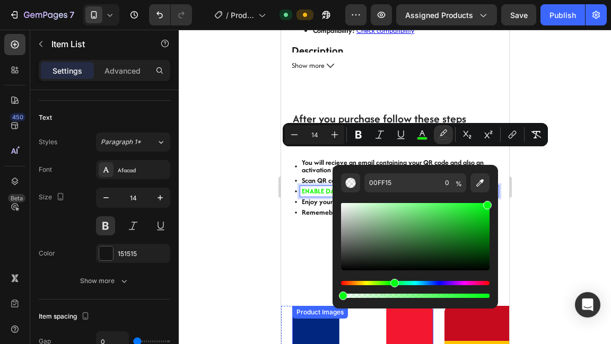
drag, startPoint x: 740, startPoint y: 324, endPoint x: 314, endPoint y: 292, distance: 427.1
click at [425, 132] on icon "Editor contextual toolbar" at bounding box center [422, 134] width 11 height 11
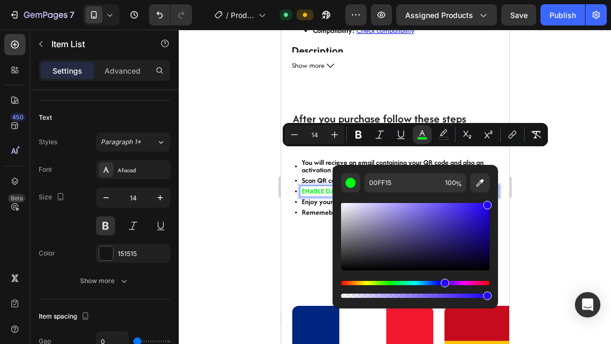
drag, startPoint x: 393, startPoint y: 282, endPoint x: 447, endPoint y: 284, distance: 53.6
click at [447, 284] on div "Hue" at bounding box center [445, 283] width 8 height 8
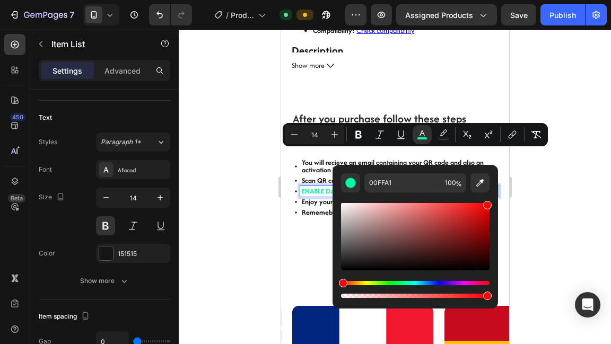
drag, startPoint x: 447, startPoint y: 284, endPoint x: 338, endPoint y: 276, distance: 109.0
click at [338, 276] on div "00FFA1 100 %" at bounding box center [415, 232] width 165 height 135
type input "FF0000"
click at [540, 193] on div at bounding box center [395, 187] width 432 height 315
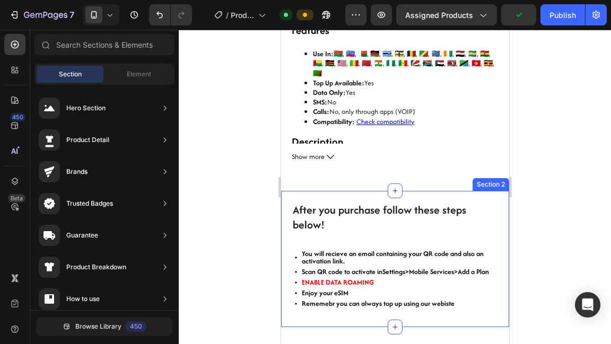
scroll to position [319, 0]
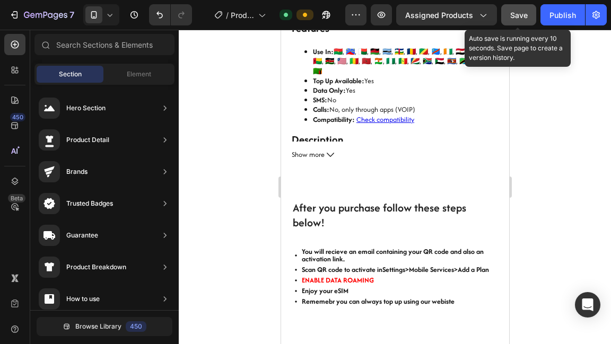
click at [532, 18] on button "Save" at bounding box center [518, 14] width 35 height 21
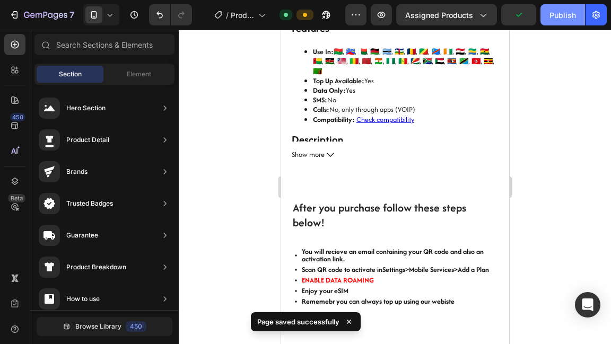
click at [551, 20] on div "Publish" at bounding box center [562, 15] width 27 height 11
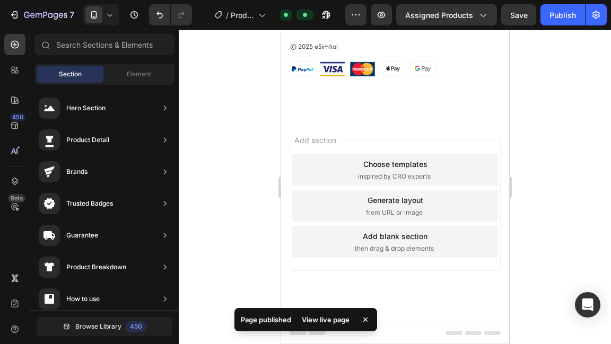
scroll to position [1583, 0]
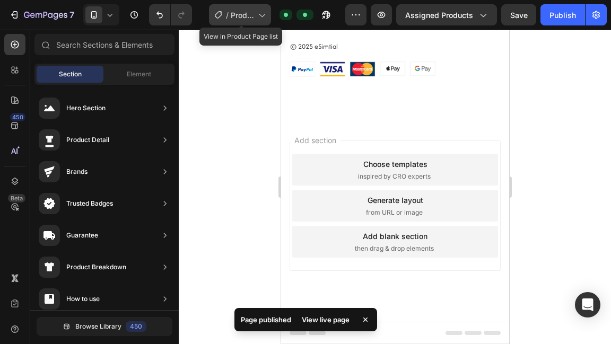
click at [247, 15] on span "Product Page - [DATE] 15:43:01" at bounding box center [242, 15] width 23 height 11
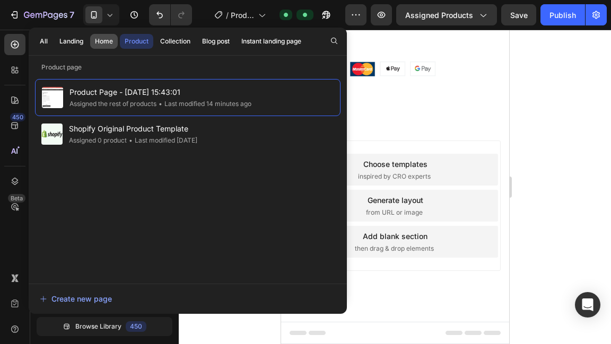
click at [100, 40] on div "Home" at bounding box center [104, 42] width 18 height 10
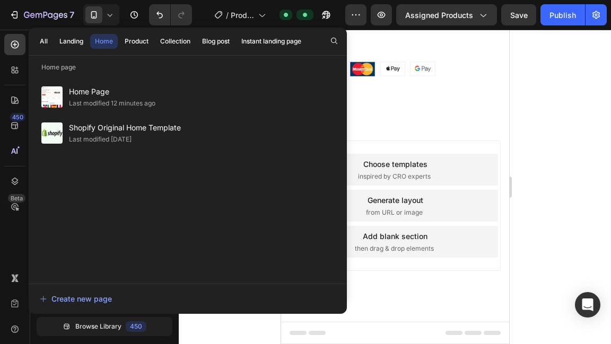
click at [581, 154] on div at bounding box center [395, 187] width 432 height 315
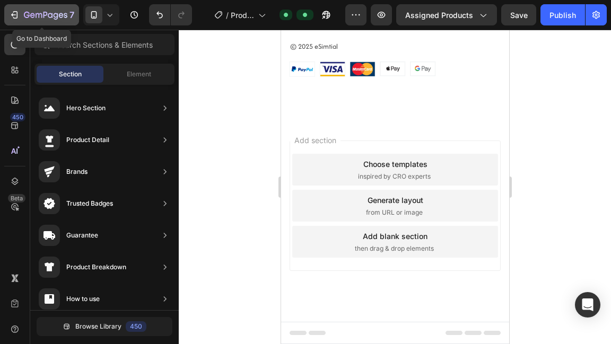
click at [36, 15] on icon "button" at bounding box center [39, 15] width 6 height 5
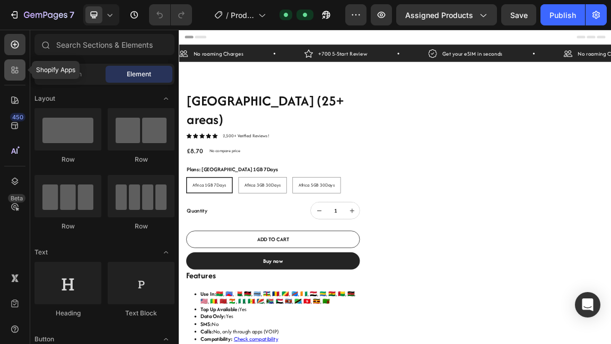
click at [12, 64] on div at bounding box center [14, 69] width 21 height 21
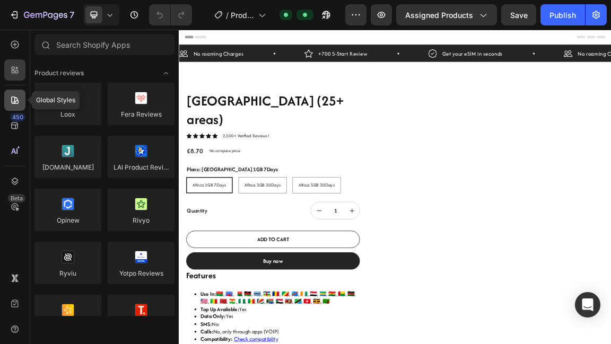
click at [17, 94] on div at bounding box center [14, 100] width 21 height 21
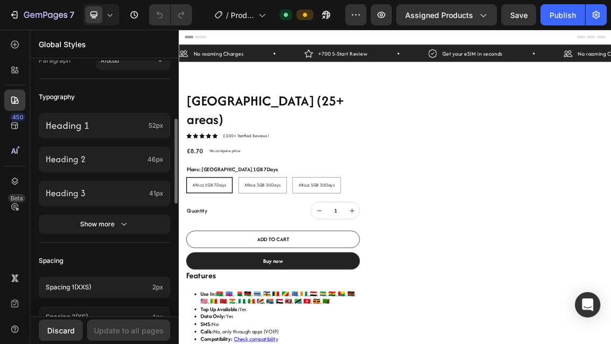
scroll to position [240, 0]
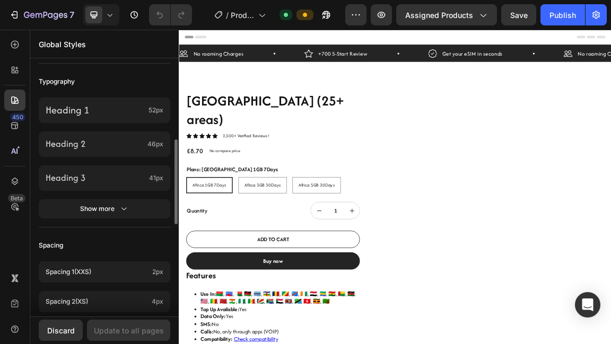
click at [97, 210] on div "Show more" at bounding box center [104, 209] width 49 height 11
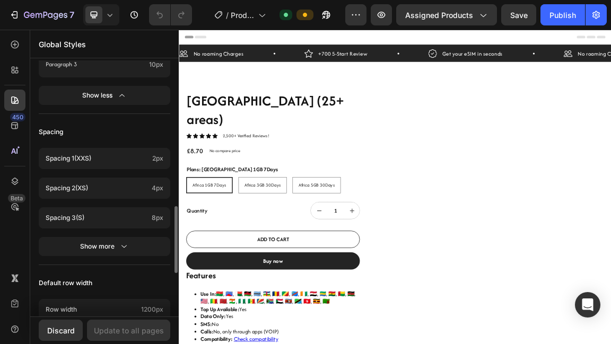
scroll to position [556, 0]
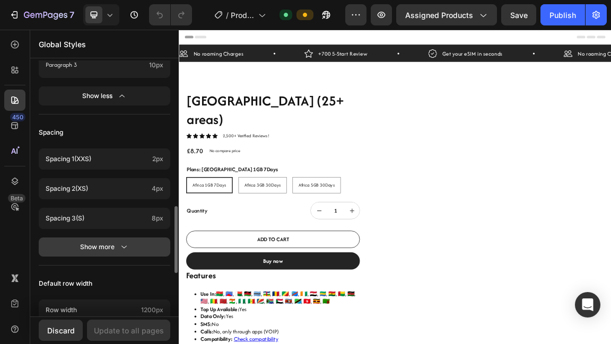
click at [95, 249] on div "Show more" at bounding box center [104, 247] width 49 height 11
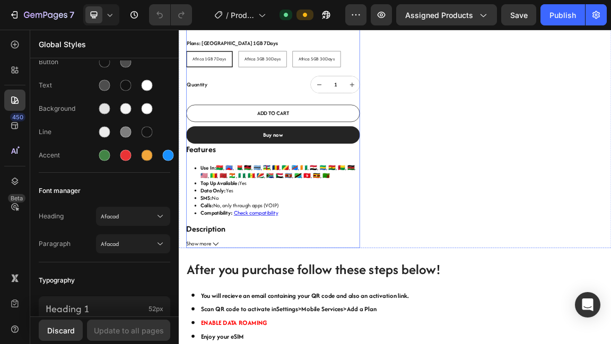
scroll to position [185, 0]
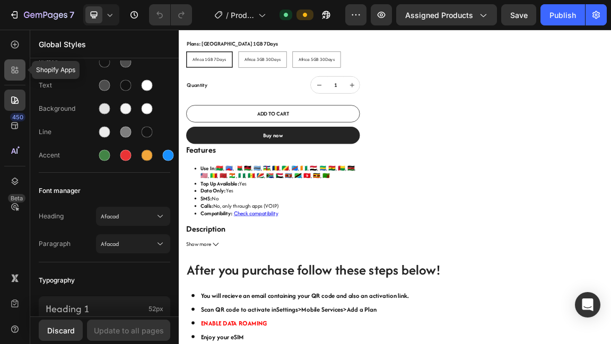
click at [14, 63] on div at bounding box center [14, 69] width 21 height 21
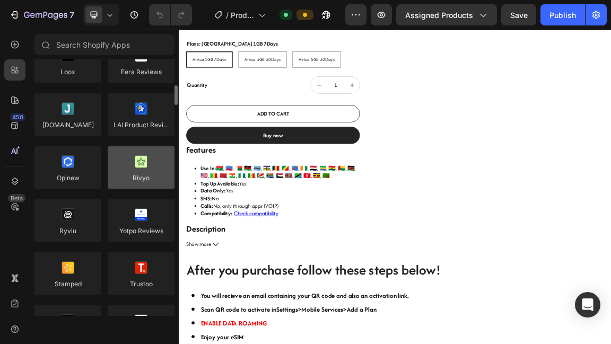
scroll to position [83, 0]
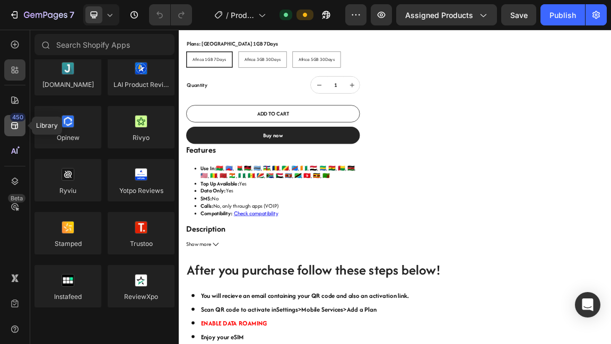
click at [12, 128] on icon at bounding box center [14, 126] width 7 height 7
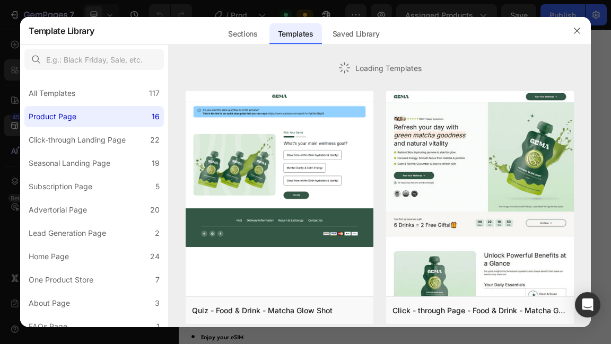
click at [8, 98] on div at bounding box center [305, 172] width 611 height 344
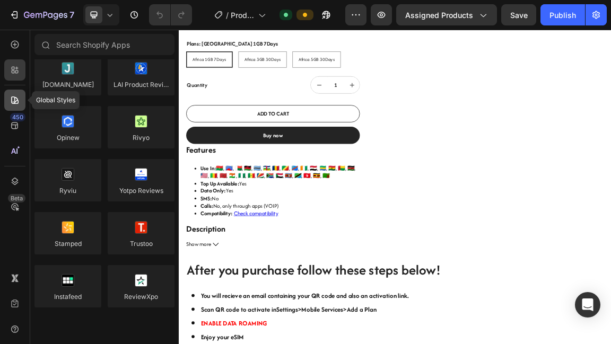
click at [11, 100] on icon at bounding box center [15, 100] width 11 height 11
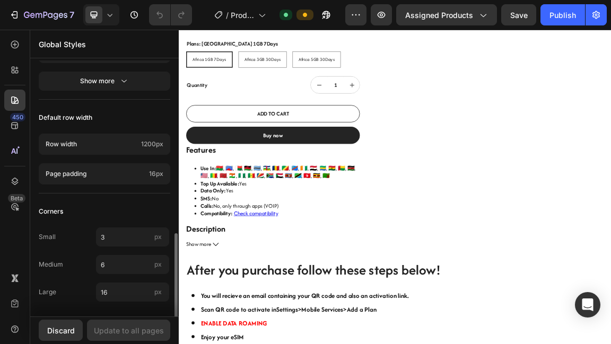
scroll to position [520, 0]
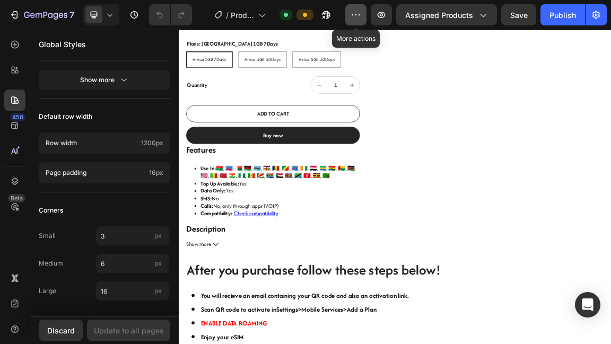
click at [357, 15] on icon "button" at bounding box center [356, 15] width 11 height 11
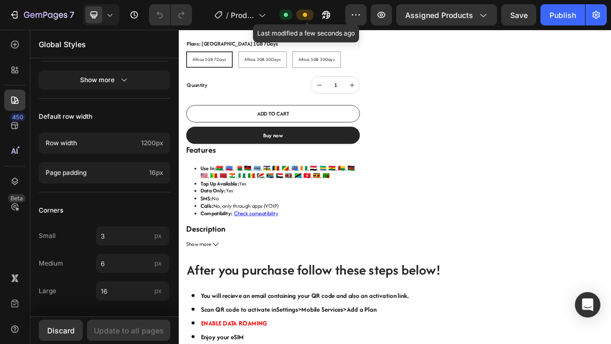
click at [302, 16] on span at bounding box center [305, 15] width 8 height 8
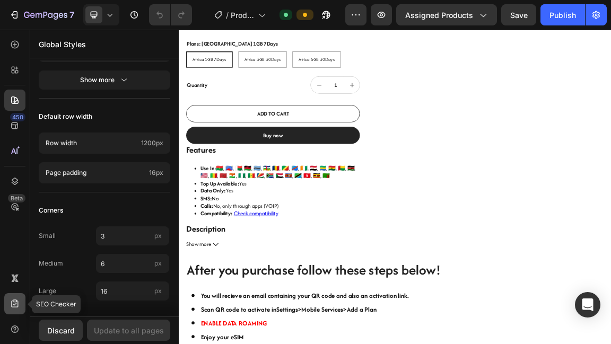
click at [14, 302] on icon at bounding box center [15, 304] width 11 height 11
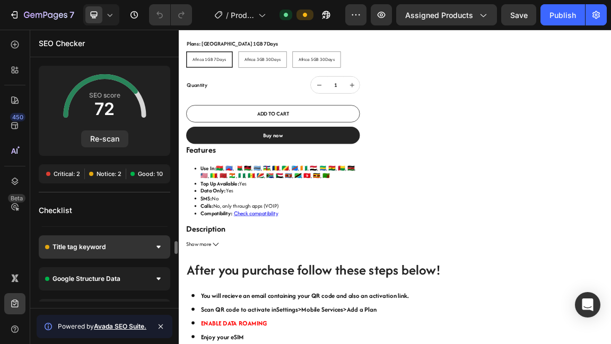
click at [100, 246] on span "Title tag keyword" at bounding box center [79, 247] width 53 height 11
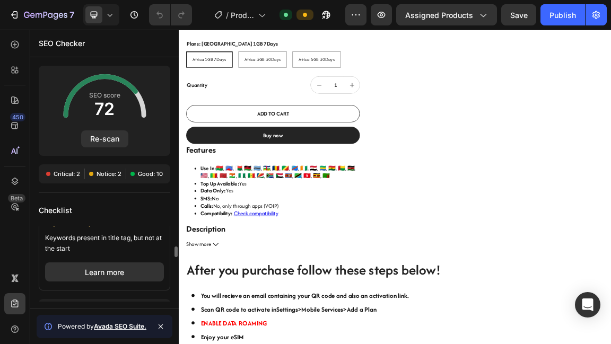
scroll to position [150, 0]
click at [18, 320] on div at bounding box center [14, 329] width 21 height 21
click at [6, 238] on div "450 Beta" at bounding box center [14, 151] width 21 height 234
click at [15, 174] on div at bounding box center [14, 181] width 21 height 21
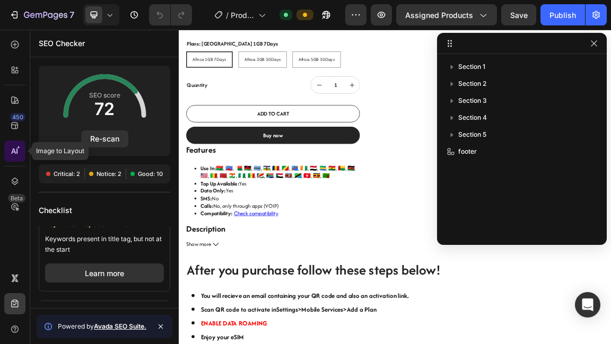
click at [17, 160] on div at bounding box center [14, 151] width 21 height 21
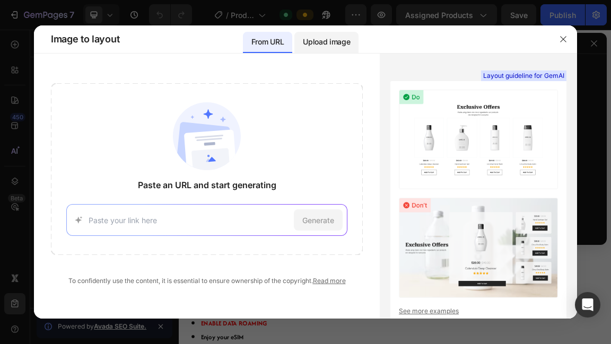
click at [312, 34] on div "Upload image" at bounding box center [326, 42] width 64 height 21
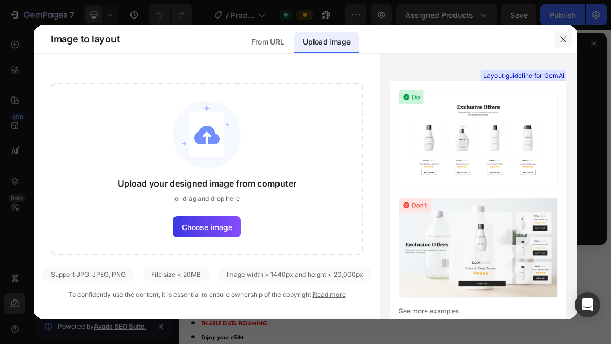
click at [560, 33] on button "button" at bounding box center [563, 39] width 17 height 17
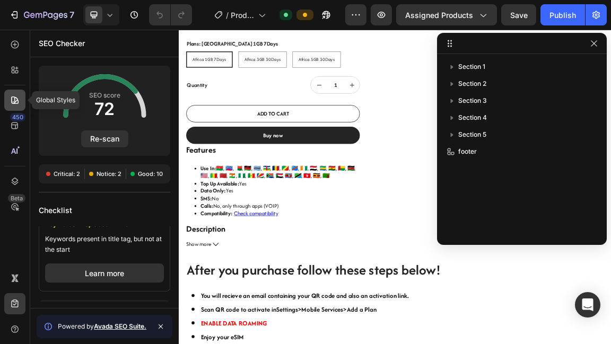
click at [19, 107] on div at bounding box center [14, 100] width 21 height 21
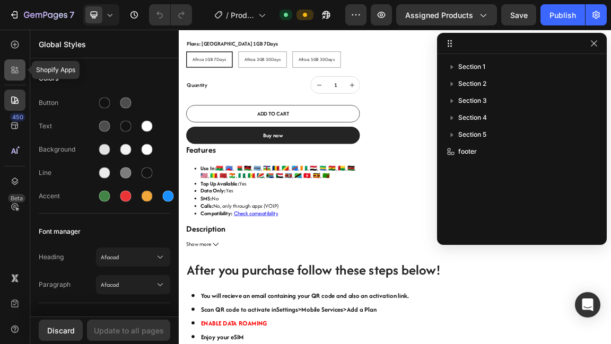
click at [16, 62] on div at bounding box center [14, 69] width 21 height 21
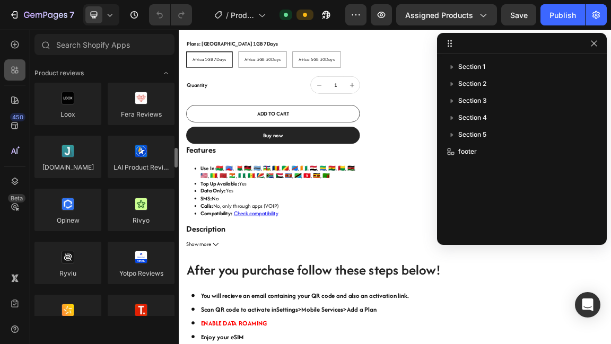
scroll to position [83, 0]
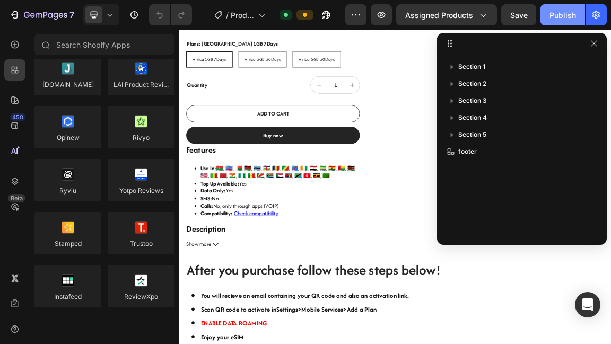
click at [566, 14] on div "Publish" at bounding box center [562, 15] width 27 height 11
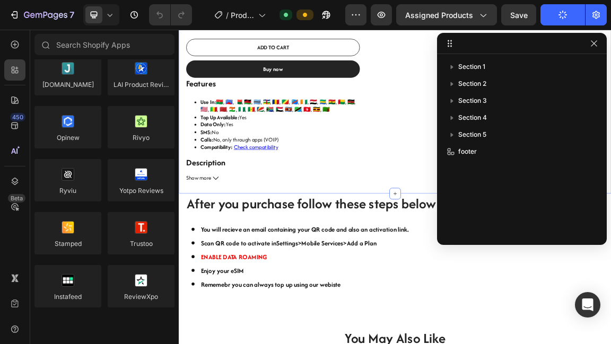
scroll to position [0, 0]
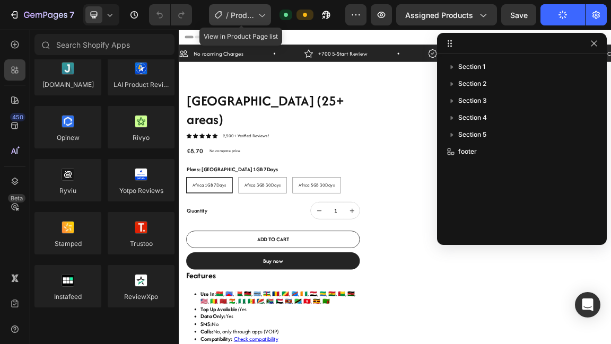
click at [251, 18] on span "Product Page - [DATE] 15:43:01" at bounding box center [242, 15] width 23 height 11
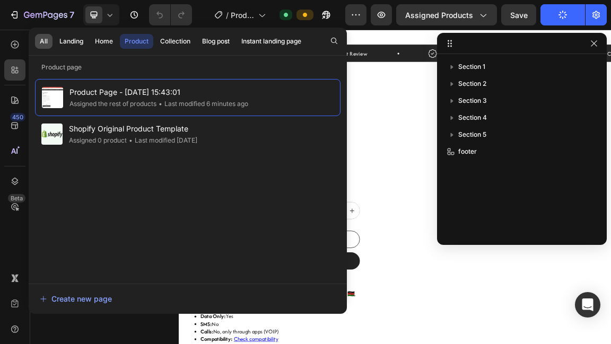
click at [45, 38] on div "All" at bounding box center [44, 42] width 8 height 10
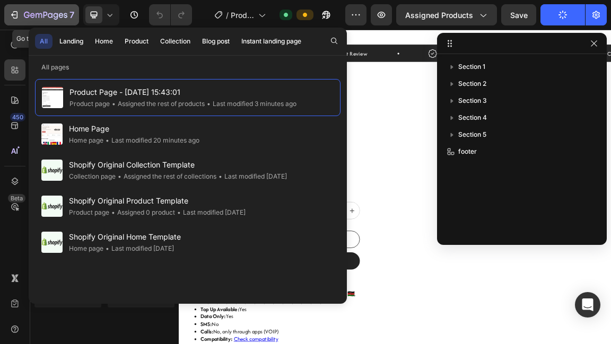
click at [19, 15] on icon "button" at bounding box center [14, 15] width 11 height 11
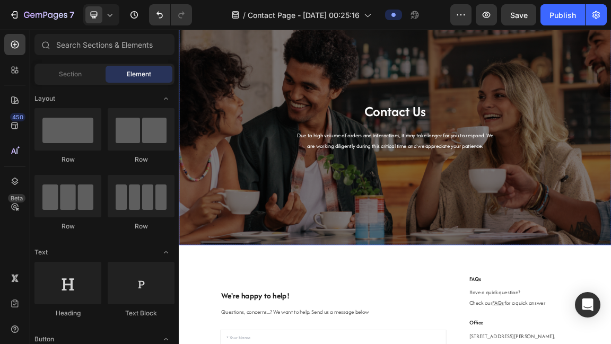
scroll to position [76, 0]
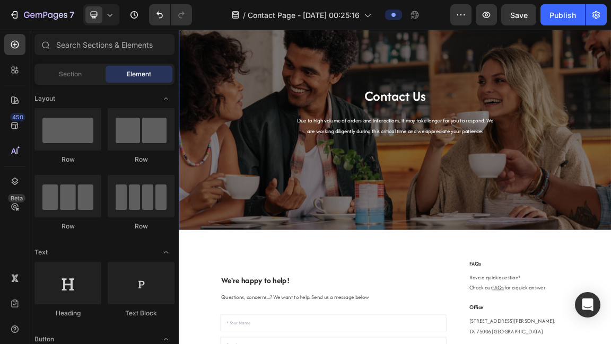
click at [438, 247] on div "Contact Us Heading Due to high volume of orders and interactions, it may take l…" at bounding box center [497, 150] width 621 height 315
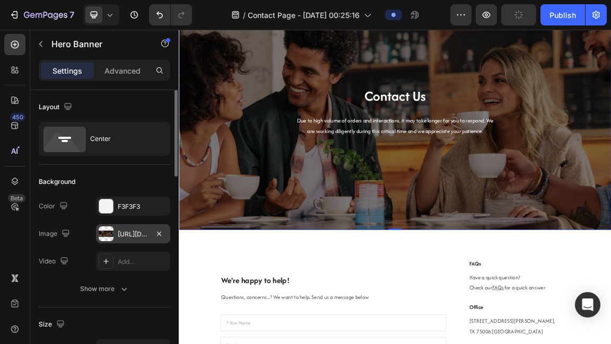
click at [141, 232] on div "[URL][DOMAIN_NAME]" at bounding box center [133, 235] width 31 height 10
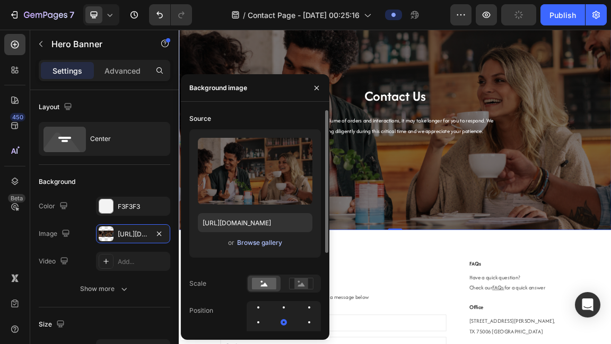
click at [250, 240] on div "Browse gallery" at bounding box center [259, 243] width 45 height 10
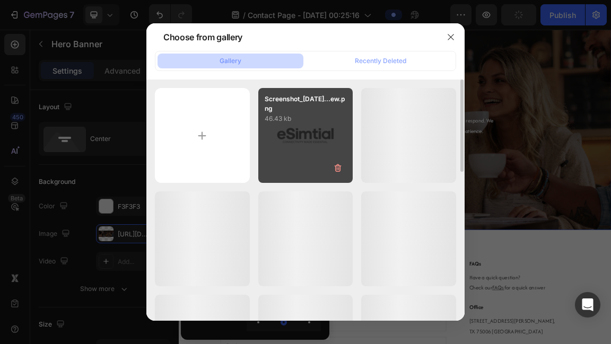
click at [282, 140] on div "Screenshot_[DATE]...ew.png 46.43 kb" at bounding box center [305, 135] width 95 height 95
type input "[URL][DOMAIN_NAME]"
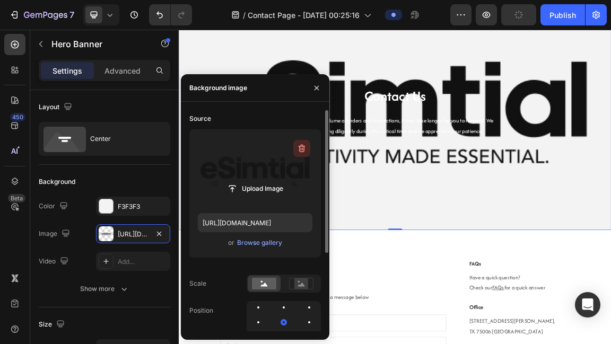
click at [296, 152] on icon "button" at bounding box center [301, 148] width 11 height 11
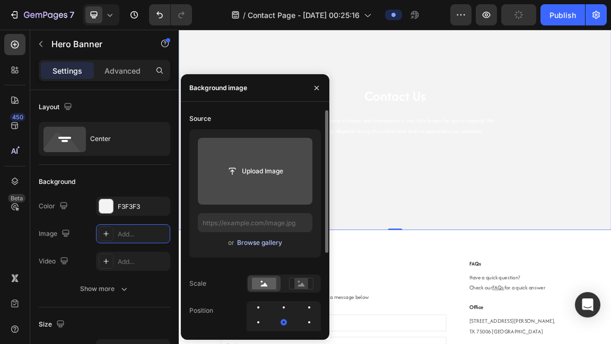
click at [256, 241] on div "Browse gallery" at bounding box center [259, 243] width 45 height 10
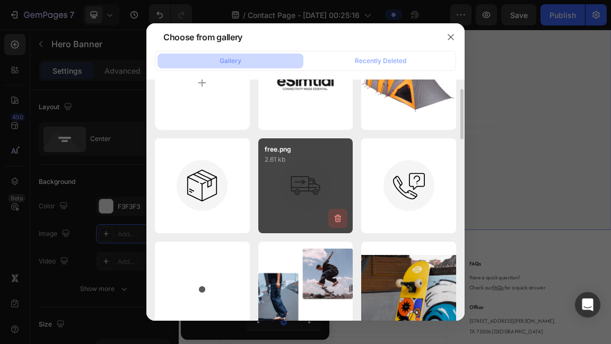
scroll to position [52, 0]
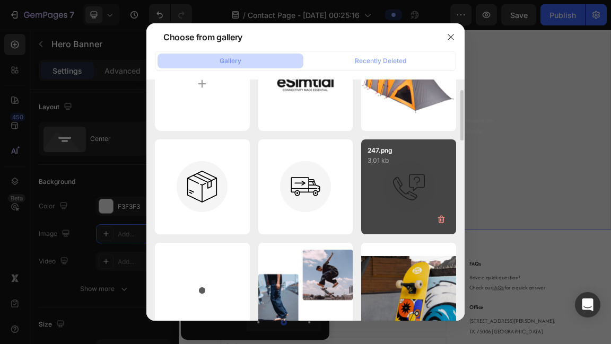
click at [392, 197] on div "247.png 3.01 kb" at bounding box center [408, 186] width 95 height 95
type input "[URL][DOMAIN_NAME]"
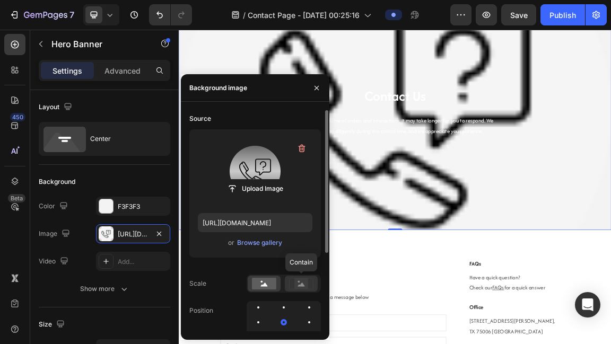
click at [297, 283] on rect at bounding box center [301, 283] width 14 height 11
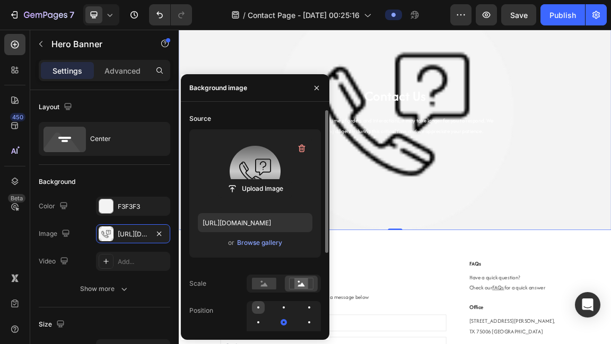
click at [277, 312] on div at bounding box center [283, 307] width 13 height 13
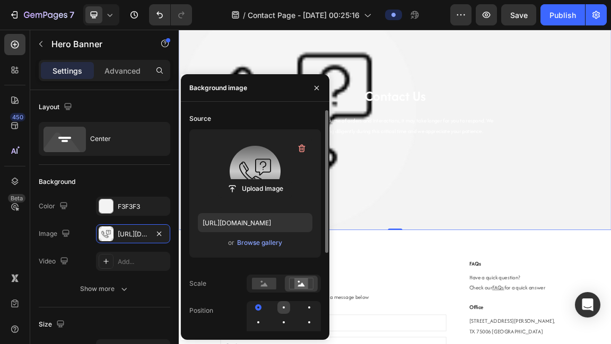
click at [284, 308] on div at bounding box center [284, 308] width 2 height 2
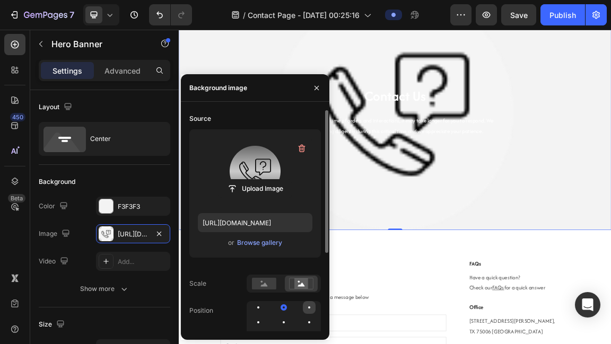
click at [265, 316] on div at bounding box center [258, 322] width 13 height 13
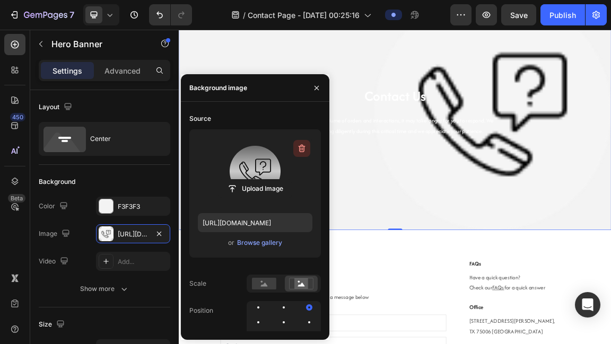
click at [306, 147] on icon "button" at bounding box center [301, 148] width 11 height 11
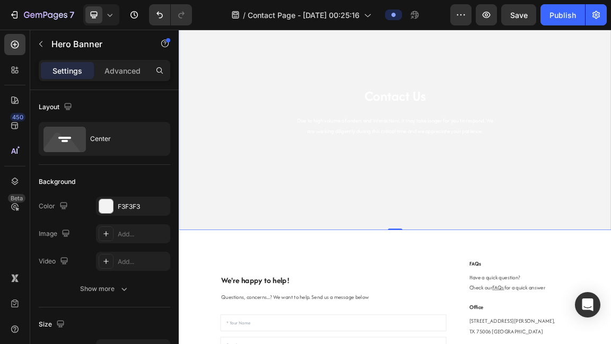
click at [505, 241] on div "Contact Us Heading Due to high volume of orders and interactions, it may take l…" at bounding box center [497, 150] width 621 height 315
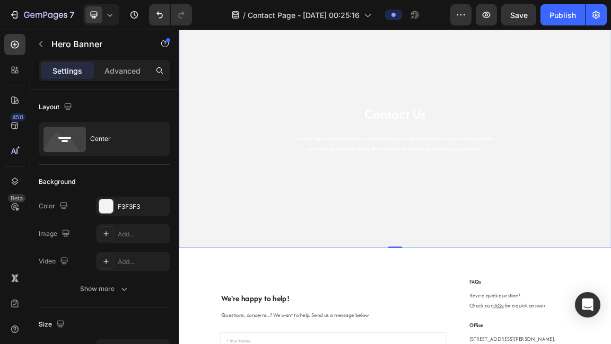
scroll to position [50, 0]
click at [139, 209] on div "F3F3F3" at bounding box center [133, 207] width 31 height 10
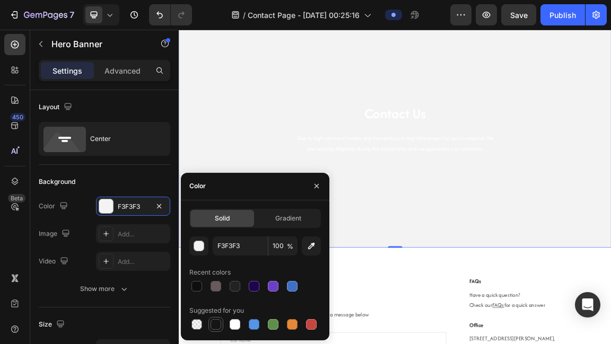
click at [219, 322] on div at bounding box center [216, 324] width 11 height 11
type input "151515"
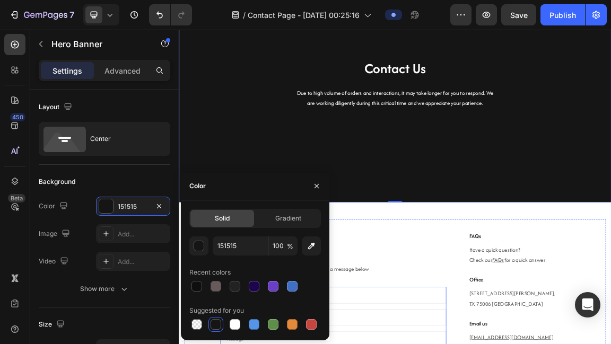
scroll to position [108, 0]
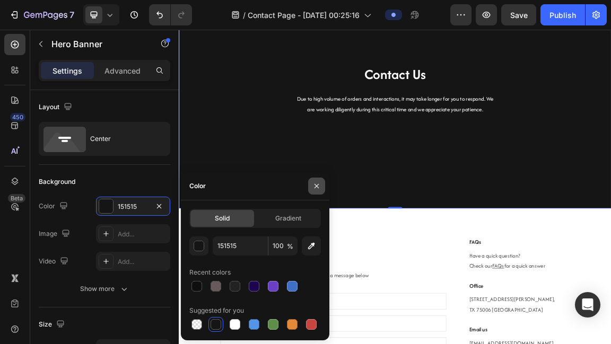
click at [317, 185] on icon "button" at bounding box center [317, 186] width 4 height 4
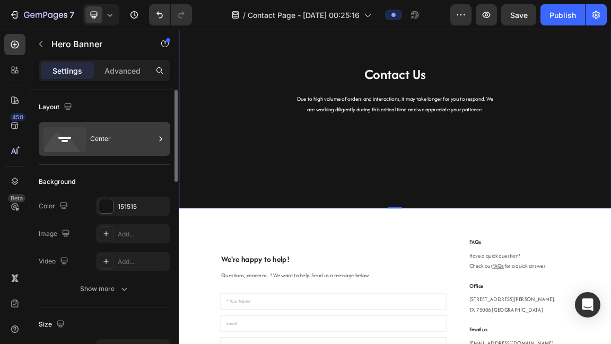
click at [108, 141] on div "Center" at bounding box center [122, 139] width 65 height 24
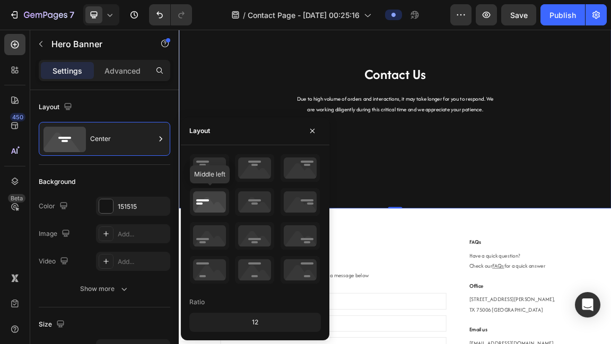
click at [214, 197] on icon at bounding box center [209, 202] width 39 height 28
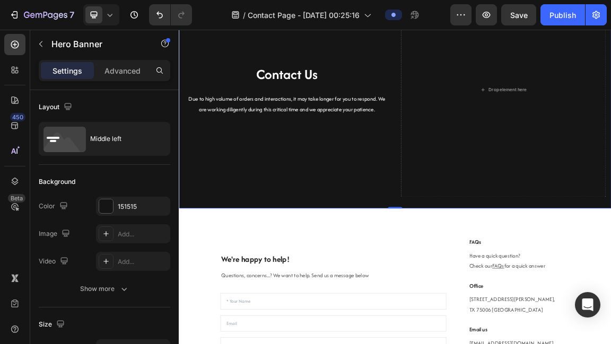
click at [502, 214] on div "Contact Us Heading Due to high volume of orders and interactions, it may take l…" at bounding box center [497, 118] width 636 height 349
click at [479, 272] on div "Contact Us Heading Due to high volume of orders and interactions, it may take l…" at bounding box center [338, 118] width 302 height 315
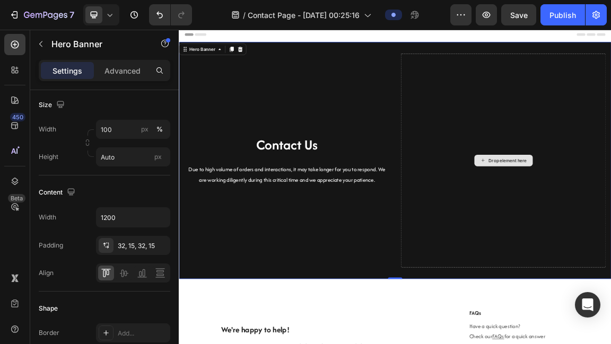
scroll to position [0, 0]
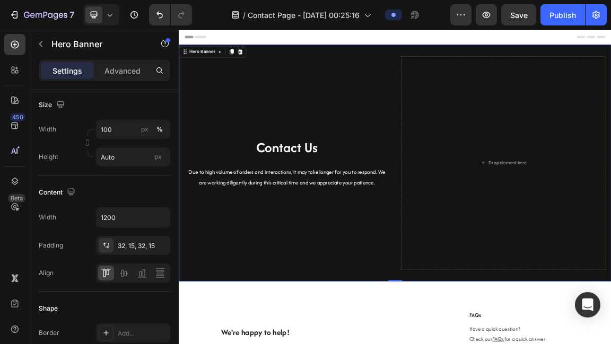
click at [449, 107] on div "Contact Us Heading Due to high volume of orders and interactions, it may take l…" at bounding box center [338, 225] width 302 height 315
click at [467, 67] on div "Contact Us Heading Due to high volume of orders and interactions, it may take l…" at bounding box center [497, 225] width 636 height 349
click at [269, 60] on icon at bounding box center [269, 61] width 7 height 7
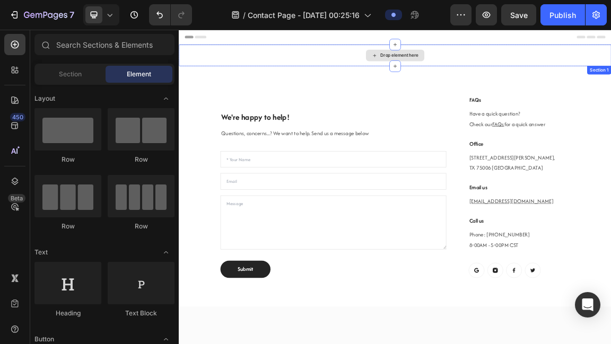
click at [499, 63] on div "Drop element here" at bounding box center [503, 67] width 56 height 8
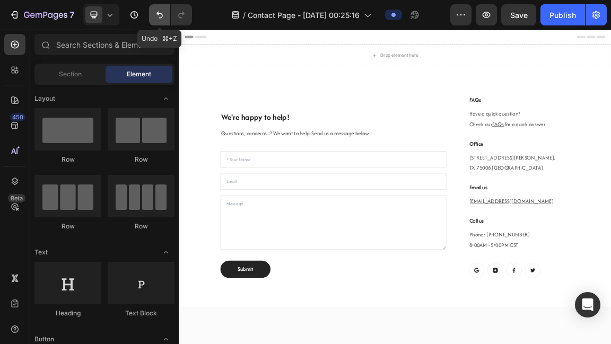
click at [164, 18] on button "Undo/Redo" at bounding box center [159, 14] width 21 height 21
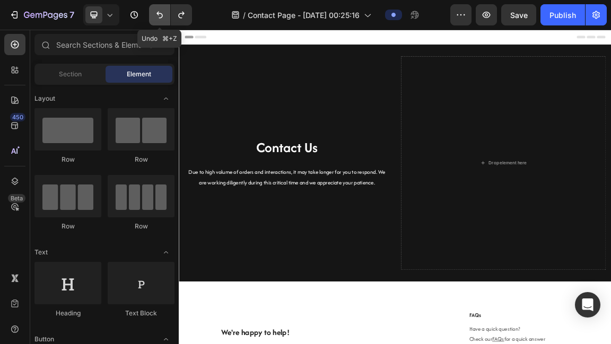
click at [164, 18] on button "Undo/Redo" at bounding box center [159, 14] width 21 height 21
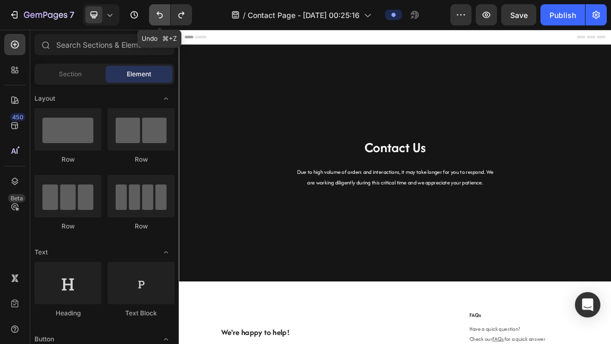
click at [164, 18] on button "Undo/Redo" at bounding box center [159, 14] width 21 height 21
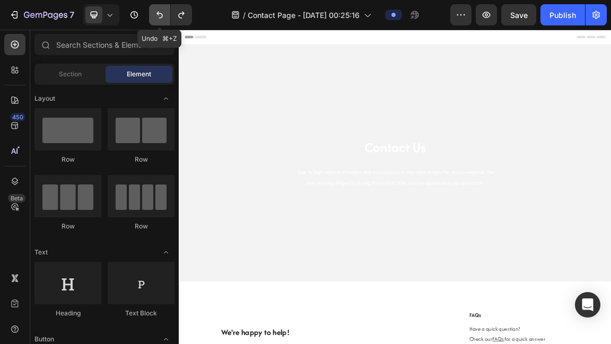
click at [164, 18] on button "Undo/Redo" at bounding box center [159, 14] width 21 height 21
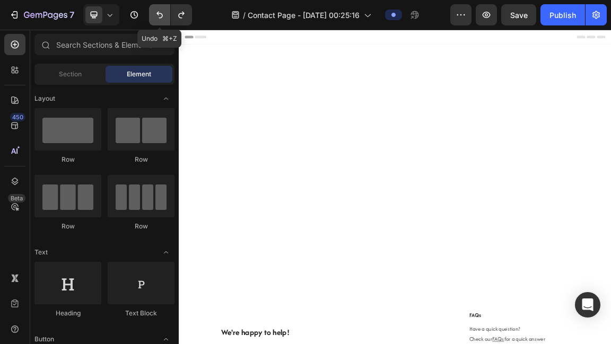
click at [164, 17] on icon "Undo/Redo" at bounding box center [159, 15] width 11 height 11
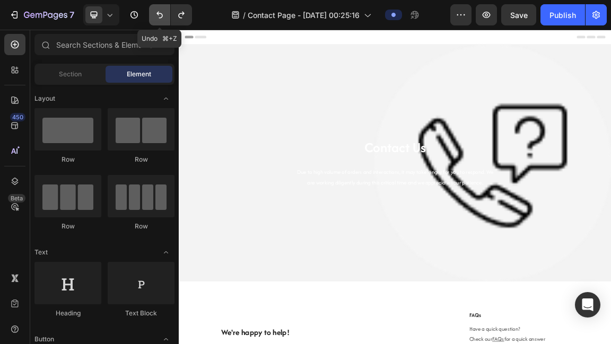
click at [164, 17] on icon "Undo/Redo" at bounding box center [159, 15] width 11 height 11
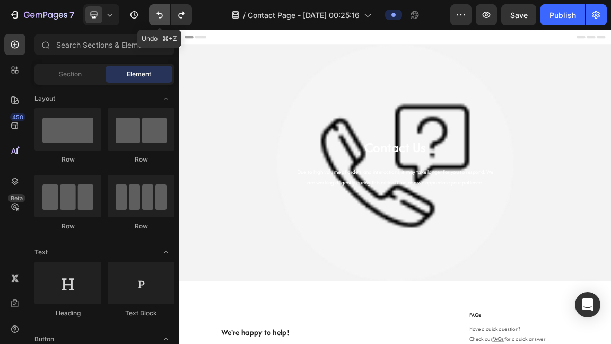
click at [164, 17] on icon "Undo/Redo" at bounding box center [159, 15] width 11 height 11
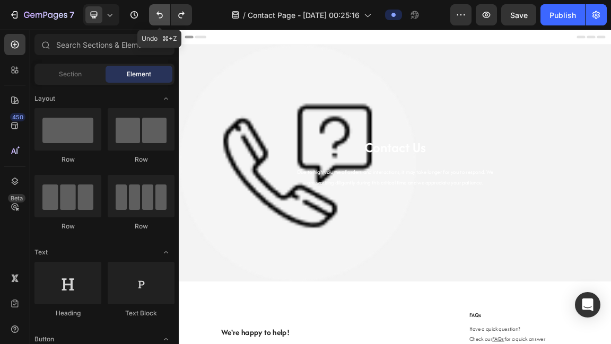
click at [164, 17] on icon "Undo/Redo" at bounding box center [159, 15] width 11 height 11
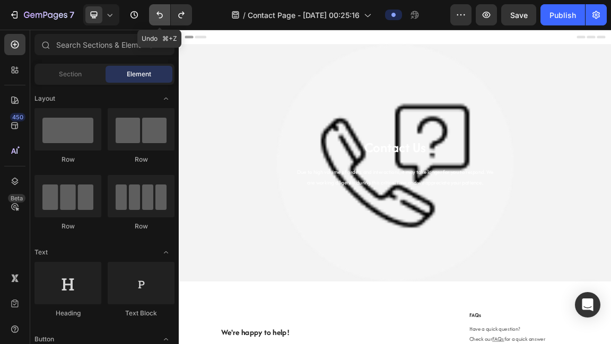
click at [164, 17] on icon "Undo/Redo" at bounding box center [159, 15] width 11 height 11
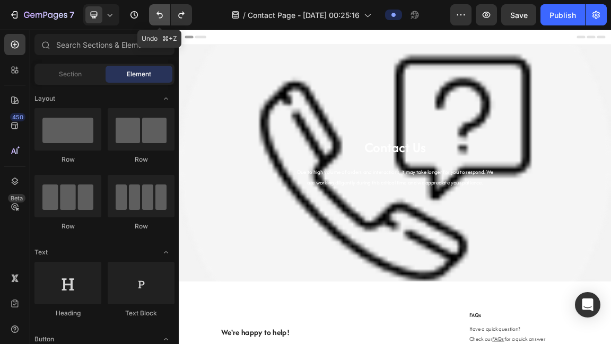
click at [164, 17] on icon "Undo/Redo" at bounding box center [159, 15] width 11 height 11
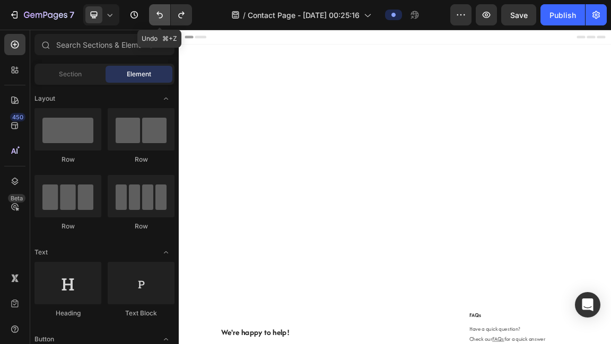
click at [164, 16] on icon "Undo/Redo" at bounding box center [159, 15] width 11 height 11
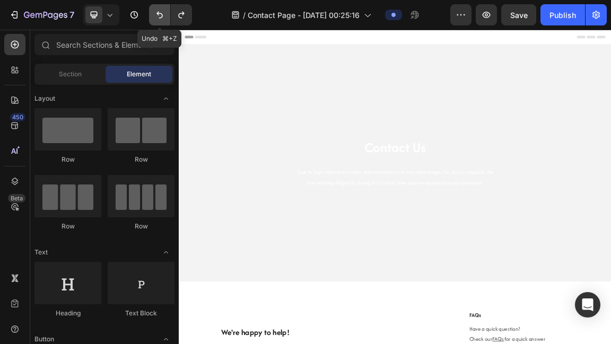
click at [164, 16] on icon "Undo/Redo" at bounding box center [159, 15] width 11 height 11
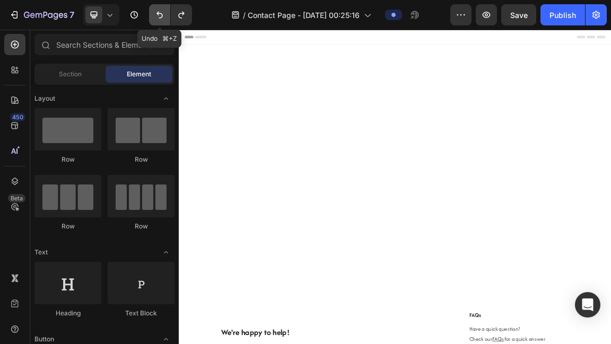
click at [164, 15] on icon "Undo/Redo" at bounding box center [159, 15] width 11 height 11
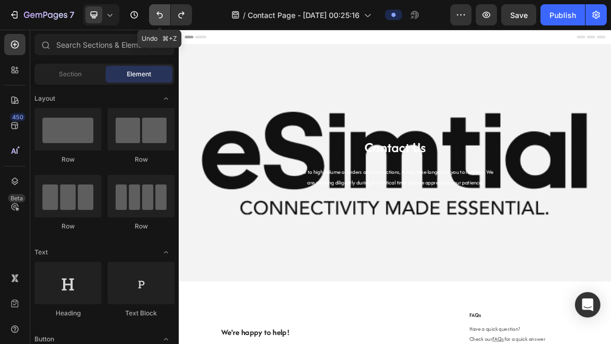
click at [164, 15] on icon "Undo/Redo" at bounding box center [159, 15] width 11 height 11
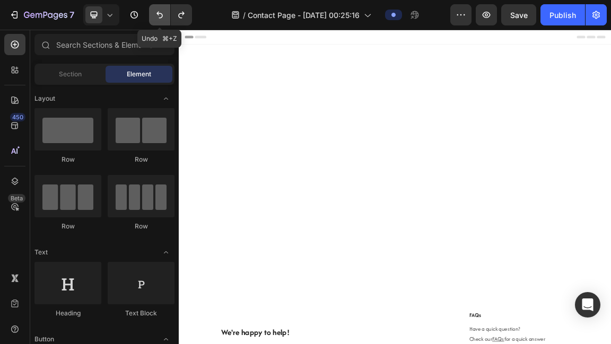
click at [164, 15] on icon "Undo/Redo" at bounding box center [159, 15] width 11 height 11
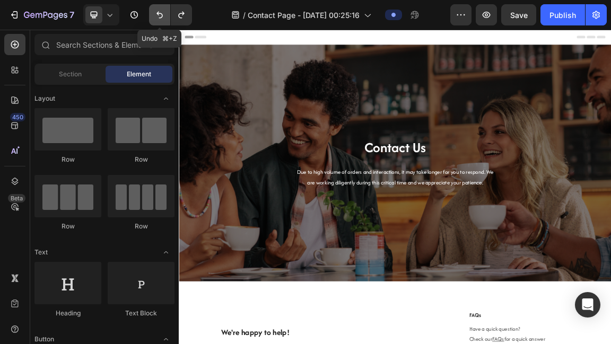
click at [164, 15] on icon "Undo/Redo" at bounding box center [159, 15] width 11 height 11
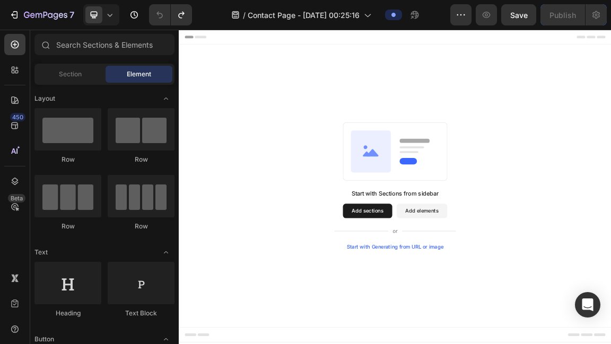
click at [453, 297] on button "Add sections" at bounding box center [456, 296] width 73 height 21
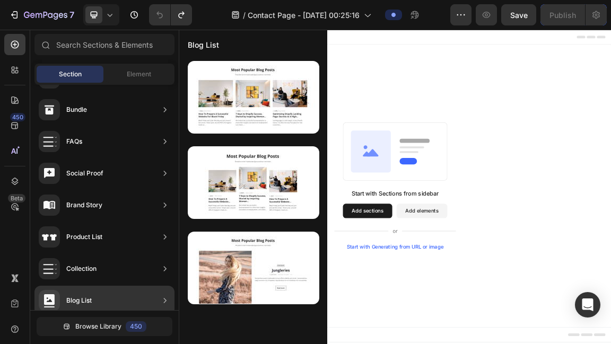
scroll to position [389, 0]
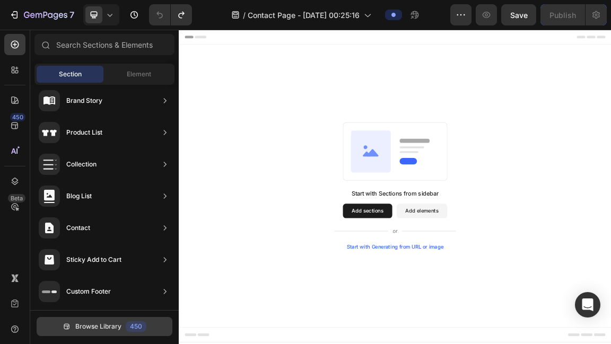
click at [106, 325] on span "Browse Library" at bounding box center [98, 327] width 46 height 10
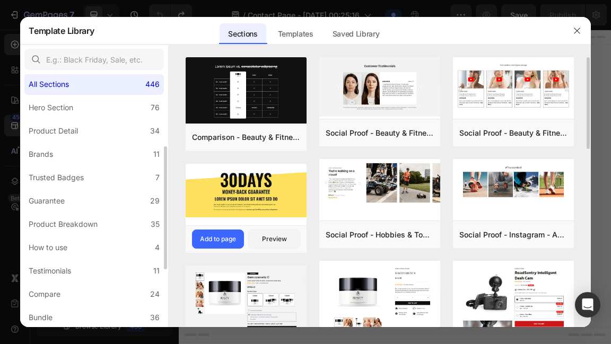
scroll to position [0, 0]
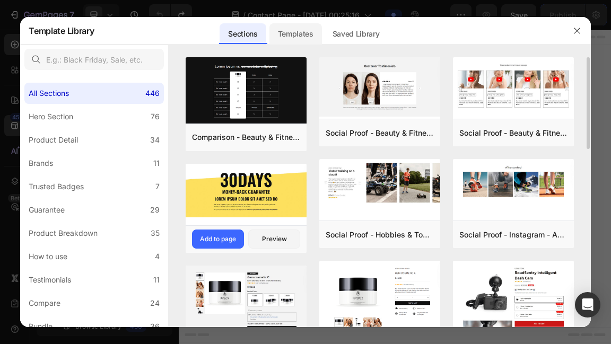
click at [313, 37] on div "Templates" at bounding box center [295, 33] width 53 height 21
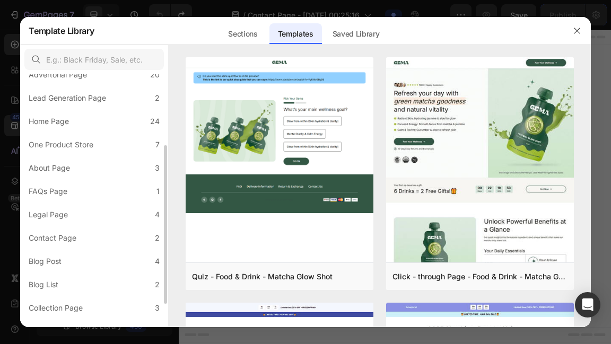
scroll to position [150, 0]
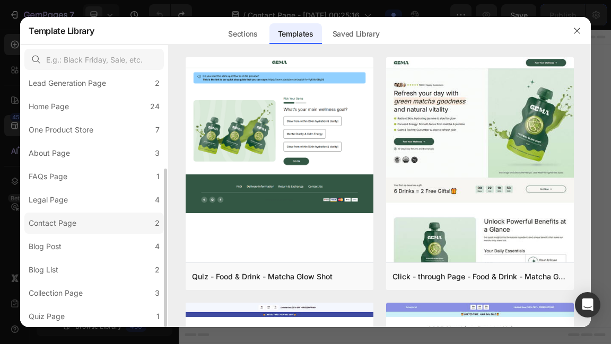
click at [95, 219] on label "Contact Page 2" at bounding box center [93, 223] width 139 height 21
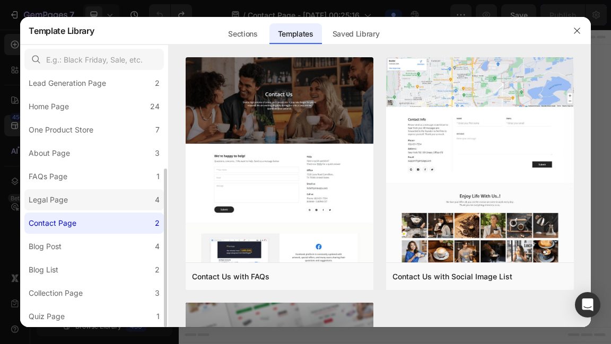
click at [133, 203] on label "Legal Page 4" at bounding box center [93, 199] width 139 height 21
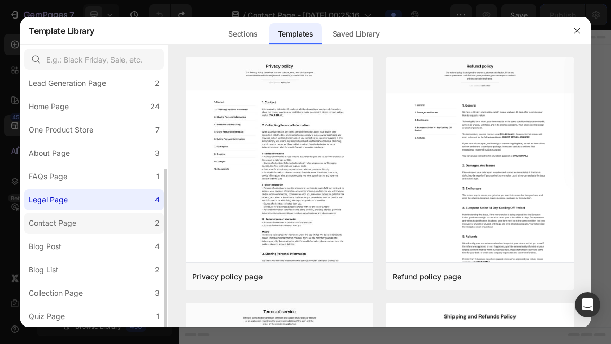
click at [130, 223] on label "Contact Page 2" at bounding box center [93, 223] width 139 height 21
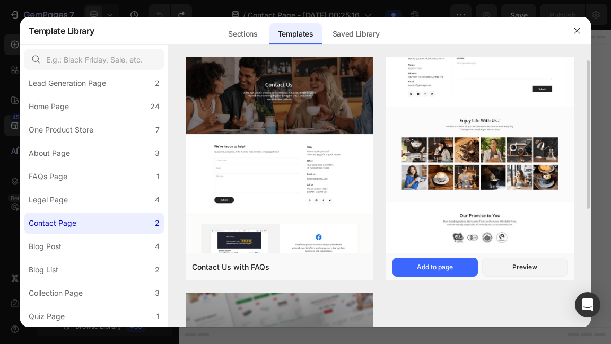
scroll to position [6, 0]
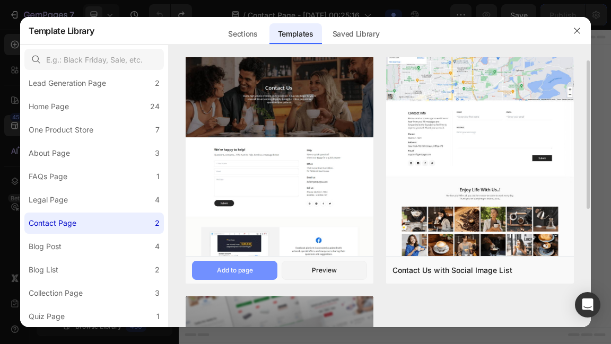
click at [259, 266] on button "Add to page" at bounding box center [234, 270] width 85 height 19
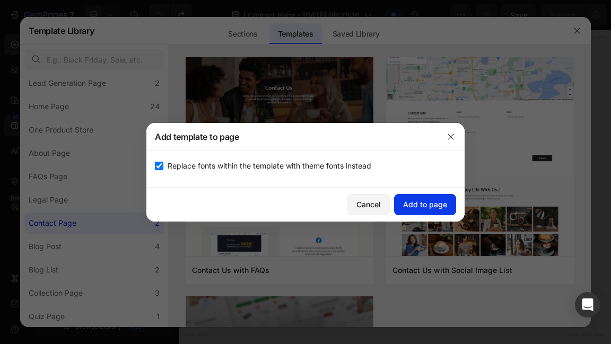
click at [409, 200] on div "Add to page" at bounding box center [425, 204] width 44 height 11
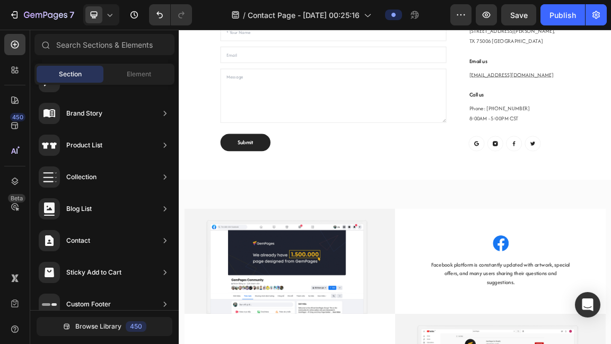
scroll to position [515, 0]
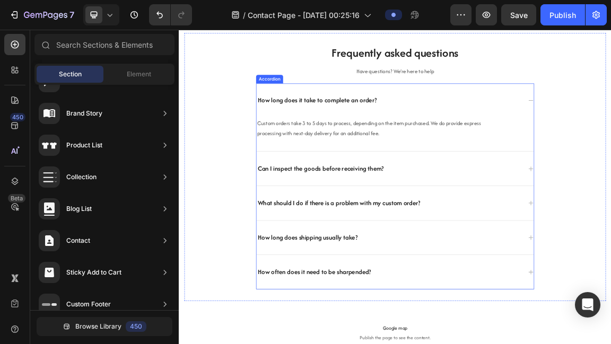
scroll to position [742, 0]
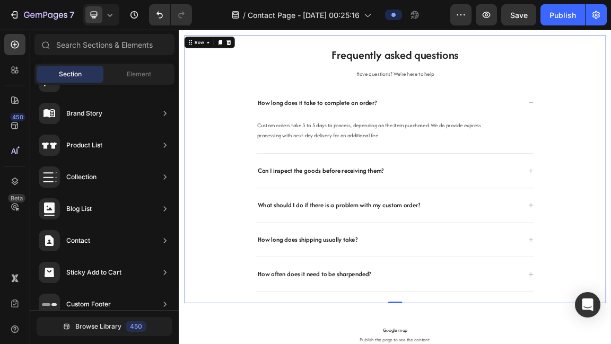
click at [610, 167] on div "Frequently asked questions Heading Have questions? We’re here to help Text bloc…" at bounding box center [497, 235] width 621 height 361
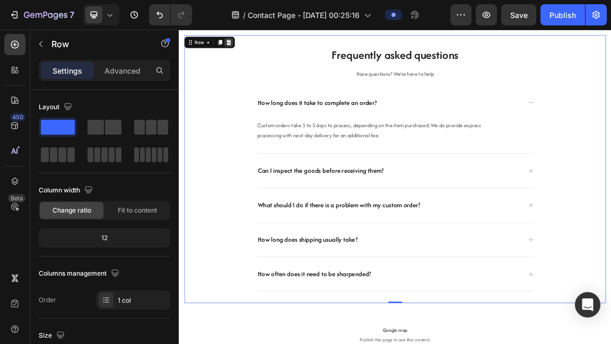
click at [252, 47] on icon at bounding box center [252, 48] width 7 height 7
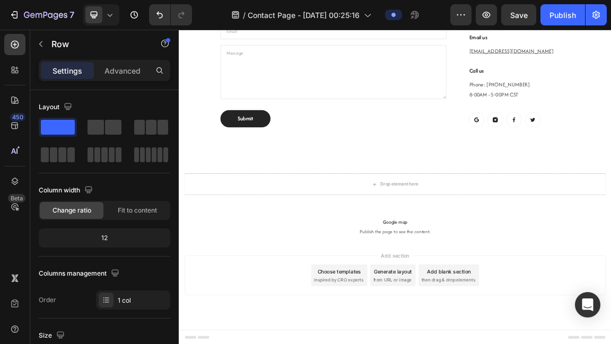
scroll to position [538, 0]
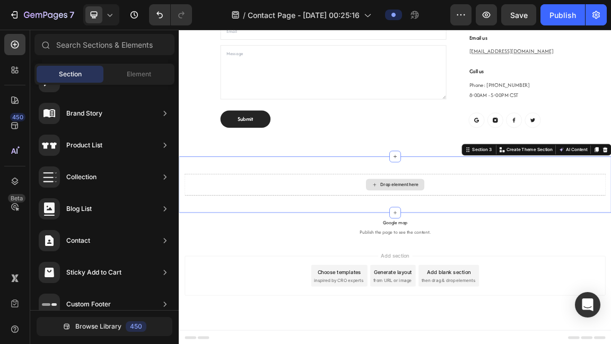
click at [408, 242] on div "Drop element here" at bounding box center [497, 258] width 621 height 32
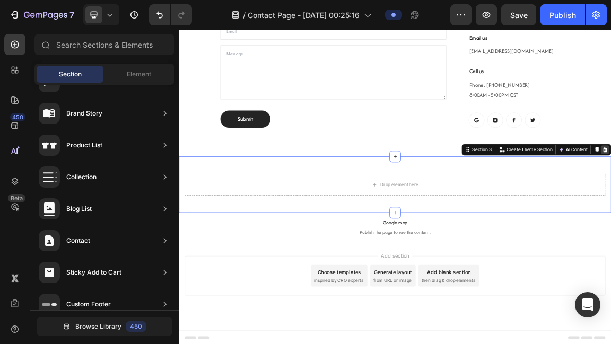
scroll to position [455, 0]
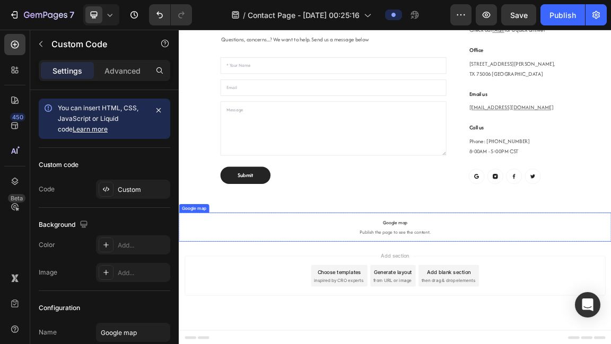
click at [610, 323] on span "Publish the page to see the content." at bounding box center [497, 327] width 636 height 11
click at [265, 285] on icon at bounding box center [267, 289] width 8 height 8
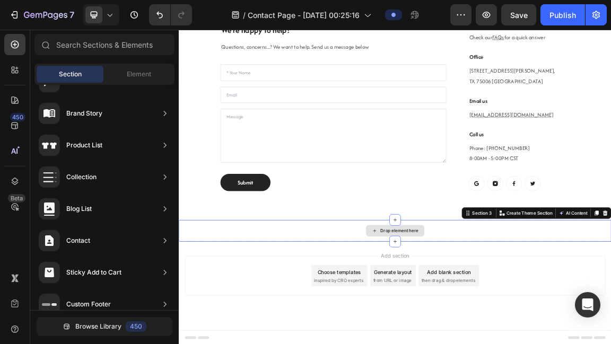
click at [610, 319] on div "Drop element here" at bounding box center [497, 326] width 636 height 32
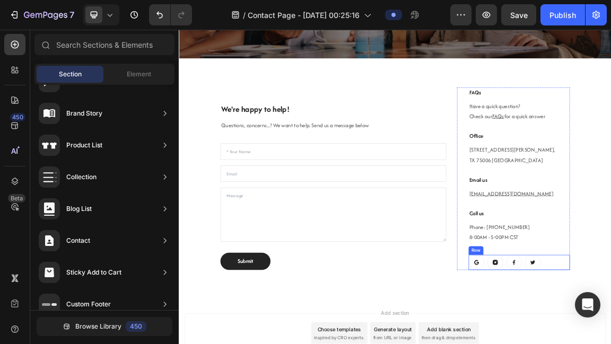
scroll to position [335, 0]
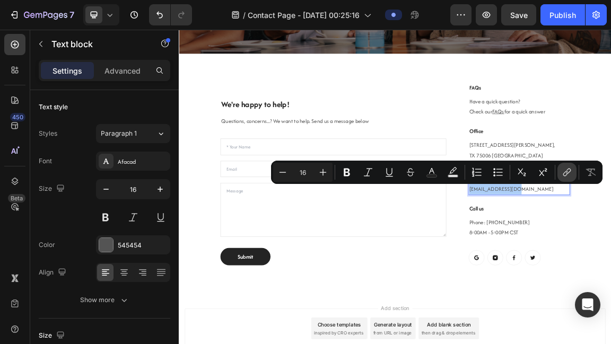
click at [572, 170] on icon "Editor contextual toolbar" at bounding box center [567, 172] width 11 height 11
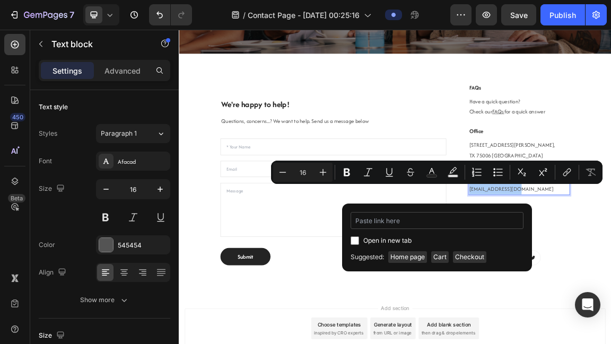
click at [456, 225] on input "Editor contextual toolbar" at bounding box center [437, 220] width 173 height 17
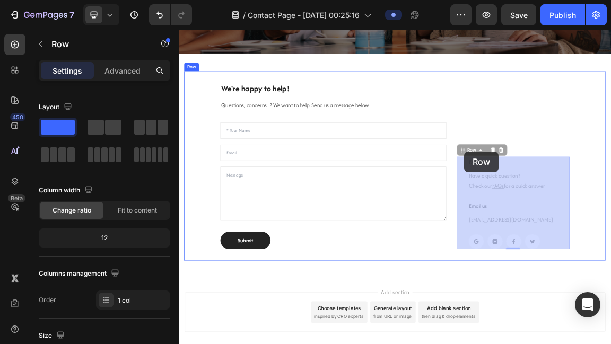
click at [599, 207] on div "Header Contact Us Heading Due to high volume of orders and interactions, it may…" at bounding box center [497, 121] width 636 height 853
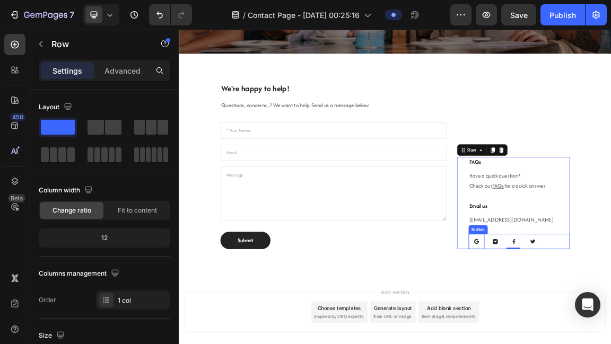
click at [610, 344] on link at bounding box center [616, 341] width 23 height 22
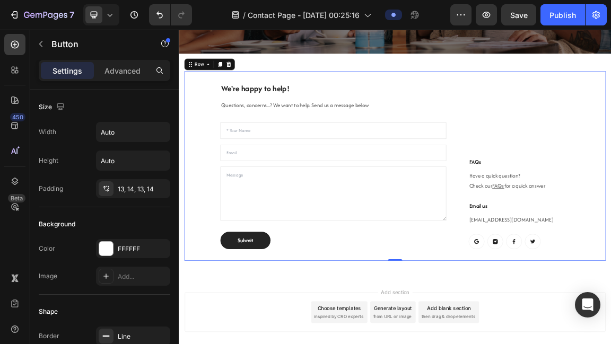
click at [608, 344] on div "We're happy to help! Heading Questions, concerns...? We want to help. Send us a…" at bounding box center [497, 231] width 621 height 280
click at [610, 341] on icon at bounding box center [618, 342] width 3 height 3
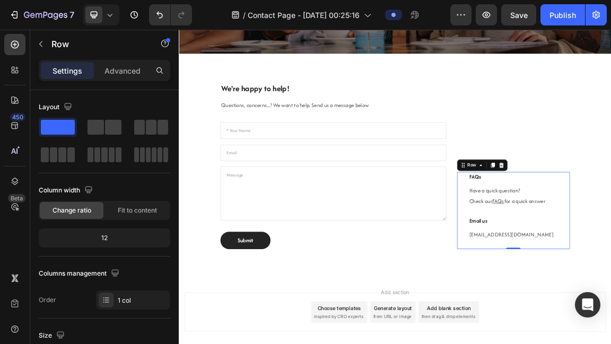
scroll to position [220, 0]
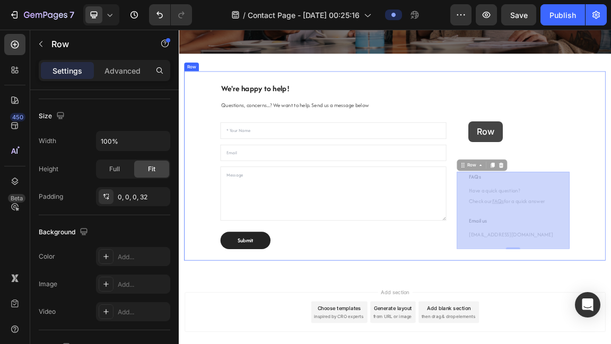
drag, startPoint x: 588, startPoint y: 229, endPoint x: 602, endPoint y: 164, distance: 65.8
click at [602, 164] on div "Header Contact Us Heading Due to high volume of orders and interactions, it may…" at bounding box center [497, 121] width 636 height 853
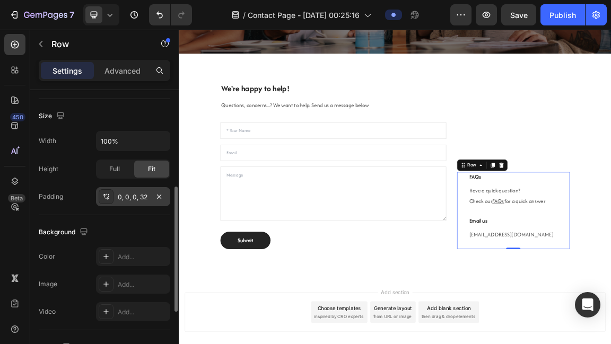
click at [126, 193] on div "0, 0, 0, 32" at bounding box center [133, 198] width 31 height 10
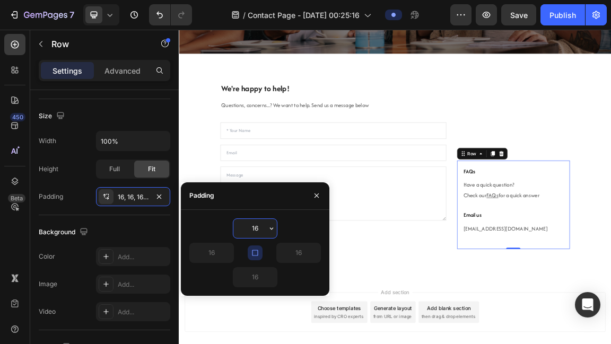
click at [264, 228] on input "16" at bounding box center [254, 228] width 43 height 19
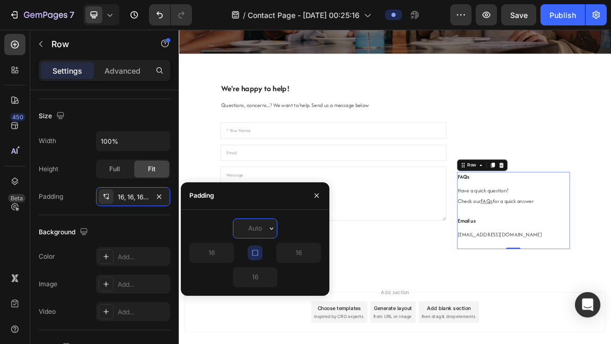
type input "0"
type input "16"
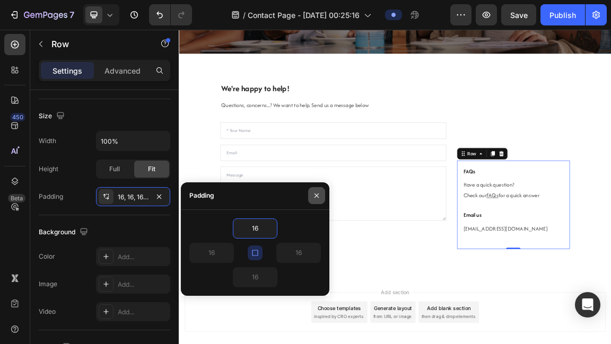
click at [322, 195] on button "button" at bounding box center [316, 195] width 17 height 17
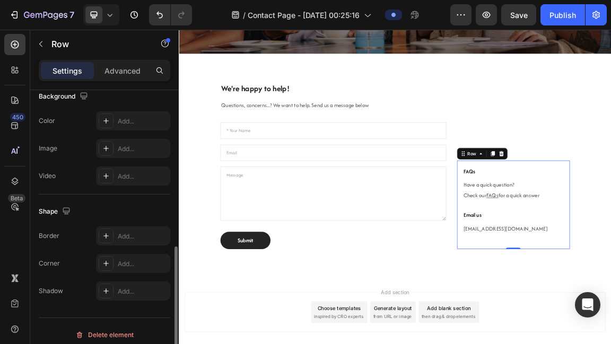
scroll to position [351, 0]
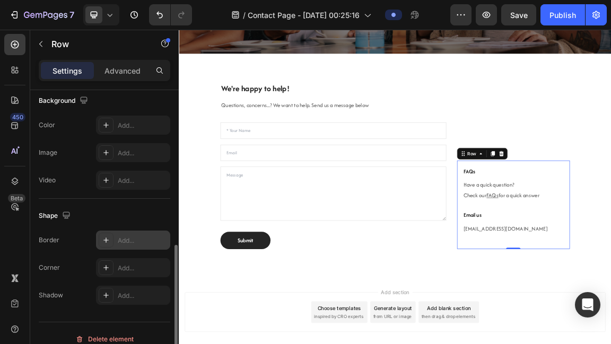
click at [123, 236] on div "Add..." at bounding box center [143, 241] width 50 height 10
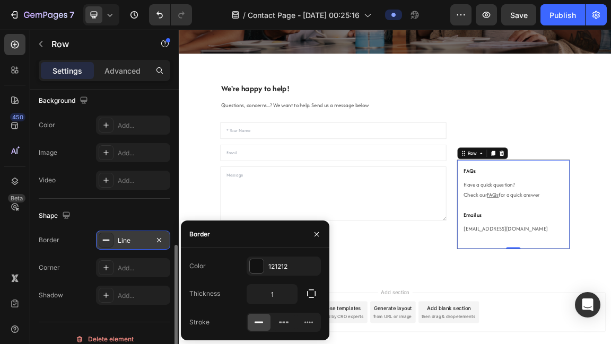
click at [135, 213] on div "Shape" at bounding box center [105, 215] width 132 height 17
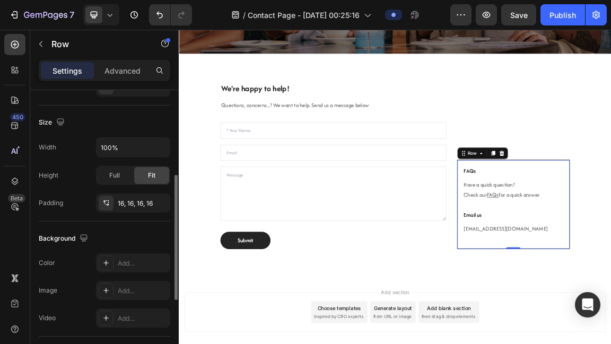
scroll to position [201, 0]
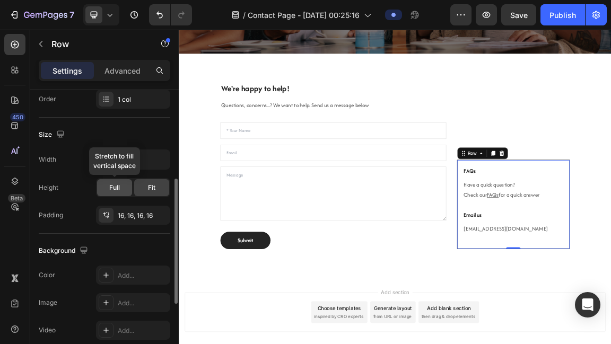
click at [121, 188] on div "Full" at bounding box center [114, 187] width 35 height 17
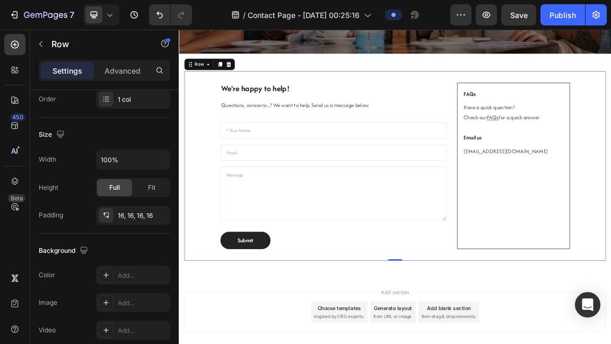
click at [577, 333] on div "We're happy to help! Heading Questions, concerns...? We want to help. Send us a…" at bounding box center [497, 231] width 621 height 280
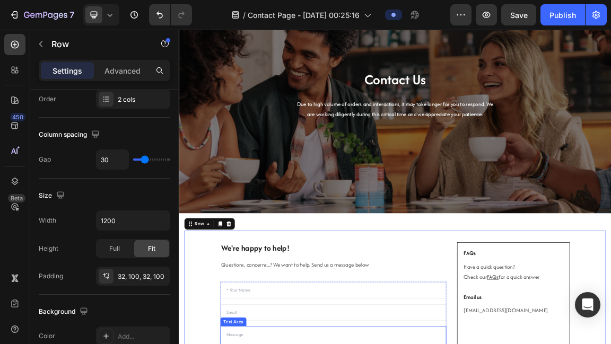
scroll to position [88, 0]
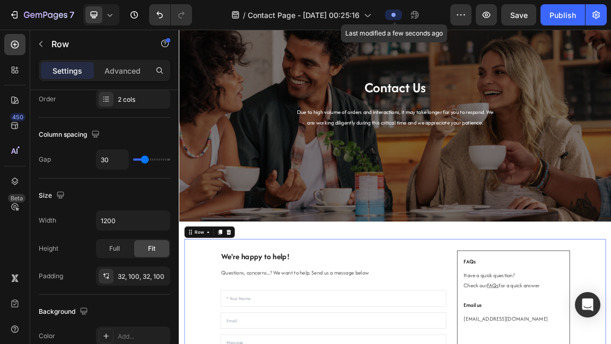
click at [392, 16] on icon at bounding box center [393, 15] width 4 height 4
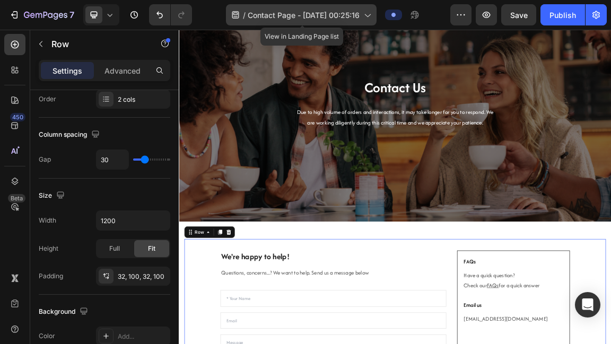
click at [353, 15] on span "Contact Page - Aug 27, 00:25:16" at bounding box center [304, 15] width 112 height 11
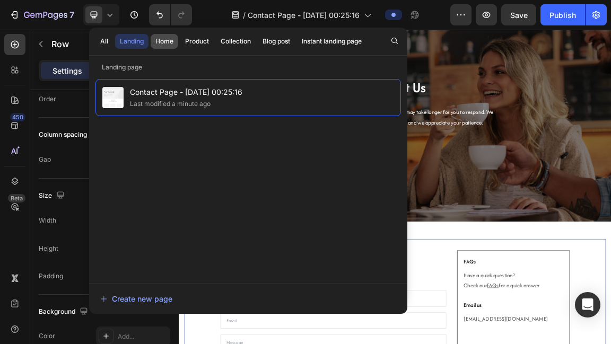
click at [171, 43] on div "Home" at bounding box center [164, 42] width 18 height 10
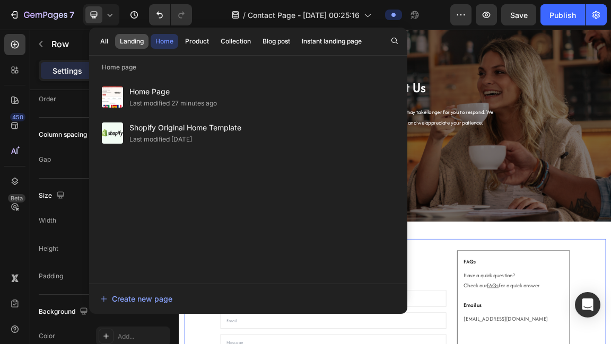
click at [136, 43] on div "Landing" at bounding box center [132, 42] width 24 height 10
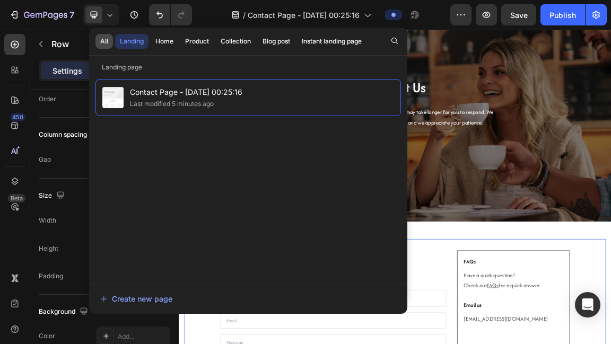
click at [107, 43] on div "All" at bounding box center [104, 42] width 8 height 10
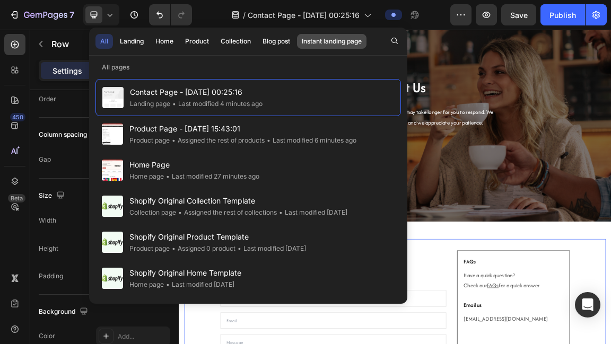
click at [335, 46] on button "Instant landing page" at bounding box center [331, 41] width 69 height 15
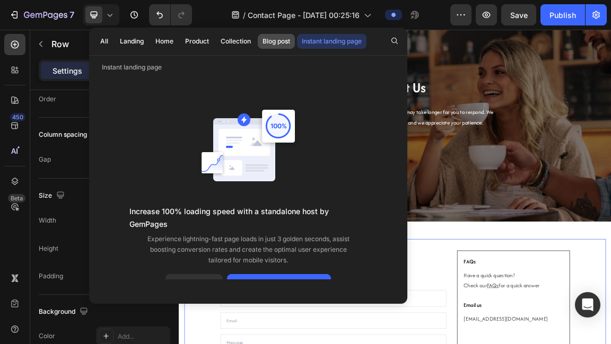
click at [280, 45] on div "Blog post" at bounding box center [277, 42] width 28 height 10
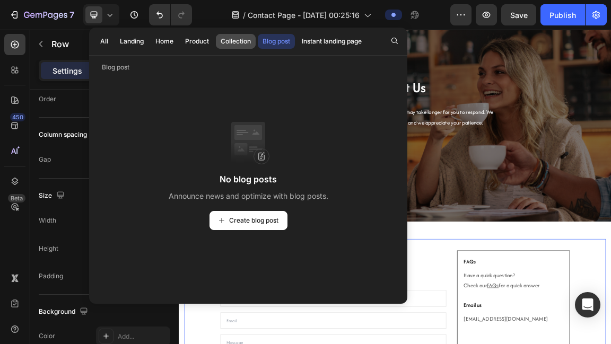
click at [236, 43] on div "Collection" at bounding box center [236, 42] width 30 height 10
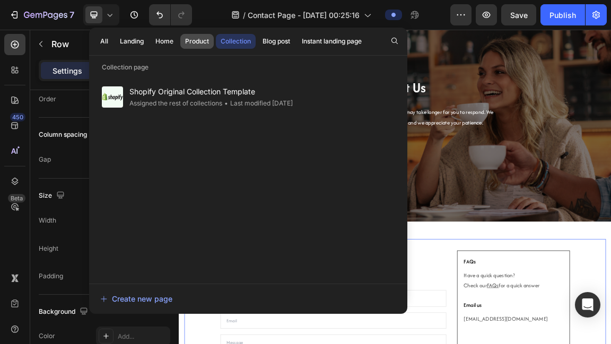
click at [204, 42] on div "Product" at bounding box center [197, 42] width 24 height 10
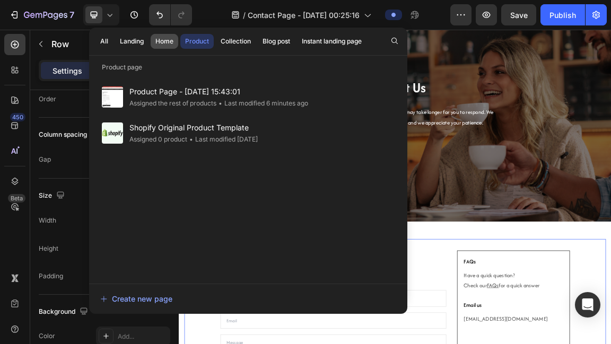
click at [163, 42] on div "Home" at bounding box center [164, 42] width 18 height 10
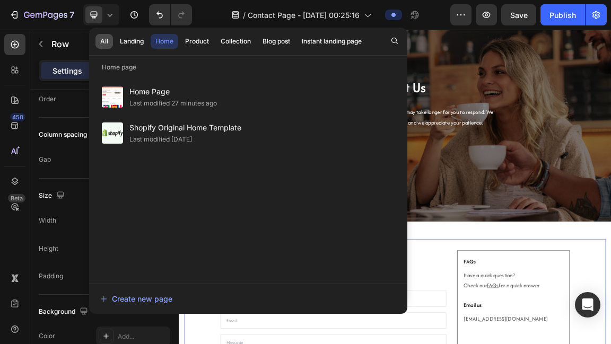
click at [115, 39] on button "All" at bounding box center [131, 41] width 33 height 15
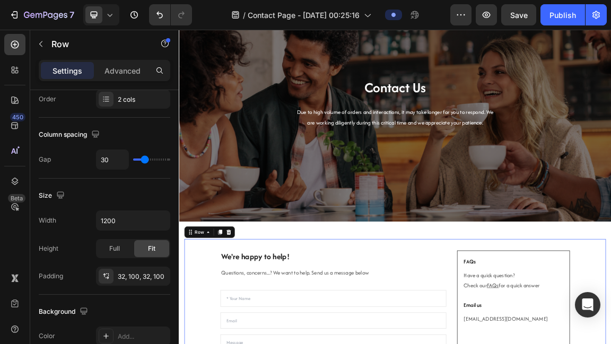
click at [435, 11] on div "/ Contact Page - Aug 27, 00:25:16" at bounding box center [325, 14] width 250 height 21
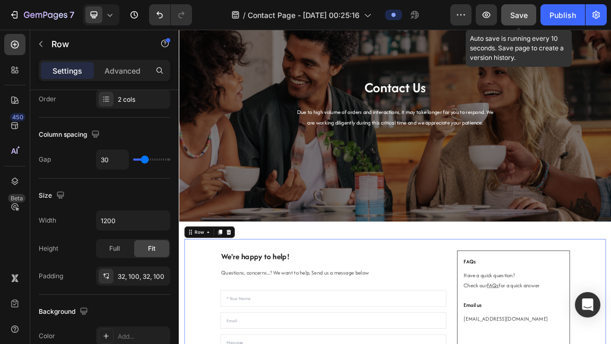
click at [525, 16] on span "Save" at bounding box center [519, 15] width 18 height 9
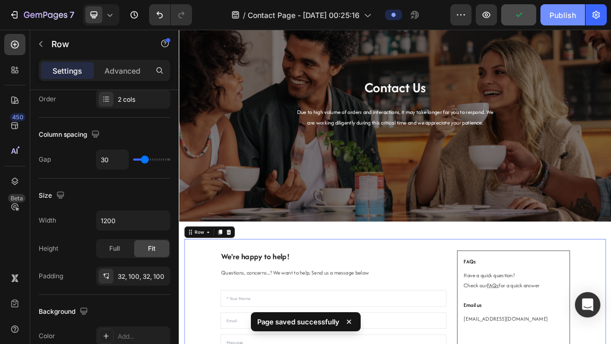
click at [558, 16] on div "Publish" at bounding box center [562, 15] width 27 height 11
click at [598, 15] on icon "button" at bounding box center [595, 15] width 7 height 8
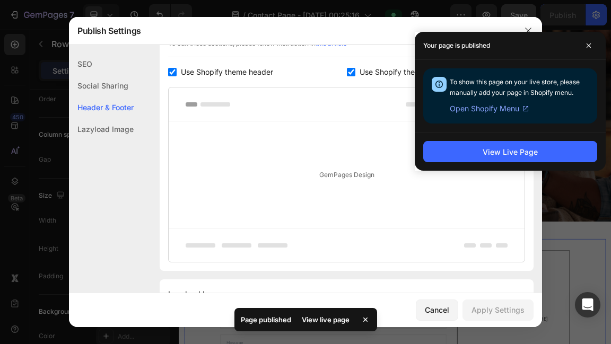
scroll to position [537, 0]
click at [590, 43] on icon at bounding box center [588, 45] width 5 height 5
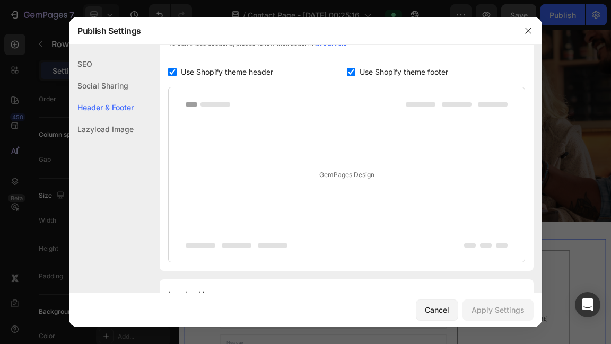
click at [239, 70] on span "Use Shopify theme header" at bounding box center [227, 72] width 92 height 13
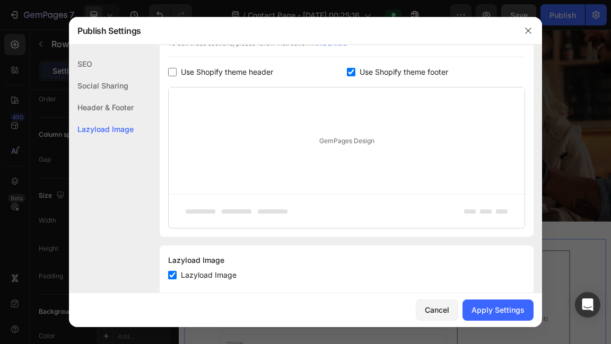
click at [266, 71] on span "Use Shopify theme header" at bounding box center [227, 72] width 92 height 13
checkbox input "true"
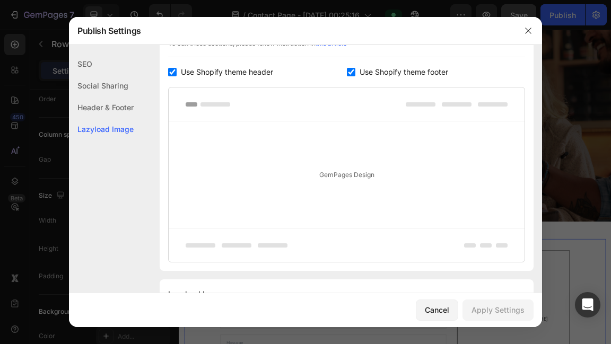
click at [350, 68] on input "checkbox" at bounding box center [351, 72] width 8 height 8
checkbox input "false"
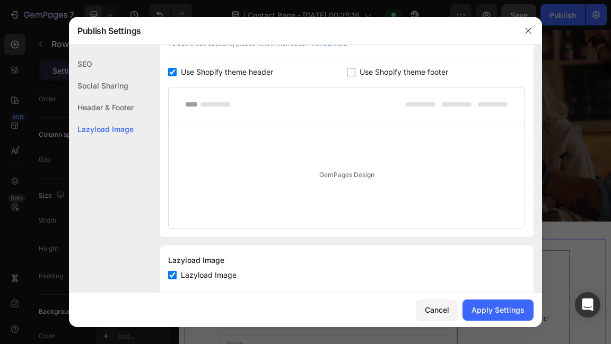
click at [217, 67] on span "Use Shopify theme header" at bounding box center [227, 72] width 92 height 13
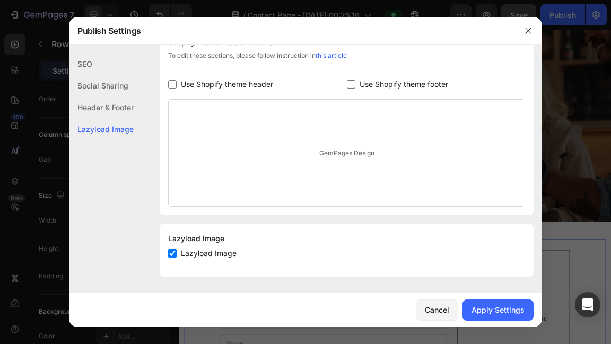
click at [256, 80] on span "Use Shopify theme header" at bounding box center [227, 84] width 92 height 13
checkbox input "true"
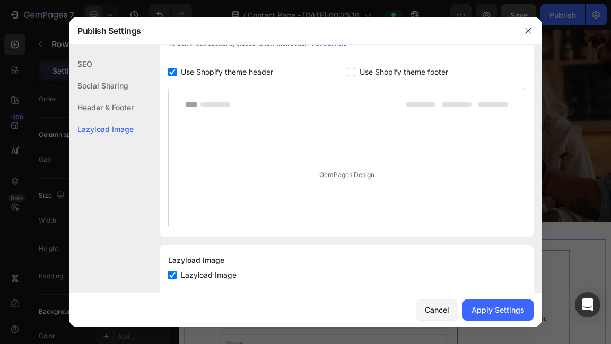
scroll to position [558, 0]
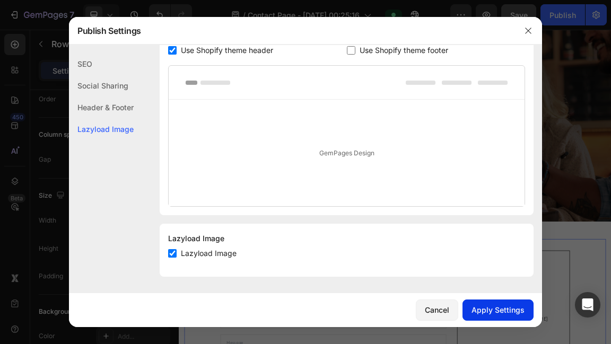
click at [500, 310] on div "Apply Settings" at bounding box center [497, 309] width 53 height 11
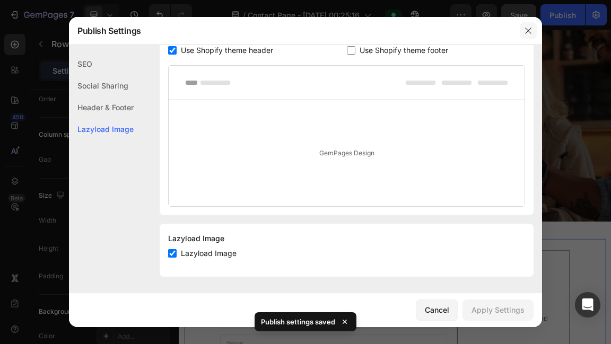
click at [530, 27] on icon "button" at bounding box center [528, 31] width 8 height 8
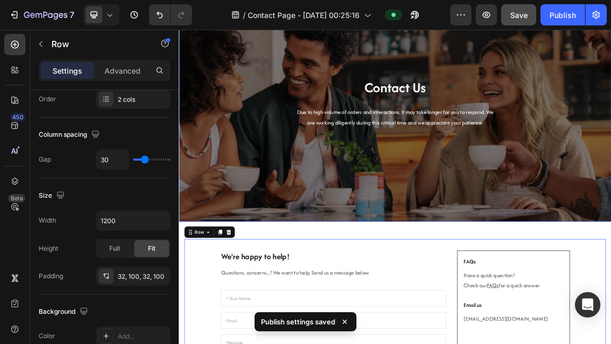
scroll to position [363, 0]
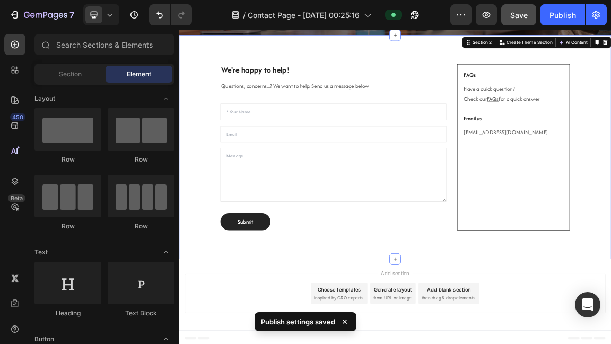
click at [502, 344] on div "We're happy to help! Heading Questions, concerns...? We want to help. Send us a…" at bounding box center [497, 203] width 636 height 330
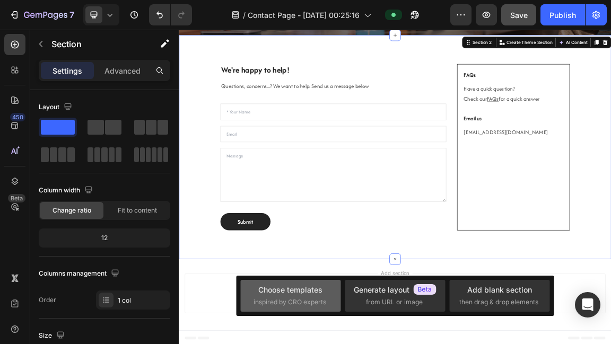
click at [317, 293] on div "Choose templates" at bounding box center [290, 289] width 64 height 11
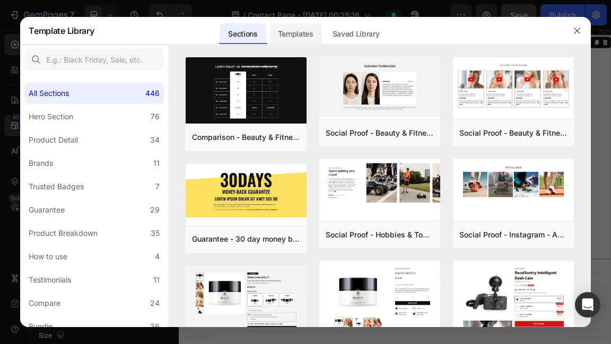
click at [320, 34] on div "Templates" at bounding box center [295, 33] width 53 height 21
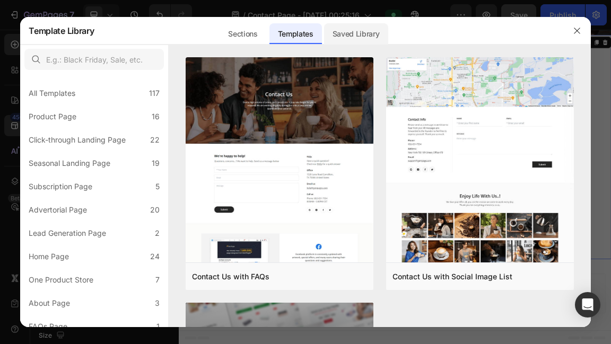
click at [335, 35] on div "Saved Library" at bounding box center [356, 33] width 64 height 21
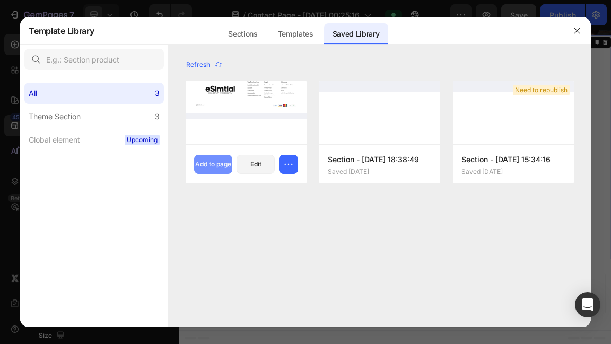
click at [217, 166] on div "Add to page" at bounding box center [213, 165] width 36 height 10
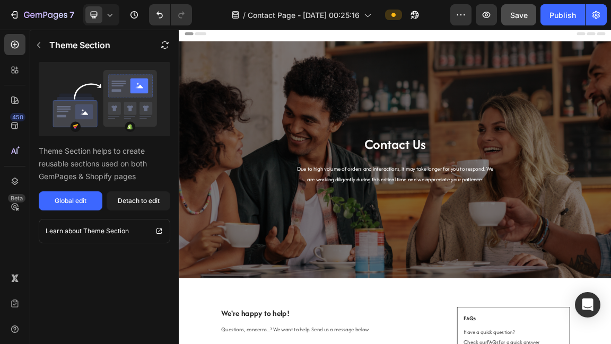
scroll to position [0, 0]
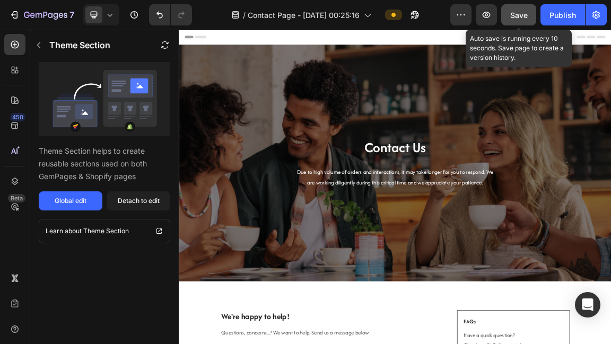
click at [523, 8] on button "Save" at bounding box center [518, 14] width 35 height 21
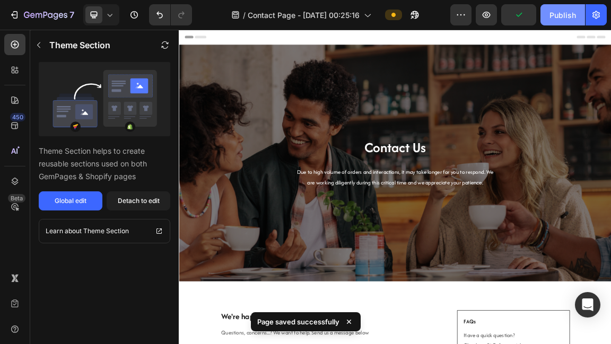
click at [569, 17] on div "Publish" at bounding box center [562, 15] width 27 height 11
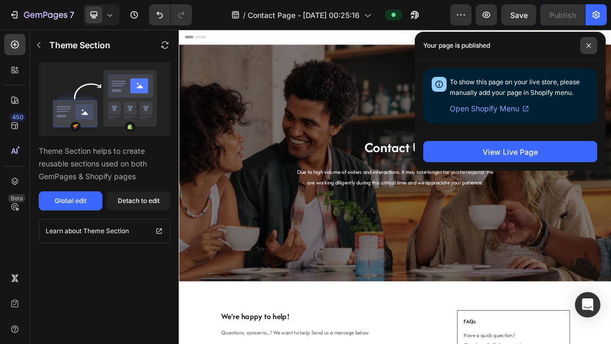
click at [590, 45] on icon at bounding box center [588, 45] width 5 height 5
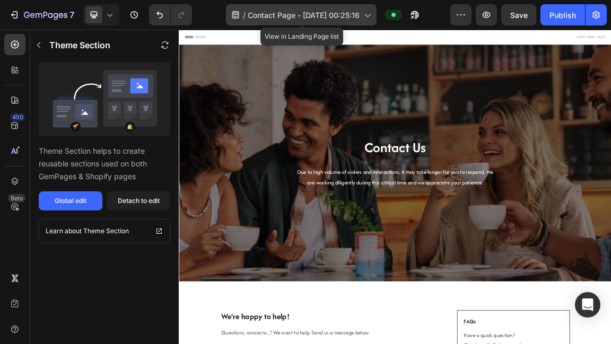
click at [290, 14] on span "Contact Page - Aug 27, 00:25:16" at bounding box center [304, 15] width 112 height 11
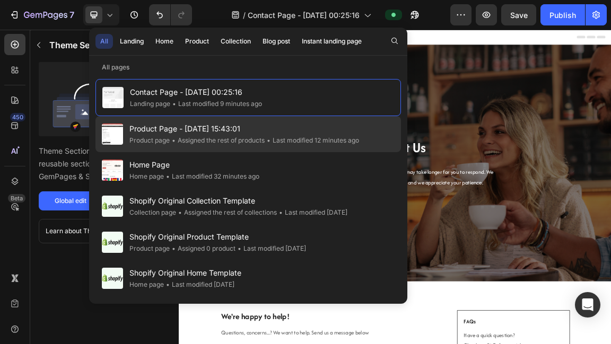
click at [187, 134] on span "Product Page - [DATE] 15:43:01" at bounding box center [244, 129] width 230 height 13
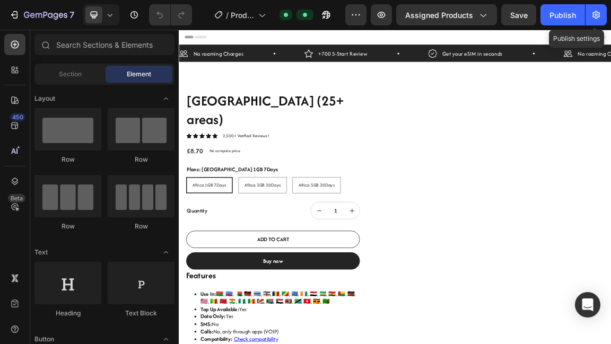
click at [593, 20] on button "button" at bounding box center [596, 14] width 21 height 21
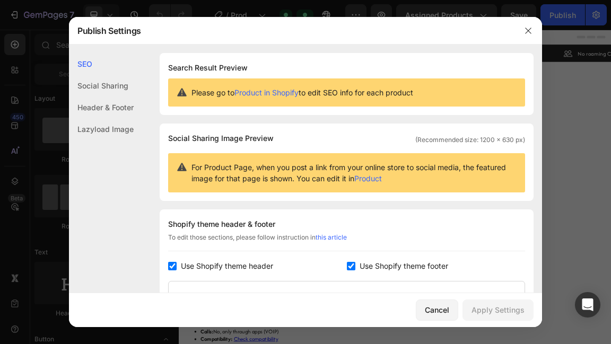
click at [347, 263] on input "checkbox" at bounding box center [351, 266] width 8 height 8
checkbox input "false"
click at [494, 314] on div "Apply Settings" at bounding box center [497, 309] width 53 height 11
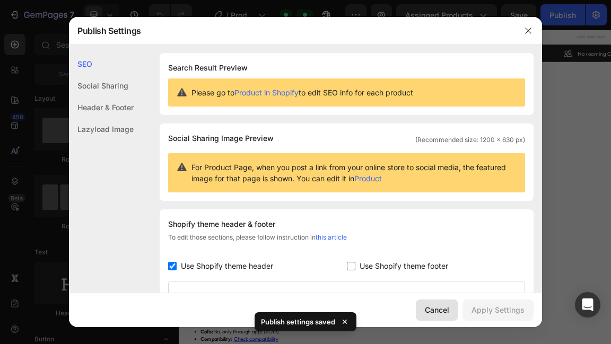
click at [428, 309] on div "Cancel" at bounding box center [437, 309] width 24 height 11
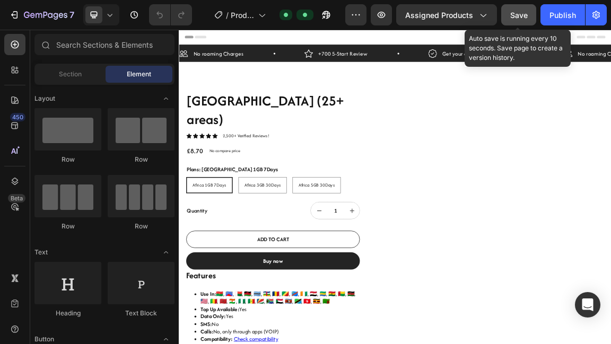
click at [519, 11] on span "Save" at bounding box center [519, 15] width 18 height 9
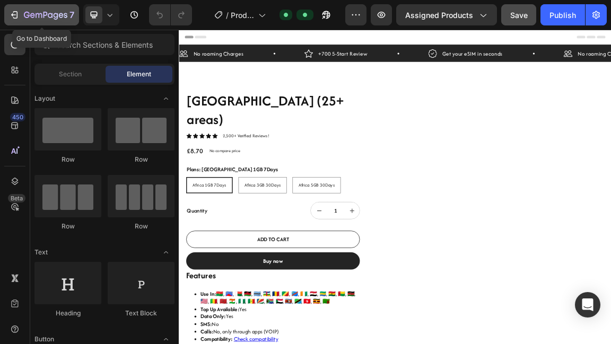
click at [18, 10] on icon "button" at bounding box center [14, 15] width 11 height 11
